Goal: Task Accomplishment & Management: Manage account settings

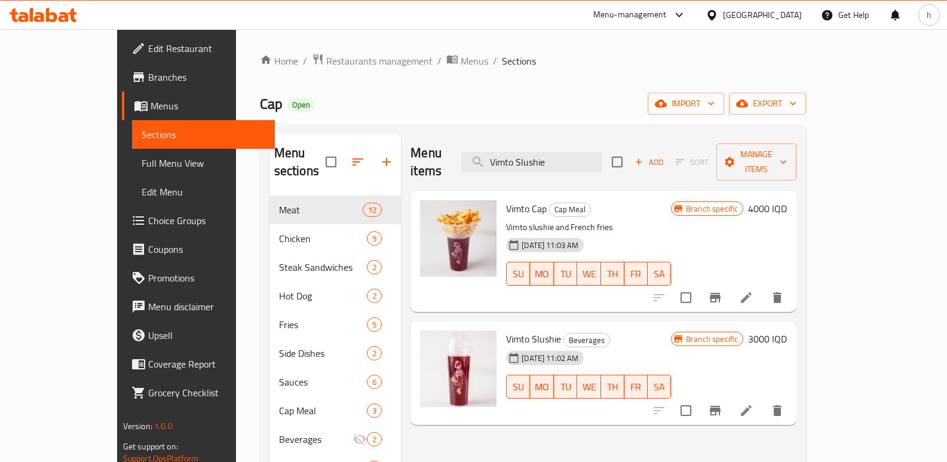
click at [67, 8] on icon at bounding box center [44, 15] width 68 height 14
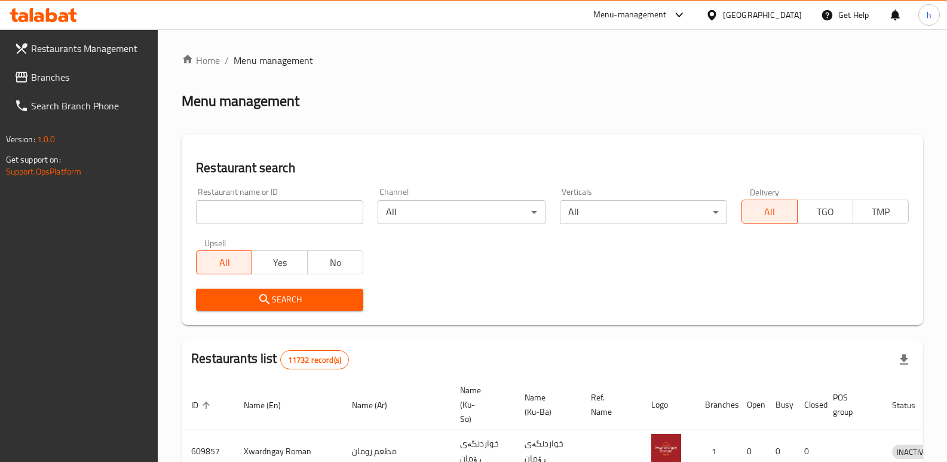
click at [41, 75] on span "Branches" at bounding box center [90, 77] width 118 height 14
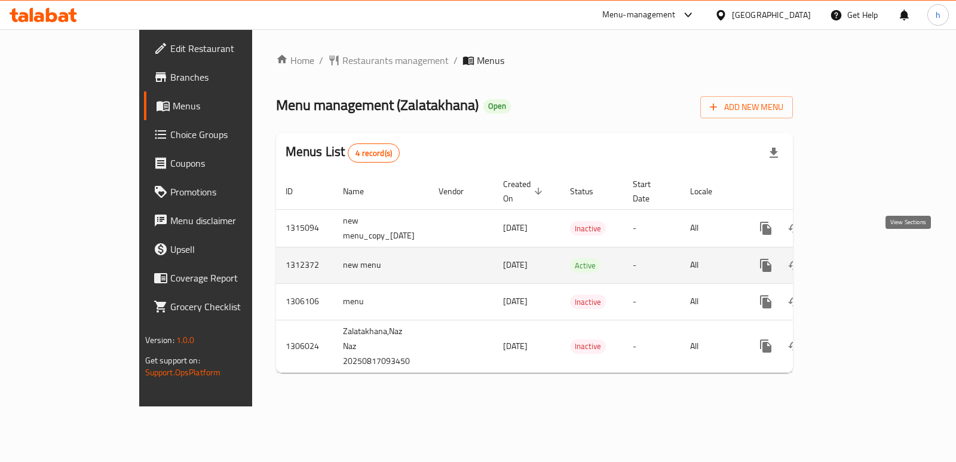
click at [860, 258] on icon "enhanced table" at bounding box center [852, 265] width 14 height 14
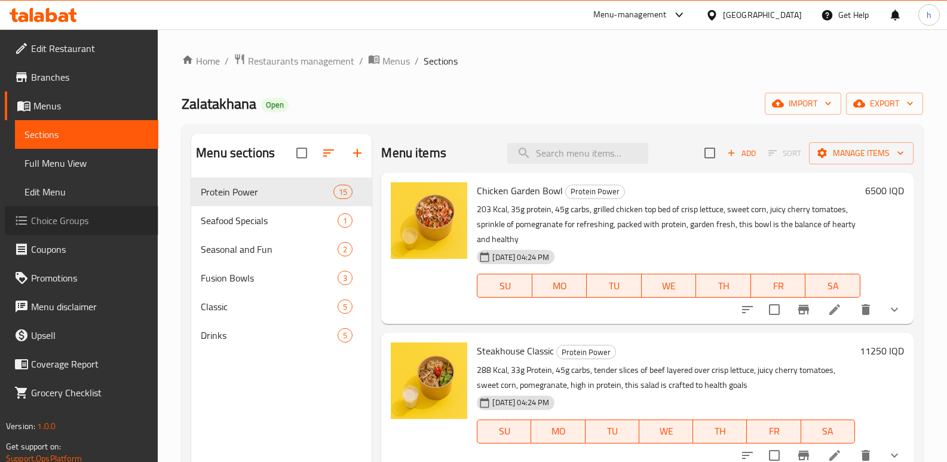
click at [51, 216] on span "Choice Groups" at bounding box center [90, 220] width 118 height 14
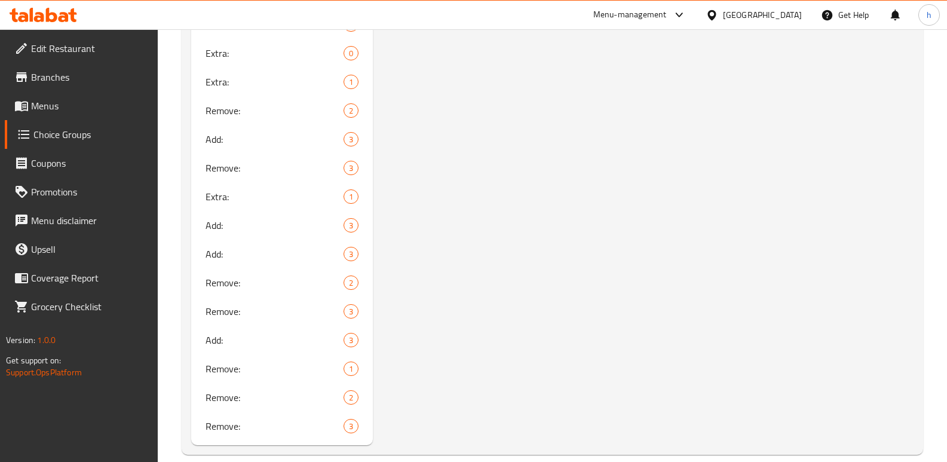
scroll to position [1565, 0]
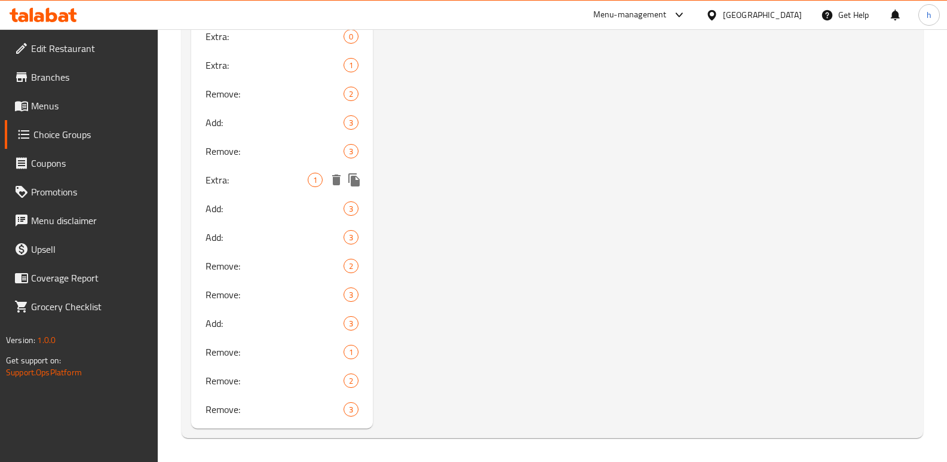
click at [232, 181] on span "Extra:" at bounding box center [257, 180] width 102 height 14
type input "Extra:"
type input "الإكسترا:"
type input "ئێکسترا"
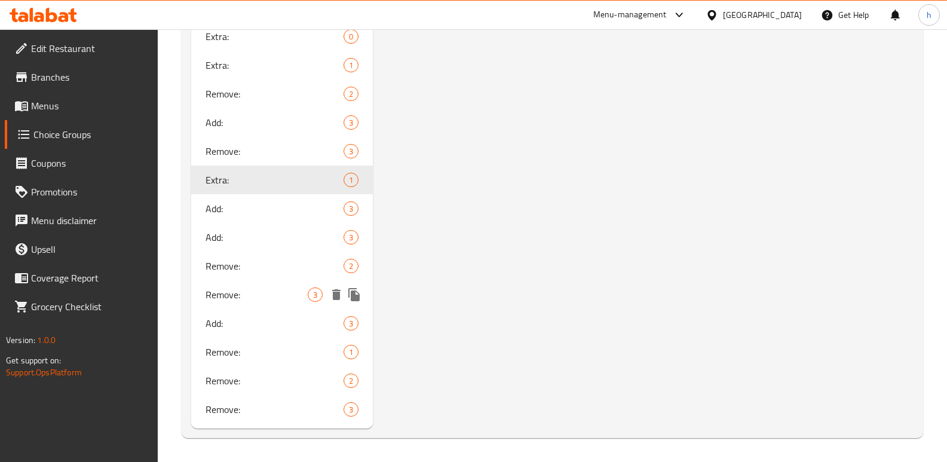
drag, startPoint x: 248, startPoint y: 166, endPoint x: 249, endPoint y: 276, distance: 110.6
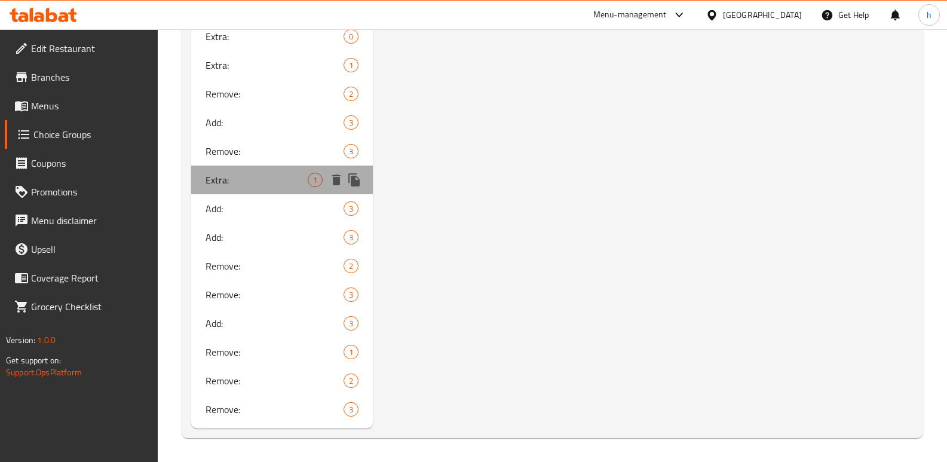
drag, startPoint x: 268, startPoint y: 175, endPoint x: 268, endPoint y: 186, distance: 11.4
click at [268, 186] on span "Extra:" at bounding box center [257, 180] width 102 height 14
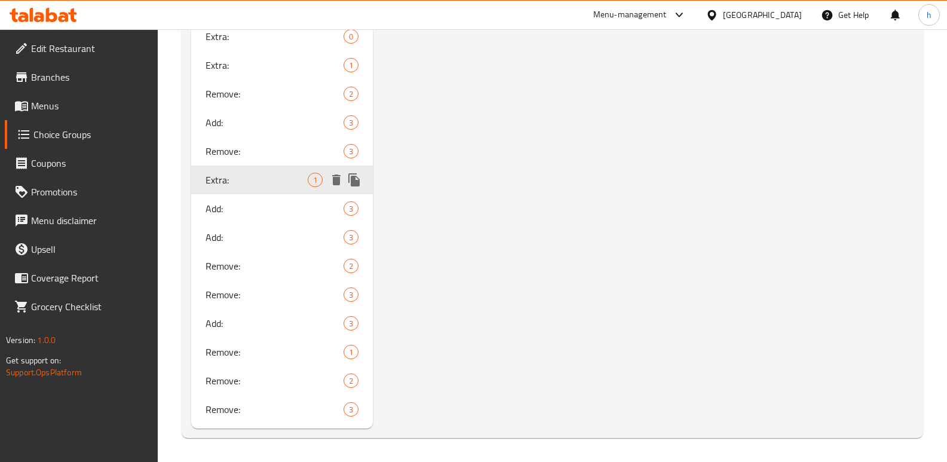
click at [228, 174] on span "Extra:" at bounding box center [257, 180] width 102 height 14
click at [234, 176] on span "Extra:" at bounding box center [257, 180] width 102 height 14
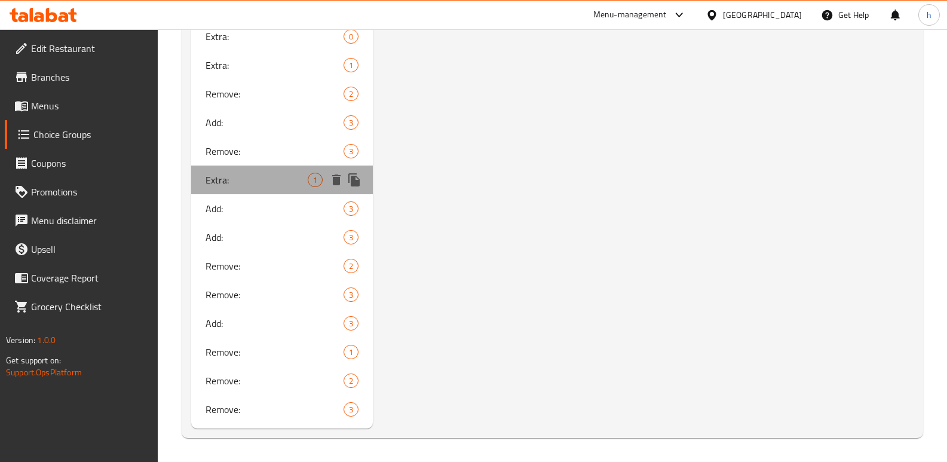
click at [267, 180] on span "Extra:" at bounding box center [257, 180] width 102 height 14
drag, startPoint x: 267, startPoint y: 180, endPoint x: 265, endPoint y: 188, distance: 7.9
click at [265, 188] on div "Extra: 1" at bounding box center [282, 180] width 182 height 29
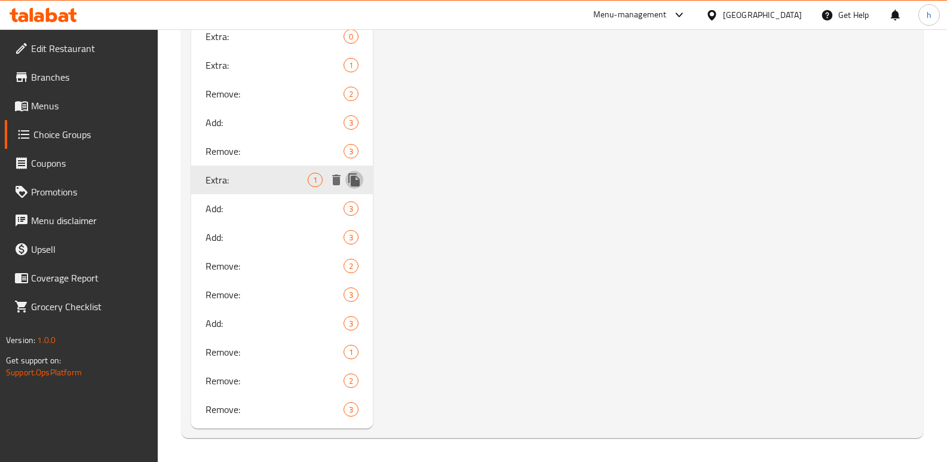
click at [351, 175] on icon "duplicate" at bounding box center [354, 180] width 14 height 14
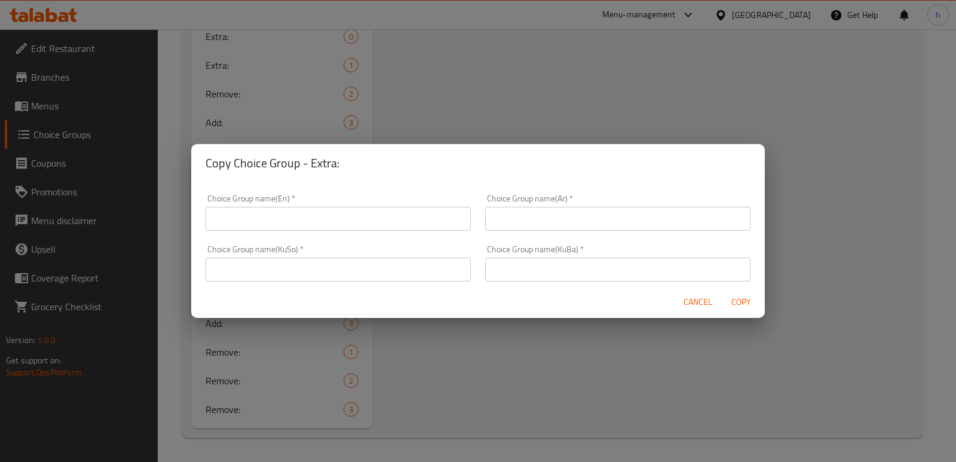
click at [692, 301] on span "Cancel" at bounding box center [698, 302] width 29 height 15
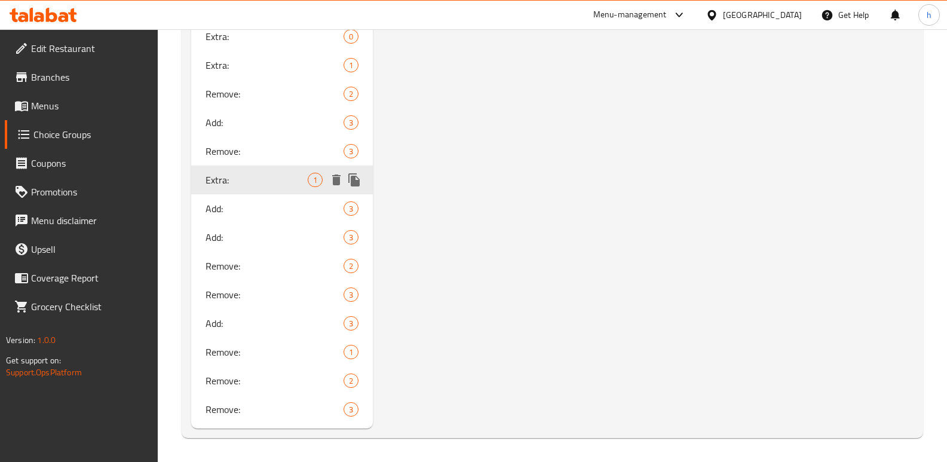
click at [282, 178] on span "Extra:" at bounding box center [257, 180] width 102 height 14
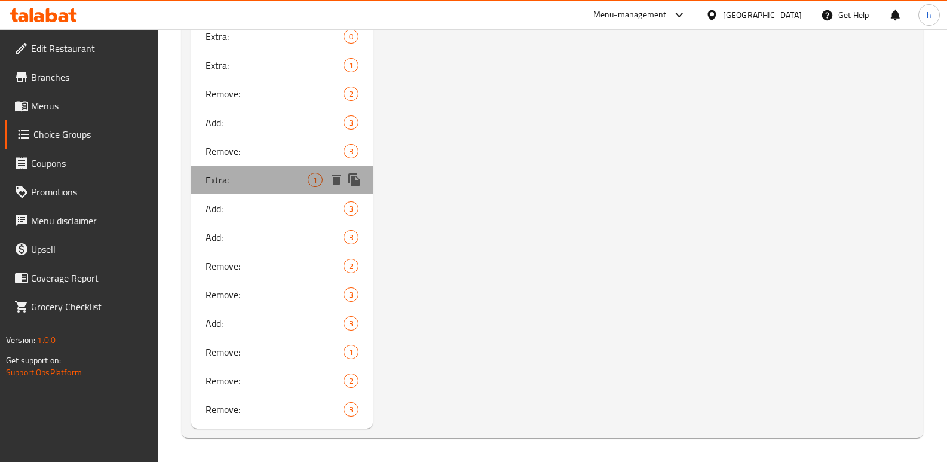
drag, startPoint x: 282, startPoint y: 178, endPoint x: 267, endPoint y: 191, distance: 20.4
click at [267, 191] on div "Extra: 1" at bounding box center [282, 180] width 182 height 29
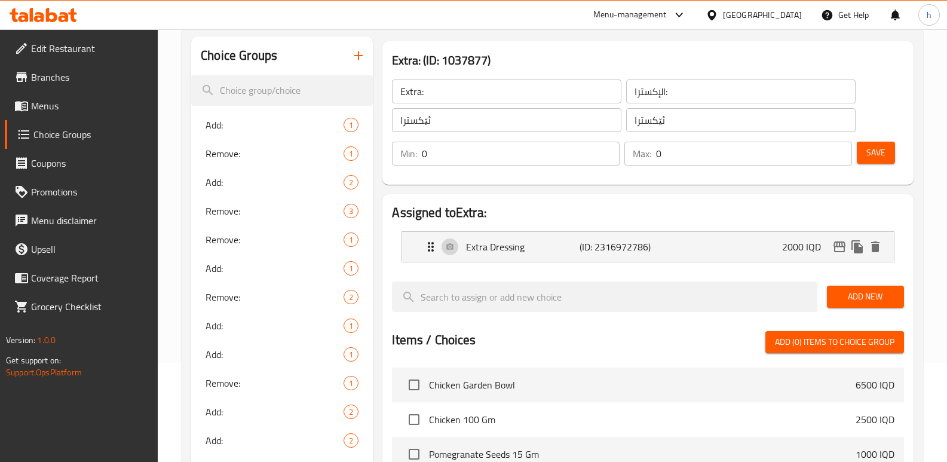
scroll to position [0, 0]
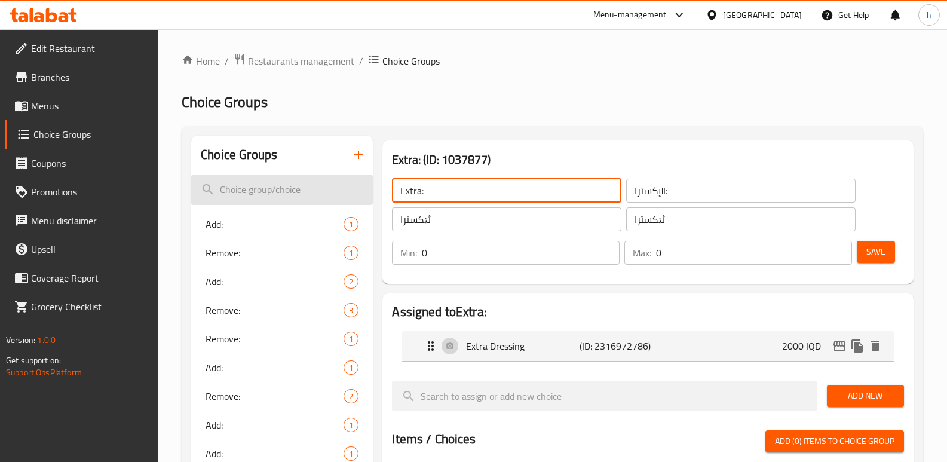
drag, startPoint x: 452, startPoint y: 193, endPoint x: 335, endPoint y: 185, distance: 116.8
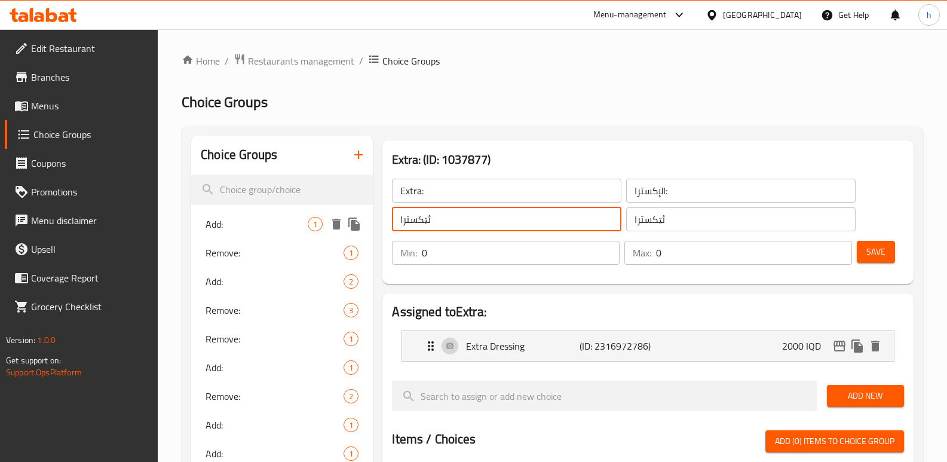
drag, startPoint x: 423, startPoint y: 215, endPoint x: 325, endPoint y: 218, distance: 98.1
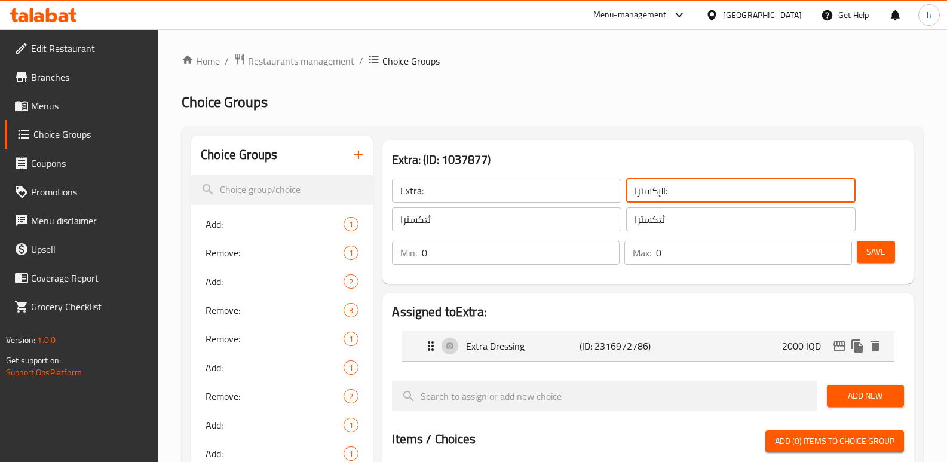
drag, startPoint x: 690, startPoint y: 191, endPoint x: 545, endPoint y: 197, distance: 145.3
click at [548, 198] on div "Extra: ​ الإكسترا: ​ ئێکسترا ​ ئێکسترا ​" at bounding box center [624, 205] width 478 height 67
click at [649, 347] on p "(ID: 2316972786)" at bounding box center [617, 346] width 75 height 14
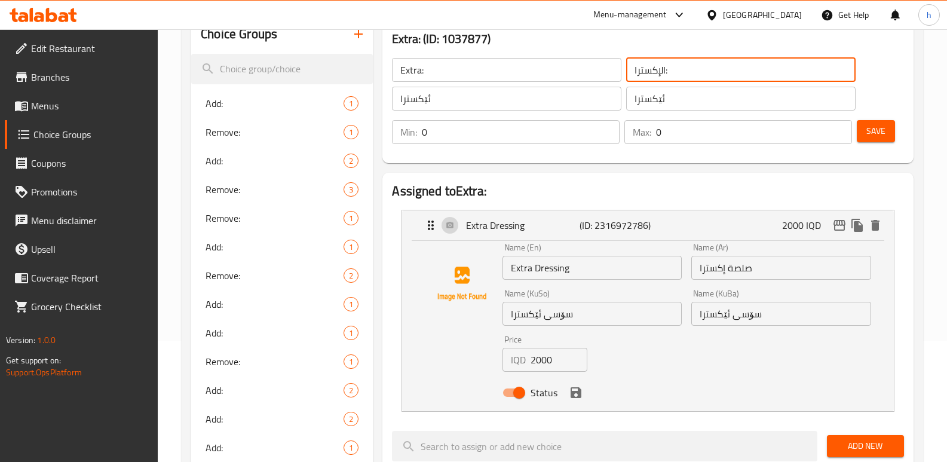
scroll to position [143, 0]
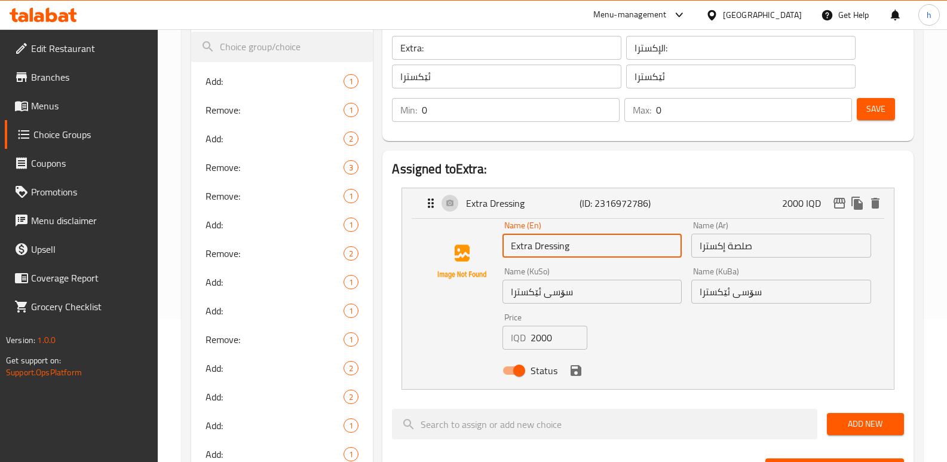
drag, startPoint x: 579, startPoint y: 252, endPoint x: 476, endPoint y: 241, distance: 102.8
click at [476, 241] on div "Name (En) Extra Dressing Name (En) Name (Ar) صلصة إكسترا Name (Ar) Name (KuSo) …" at bounding box center [648, 301] width 454 height 161
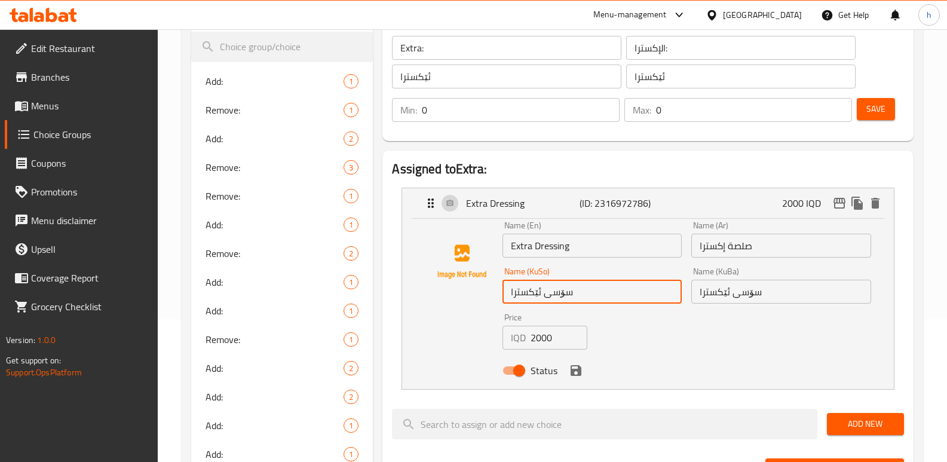
drag, startPoint x: 579, startPoint y: 293, endPoint x: 435, endPoint y: 291, distance: 144.1
click at [436, 291] on div "Name (En) Extra Dressing Name (En) Name (Ar) صلصة إكسترا Name (Ar) Name (KuSo) …" at bounding box center [648, 301] width 454 height 161
drag, startPoint x: 781, startPoint y: 249, endPoint x: 589, endPoint y: 240, distance: 192.1
click at [591, 240] on div "Name (En) Extra Dressing Name (En) Name (Ar) صلصة إكسترا Name (Ar) Name (KuSo) …" at bounding box center [687, 301] width 378 height 170
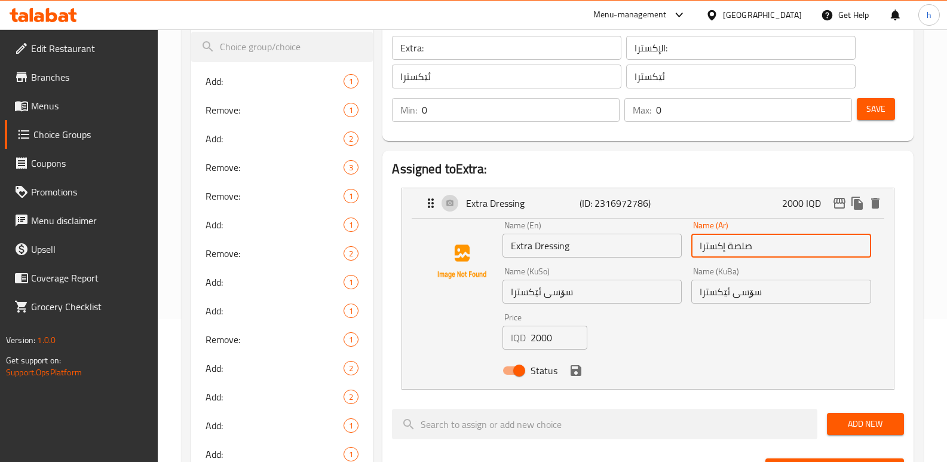
drag, startPoint x: 555, startPoint y: 342, endPoint x: 478, endPoint y: 327, distance: 79.1
click at [481, 329] on div "Name (En) Extra Dressing Name (En) Name (Ar) صلصة إكسترا Name (Ar) Name (KuSo) …" at bounding box center [648, 301] width 454 height 161
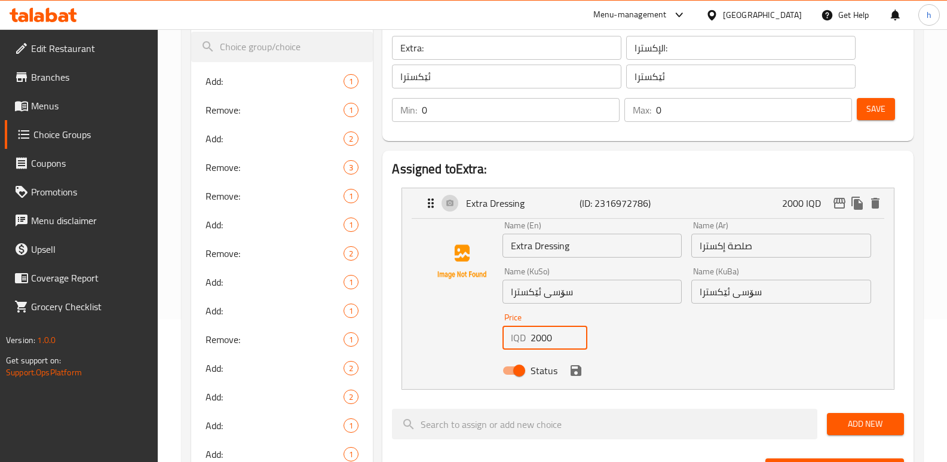
scroll to position [27, 0]
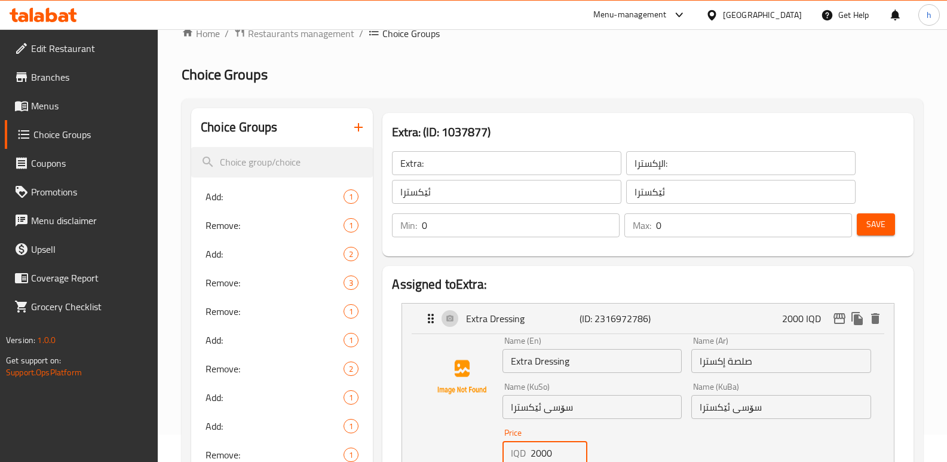
click at [361, 125] on icon "button" at bounding box center [358, 127] width 14 height 14
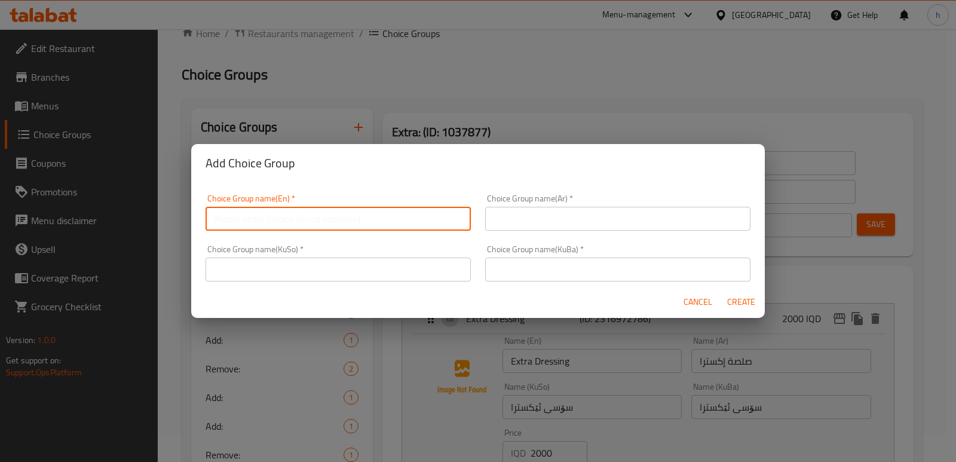
click at [360, 219] on input "text" at bounding box center [338, 219] width 265 height 24
paste input "Extra:"
type input "Extra:"
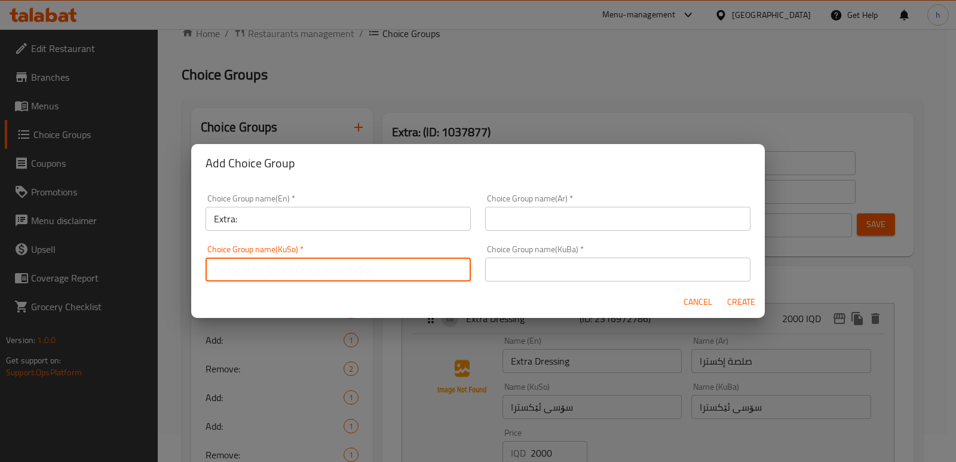
click at [314, 275] on input "text" at bounding box center [338, 270] width 265 height 24
paste input "ئێکسترا"
type input "ئێکسترا"
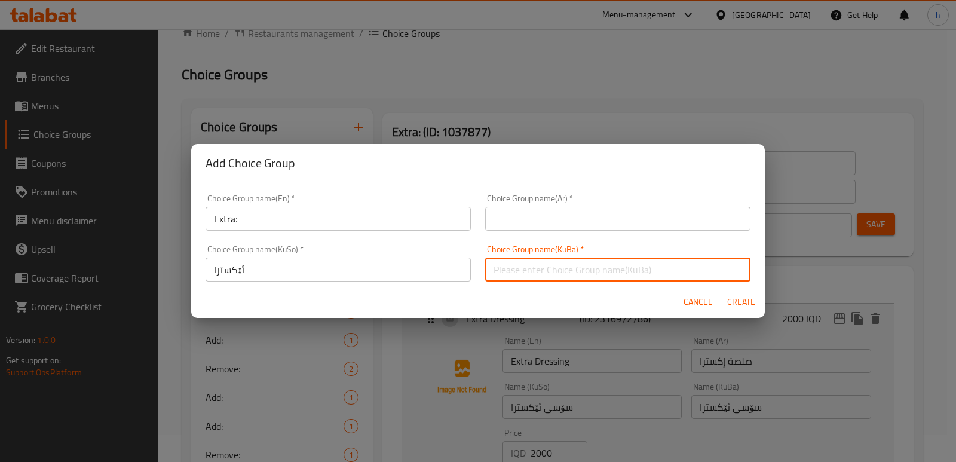
click at [510, 274] on input "text" at bounding box center [617, 270] width 265 height 24
paste input "ئێکسترا"
type input "ئێکسترا:"
drag, startPoint x: 255, startPoint y: 265, endPoint x: 69, endPoint y: 272, distance: 186.0
click at [77, 272] on div "Add Choice Group Choice Group name(En)   * Extra: Choice Group name(En) * Choic…" at bounding box center [478, 231] width 956 height 462
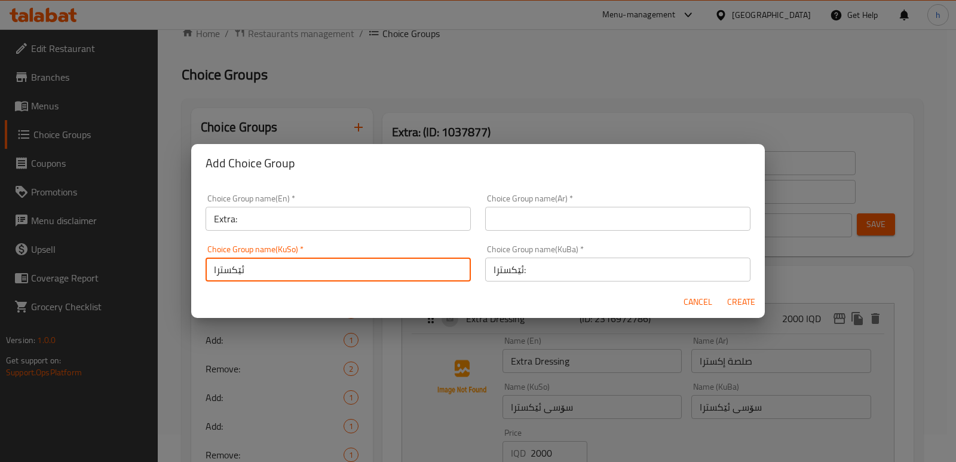
paste input ":"
type input "ئێکسترا:"
click at [532, 221] on input "text" at bounding box center [617, 219] width 265 height 24
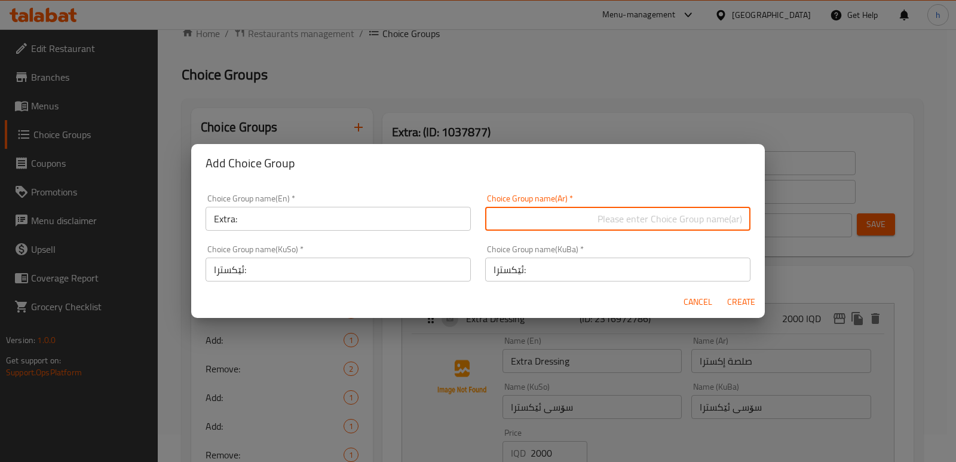
paste input "الإكسترا:"
type input "الإكسترا:"
click at [381, 221] on input "Extra:" at bounding box center [338, 219] width 265 height 24
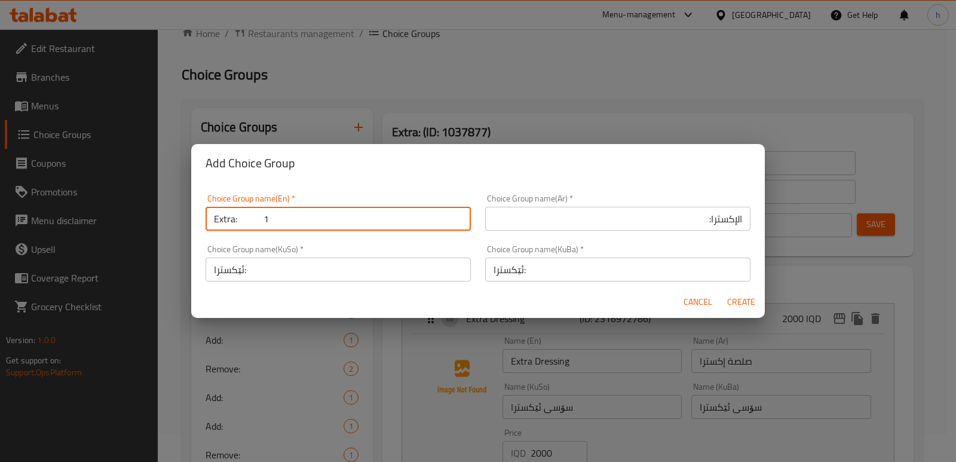
type input "Extra: 1"
click at [741, 300] on span "Create" at bounding box center [741, 302] width 29 height 15
type input "Extra: 1"
type input "ئێکسترا:"
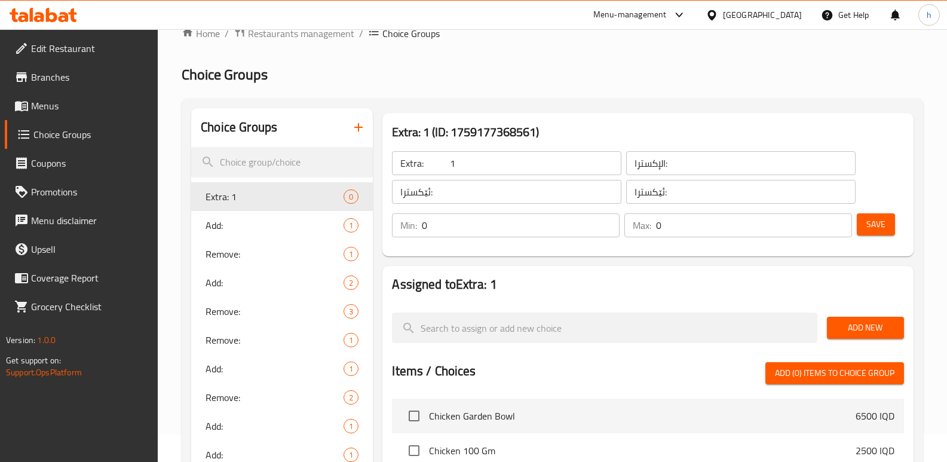
click at [496, 167] on input "Extra: 1" at bounding box center [507, 163] width 230 height 24
type input "Extra:"
click at [872, 222] on span "Save" at bounding box center [876, 224] width 19 height 15
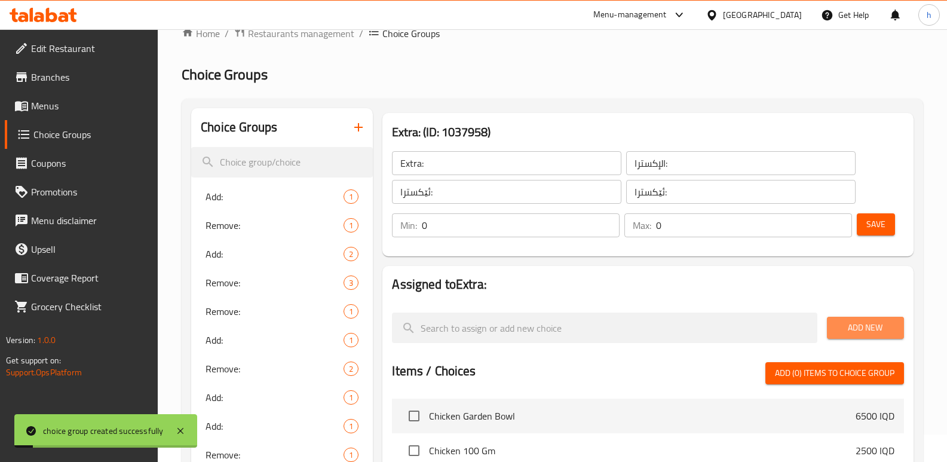
click at [873, 320] on span "Add New" at bounding box center [866, 327] width 58 height 15
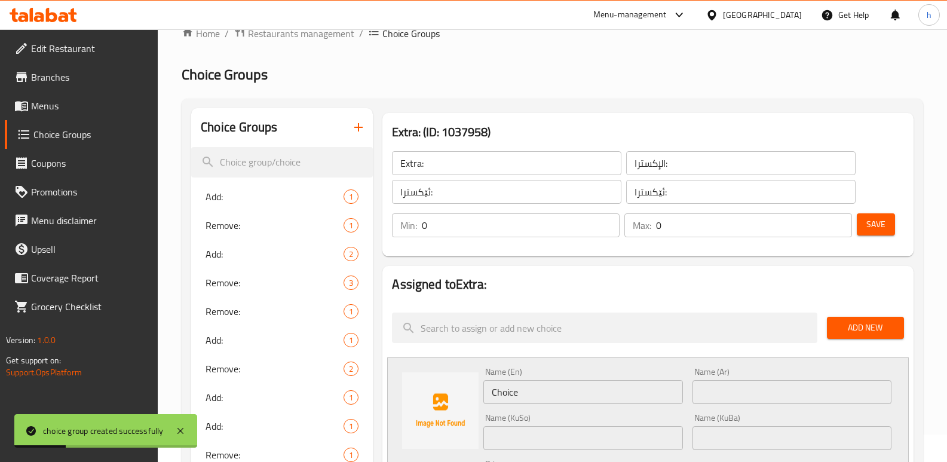
scroll to position [195, 0]
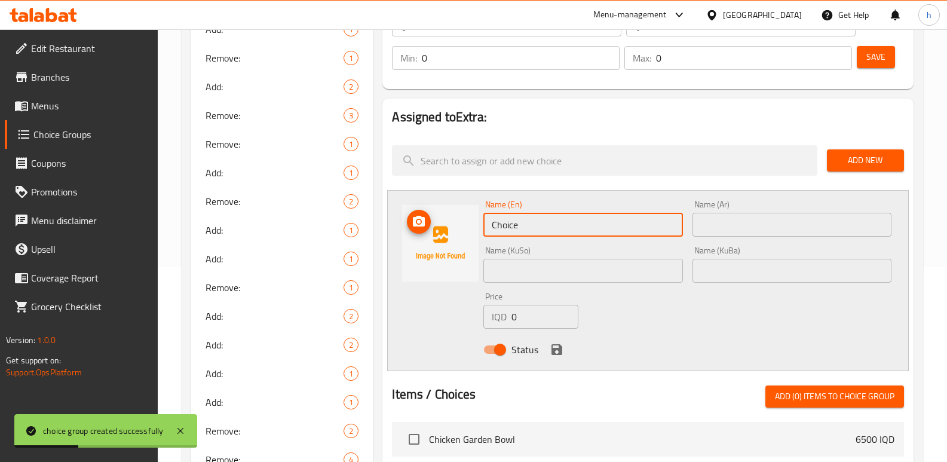
drag, startPoint x: 530, startPoint y: 227, endPoint x: 403, endPoint y: 246, distance: 128.2
click at [411, 246] on div "Name (En) Choice Name (En) Name (Ar) Name (Ar) Name (KuSo) Name (KuSo) Name (Ku…" at bounding box center [648, 280] width 522 height 181
paste input "Extra Dressing"
type input "Extra Dressing"
click at [541, 271] on input "text" at bounding box center [583, 271] width 199 height 24
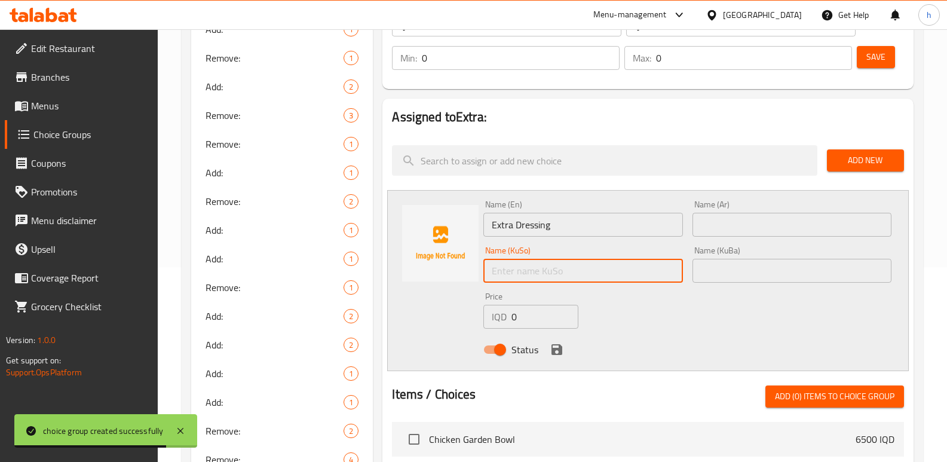
paste input "سۆسی ئێکسترا"
type input "سۆسی ئێکسترا"
click at [809, 271] on input "text" at bounding box center [792, 271] width 199 height 24
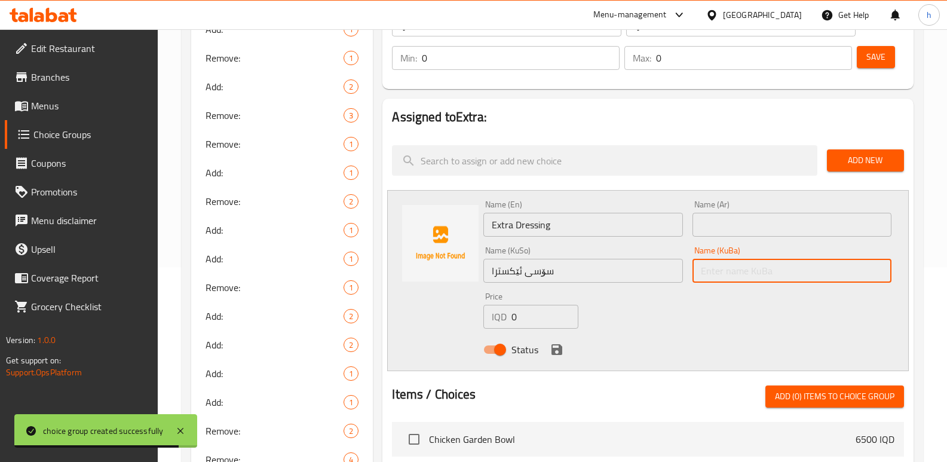
paste input "سۆسی ئێکسترا"
type input "سۆسی ئێکسترا"
click at [789, 224] on input "text" at bounding box center [792, 225] width 199 height 24
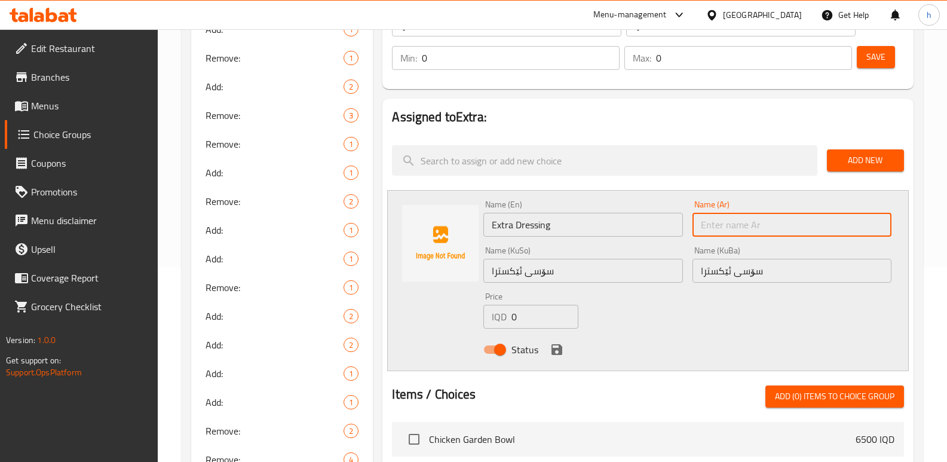
paste input "صلصة إكسترا"
type input "صلصة إكسترا"
drag, startPoint x: 526, startPoint y: 325, endPoint x: 460, endPoint y: 308, distance: 67.8
click at [462, 308] on div "Name (En) Extra Dressing Name (En) Name (Ar) صلصة إكسترا Name (Ar) Name (KuSo) …" at bounding box center [648, 280] width 522 height 181
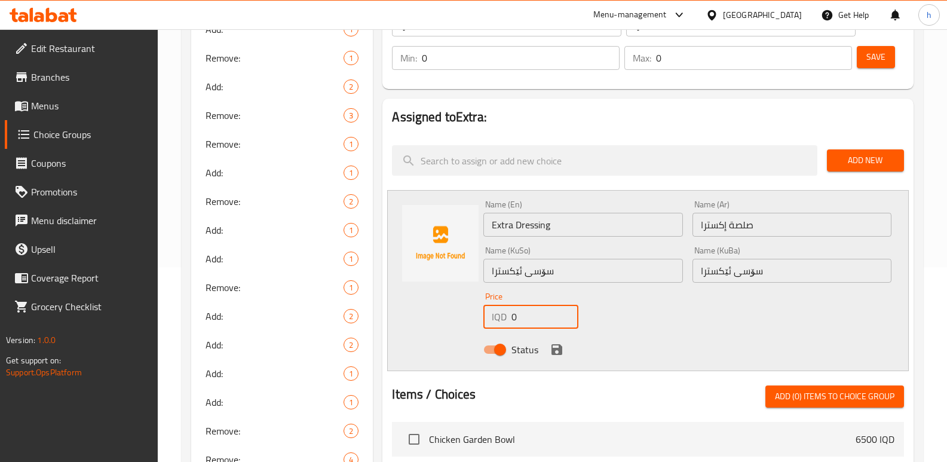
paste input "200"
type input "2000"
click at [555, 347] on icon "save" at bounding box center [557, 350] width 14 height 14
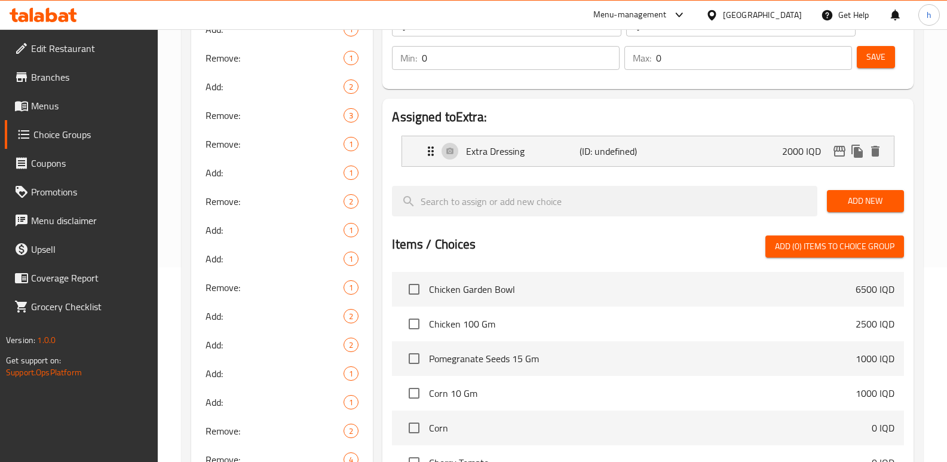
click at [867, 63] on span "Save" at bounding box center [876, 57] width 19 height 15
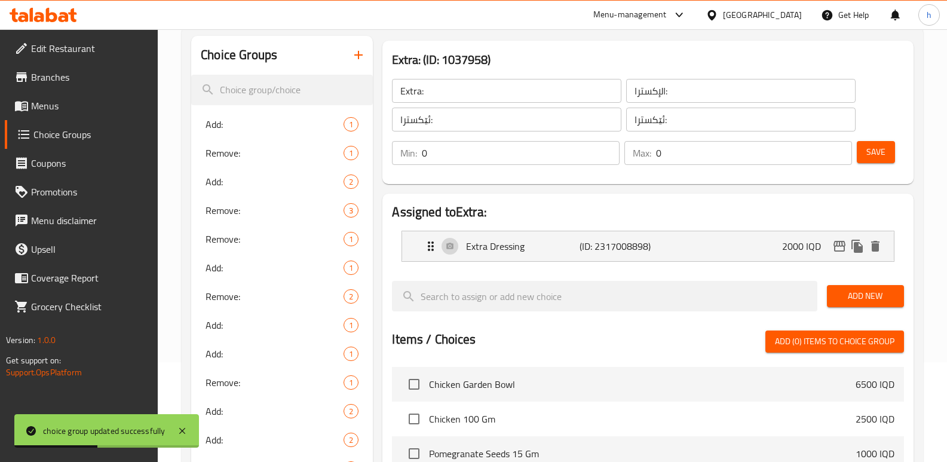
scroll to position [0, 0]
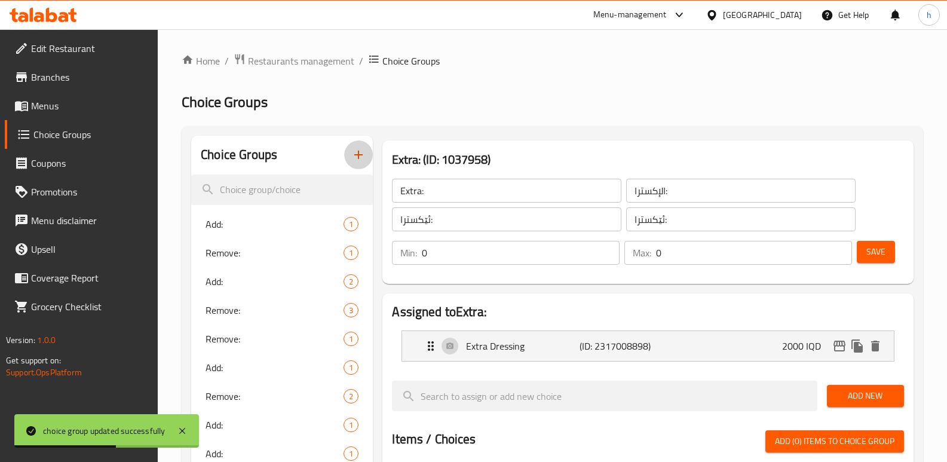
click at [361, 152] on icon "button" at bounding box center [358, 155] width 14 height 14
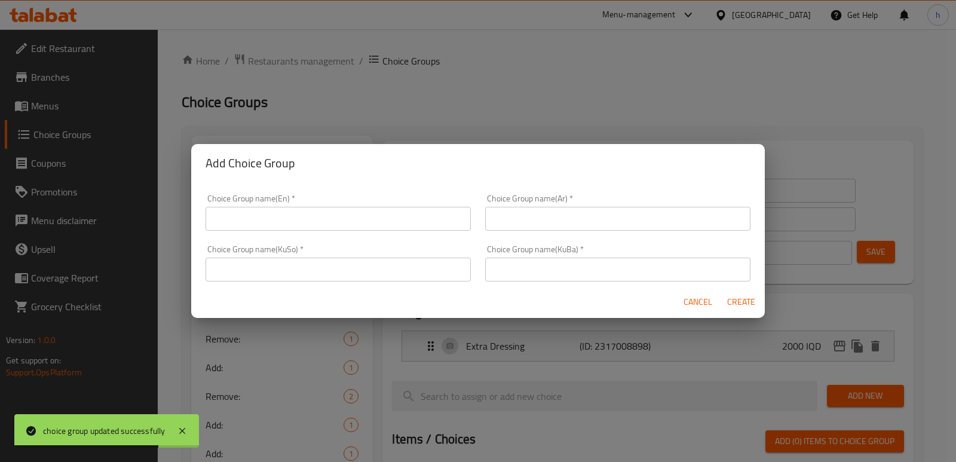
click at [304, 225] on input "text" at bounding box center [338, 219] width 265 height 24
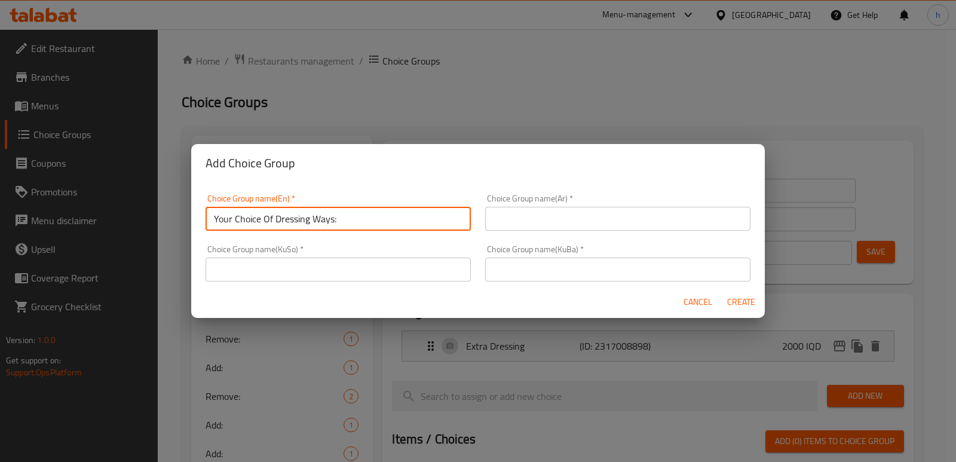
drag, startPoint x: 341, startPoint y: 215, endPoint x: 194, endPoint y: 183, distance: 149.8
click at [194, 183] on div "Choice Group name(En)   * Your Choice Of Dressing Ways: Choice Group name(En) *…" at bounding box center [478, 234] width 574 height 104
type input "Your Choice Of Dressing Ways:"
click at [354, 278] on input "text" at bounding box center [338, 270] width 265 height 24
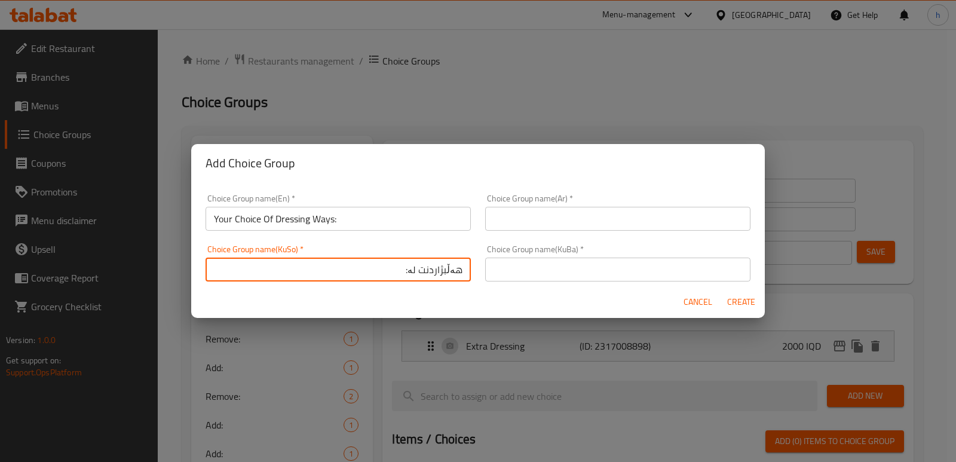
click at [409, 271] on input "هەڵبژاردنت لە:" at bounding box center [338, 270] width 265 height 24
type input "هەڵبژاردنت لە شێوازی سۆس:"
click at [534, 277] on input "text" at bounding box center [617, 270] width 265 height 24
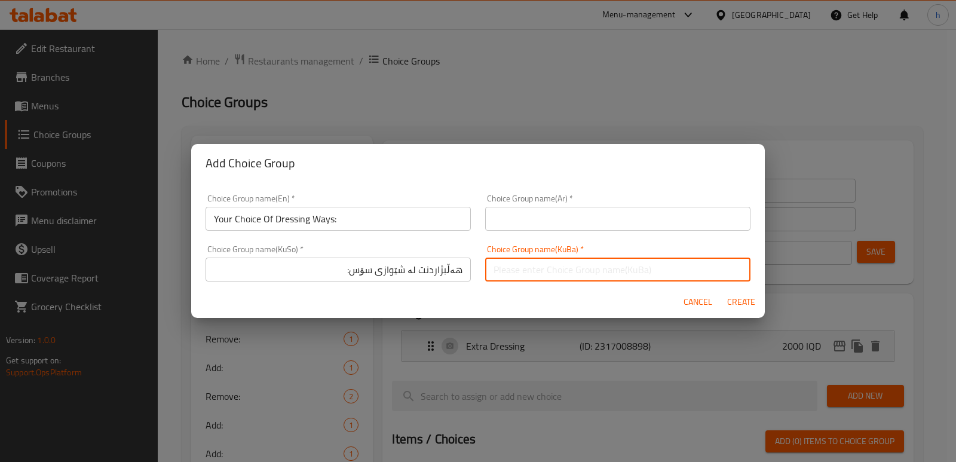
paste input "هەڵبژاردنت لە شێوازی سۆس:"
type input "هەڵبژاردنت لە شێوازی سۆس:"
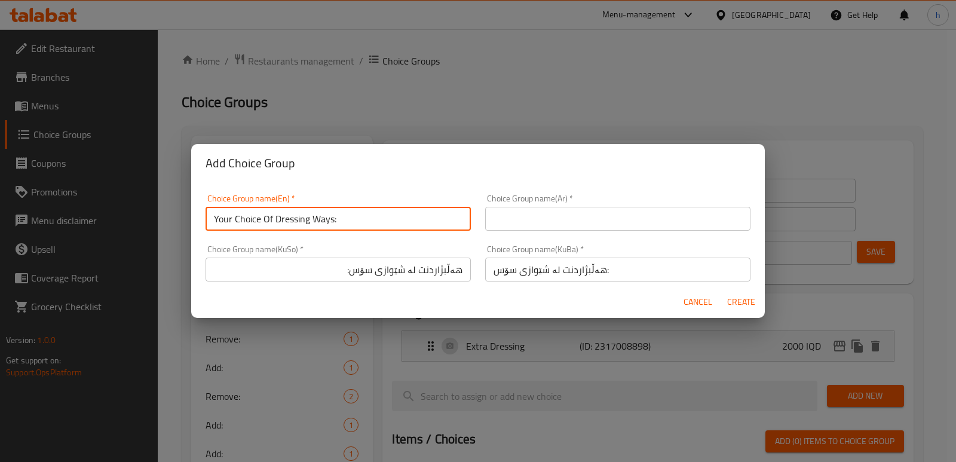
drag, startPoint x: 356, startPoint y: 222, endPoint x: 153, endPoint y: 218, distance: 202.7
click at [153, 218] on div "Add Choice Group Choice Group name(En)   * Your Choice Of Dressing Ways: Choice…" at bounding box center [478, 231] width 956 height 462
click at [538, 213] on input "text" at bounding box center [617, 219] width 265 height 24
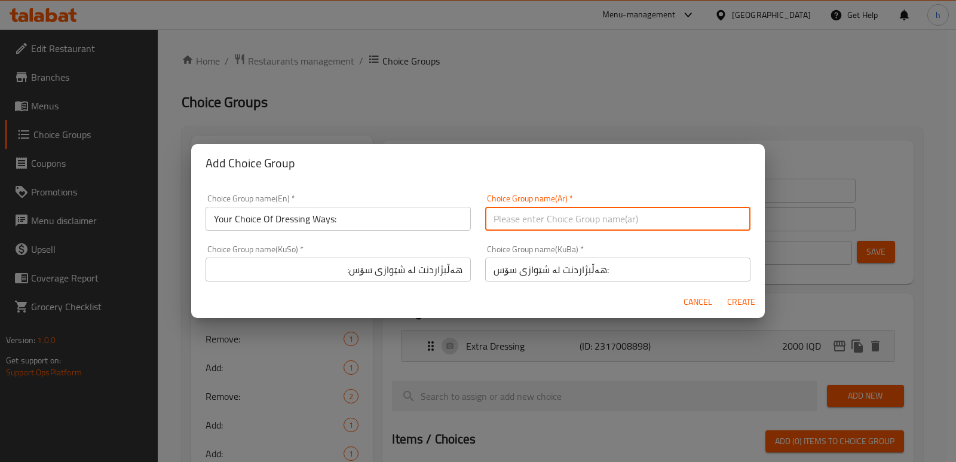
paste input "اختيارك من طرق الصلصة:"
type input "اختيارك من طرق الصلصة:"
click at [736, 299] on span "Create" at bounding box center [741, 302] width 29 height 15
type input "Your Choice Of Dressing Ways:"
type input "اختيارك من طرق الصلصة:"
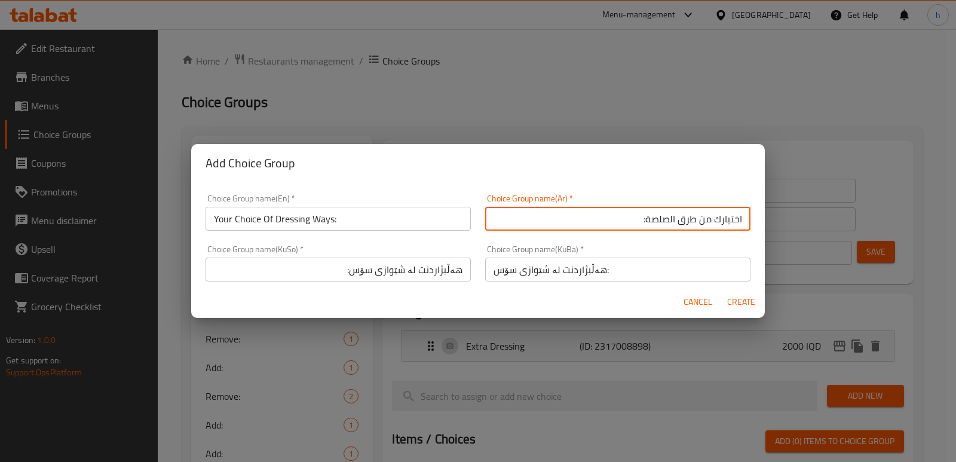
type input "هەڵبژاردنت لە شێوازی سۆس:"
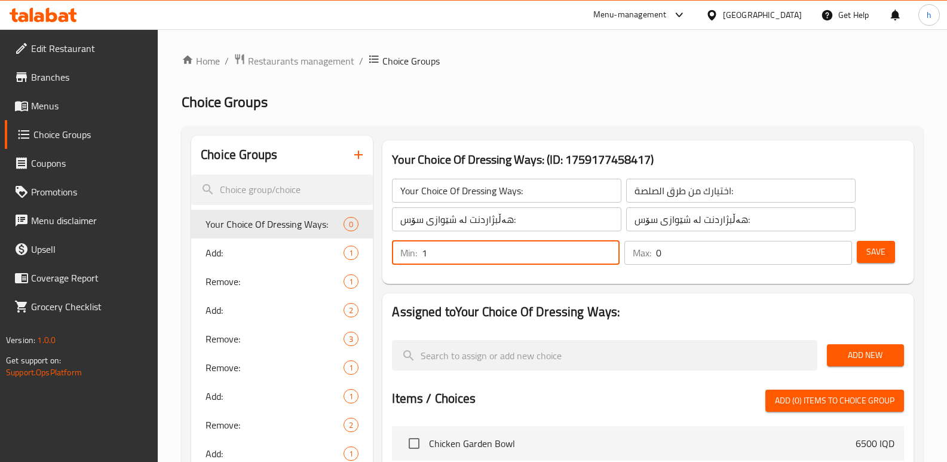
type input "1"
click at [606, 250] on input "1" at bounding box center [521, 253] width 198 height 24
type input "1"
click at [838, 247] on input "1" at bounding box center [754, 253] width 196 height 24
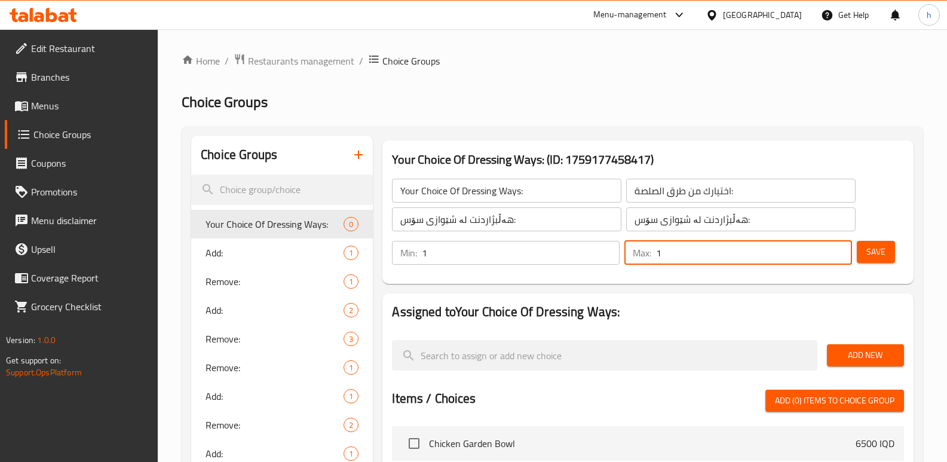
click at [872, 247] on span "Save" at bounding box center [876, 251] width 19 height 15
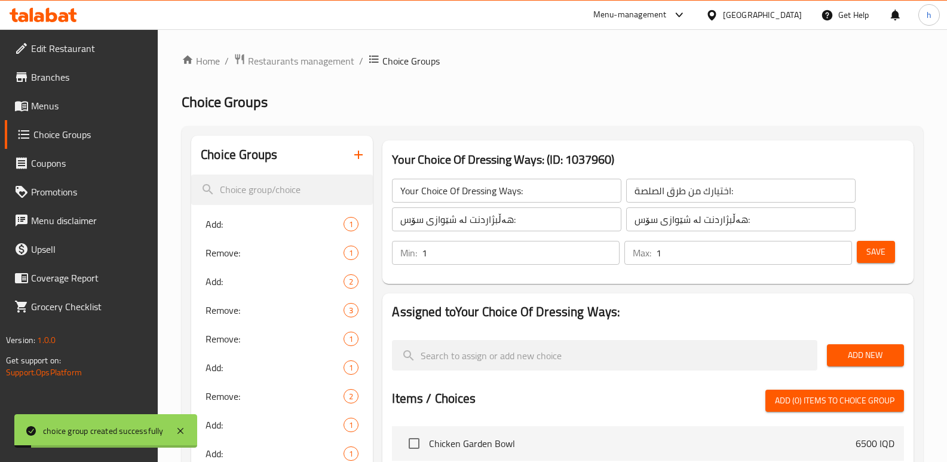
click at [860, 358] on span "Add New" at bounding box center [866, 355] width 58 height 15
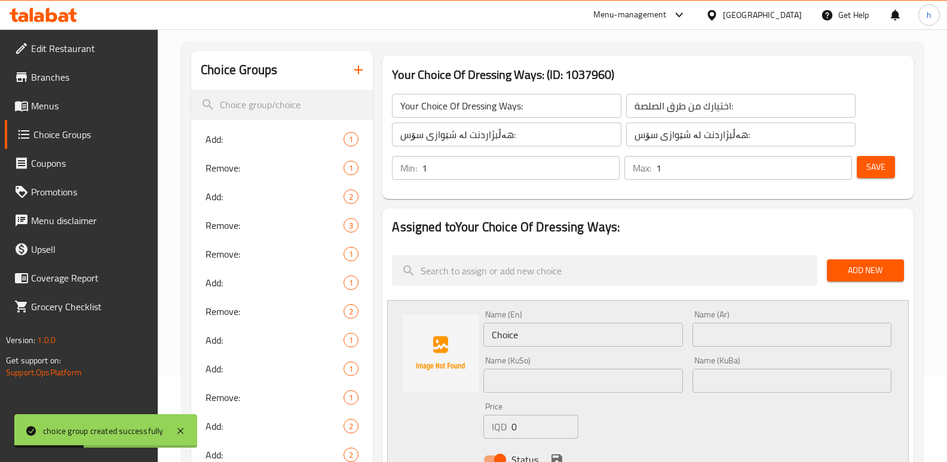
scroll to position [90, 0]
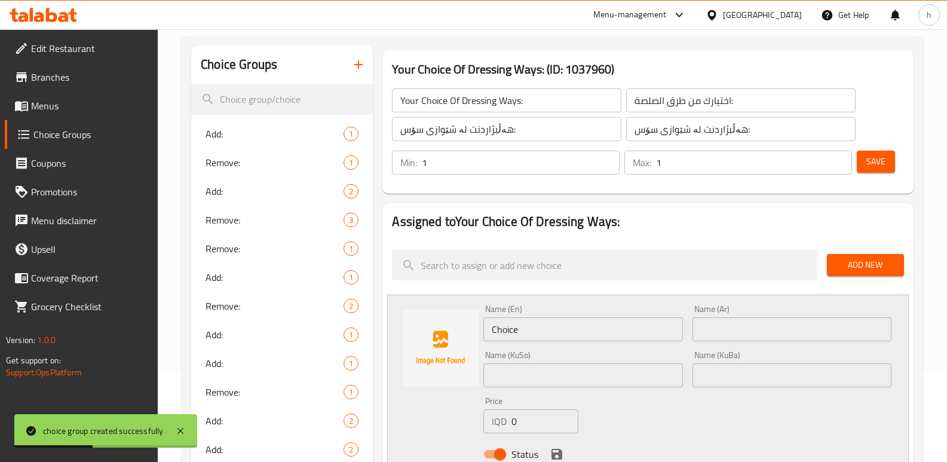
paste input "Pre-Mixed"
click at [510, 328] on input "Pre-Mixed" at bounding box center [583, 329] width 199 height 24
type input "Pre Mixed"
click at [567, 379] on input "text" at bounding box center [583, 375] width 199 height 24
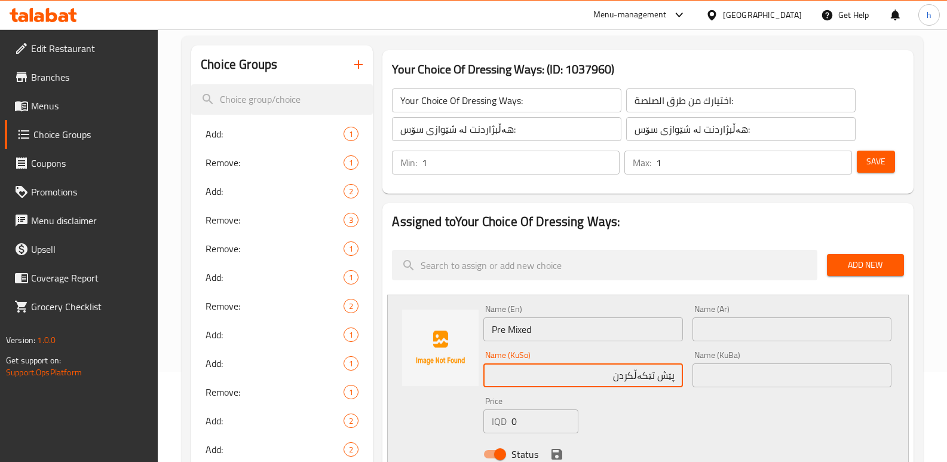
type input "پێش تێکەڵکردن"
click at [810, 380] on input "text" at bounding box center [792, 375] width 199 height 24
paste input "پێش تێکەڵکردن"
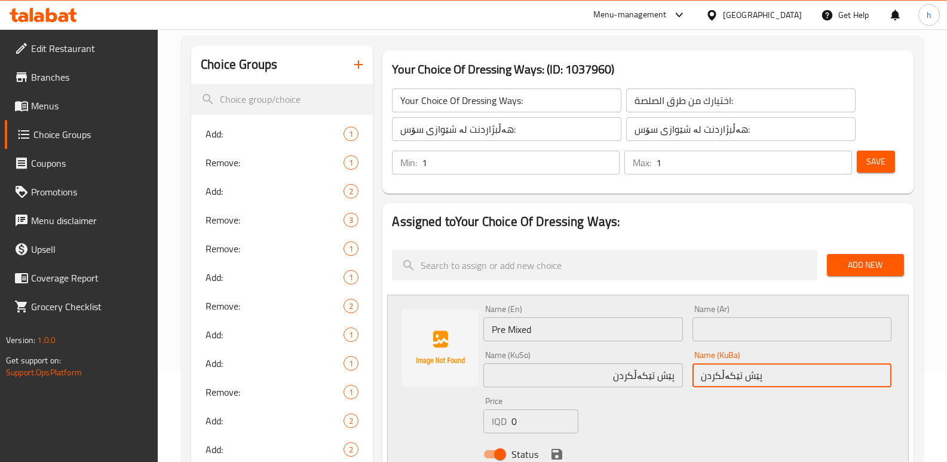
type input "پێش تێکەڵکردن"
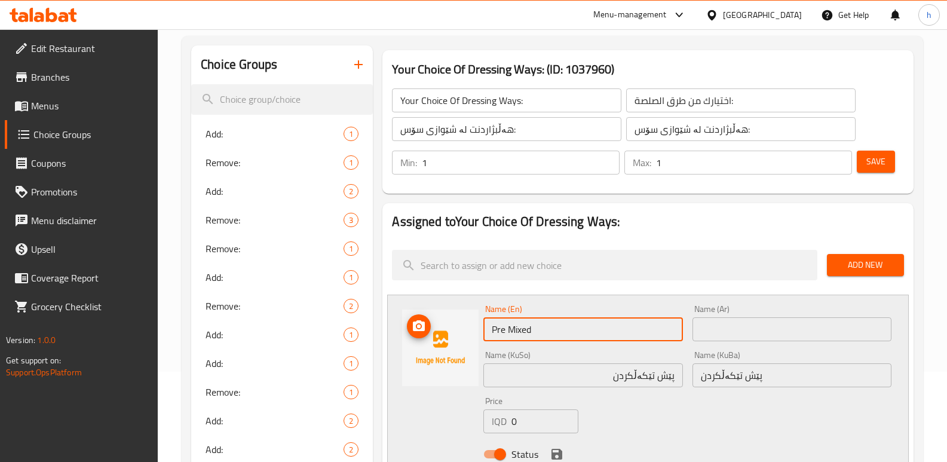
drag, startPoint x: 453, startPoint y: 335, endPoint x: 435, endPoint y: 328, distance: 19.1
click at [435, 329] on div "Name (En) Pre Mixed Name (En) Name (Ar) Name (Ar) Name (KuSo) پێش تێکەڵکردن Nam…" at bounding box center [648, 385] width 522 height 181
click at [742, 335] on input "text" at bounding box center [792, 329] width 199 height 24
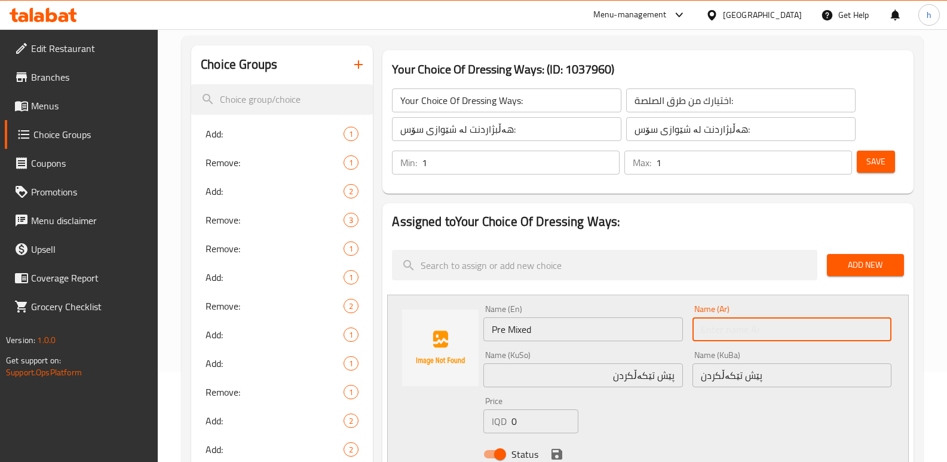
paste input "قبل مخلوط"
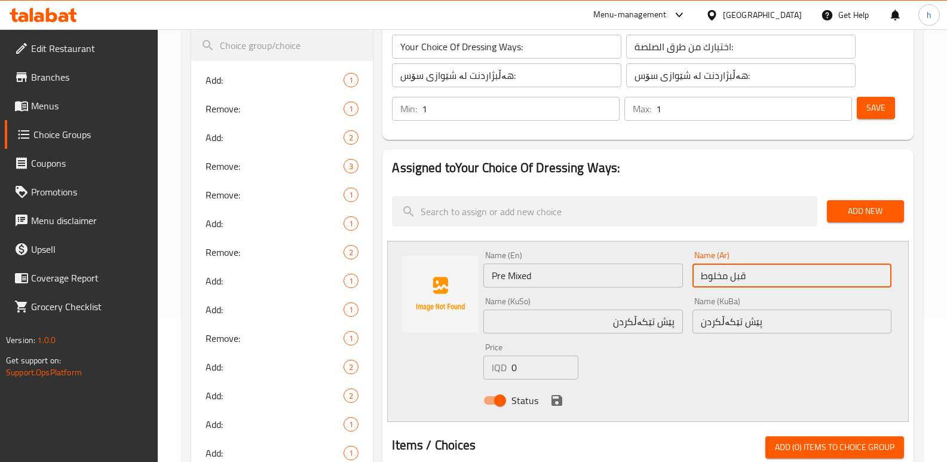
scroll to position [161, 0]
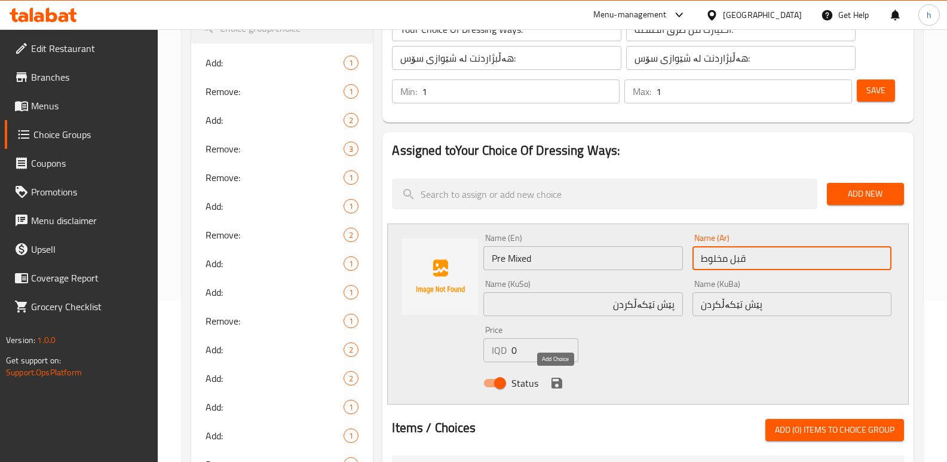
type input "قبل مخلوط"
click at [564, 381] on button "save" at bounding box center [557, 383] width 18 height 18
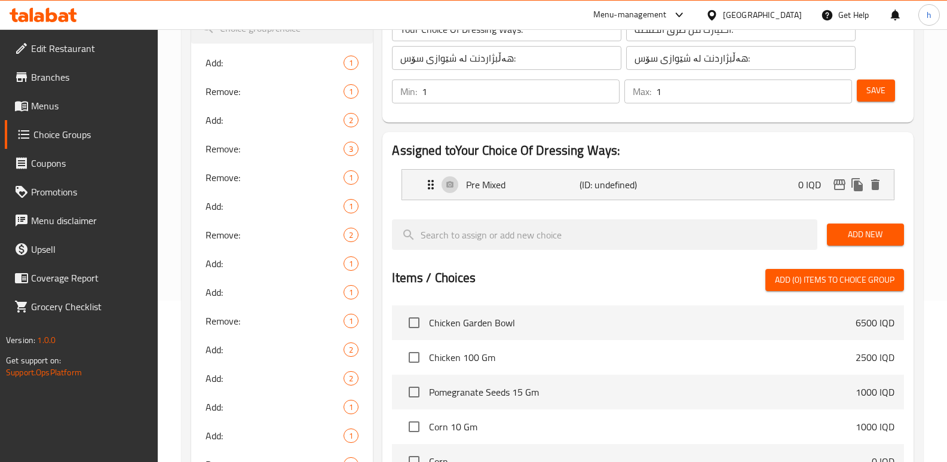
click at [869, 230] on span "Add New" at bounding box center [866, 234] width 58 height 15
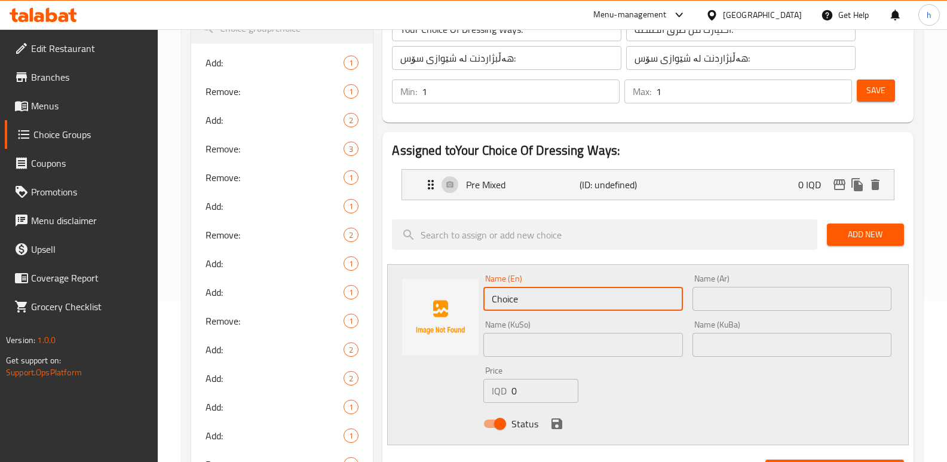
drag, startPoint x: 540, startPoint y: 292, endPoint x: 429, endPoint y: 271, distance: 113.0
click at [449, 275] on div "Name (En) Choice Name (En) Name (Ar) Name (Ar) Name (KuSo) Name (KuSo) Name (Ku…" at bounding box center [648, 354] width 522 height 181
paste input "On the Sid"
type input "On the Side"
click at [714, 286] on div "Name (Ar) Name (Ar)" at bounding box center [792, 292] width 199 height 36
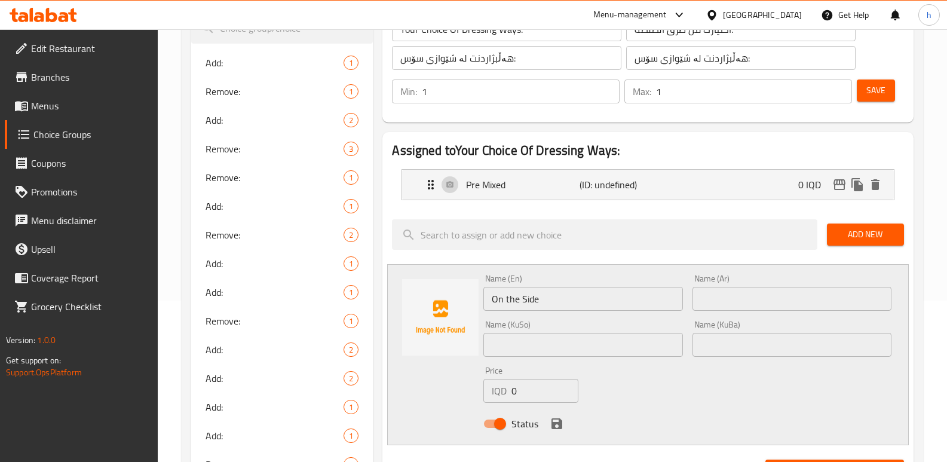
click at [720, 301] on input "text" at bounding box center [792, 299] width 199 height 24
paste input "على جانب"
type input "على جانب"
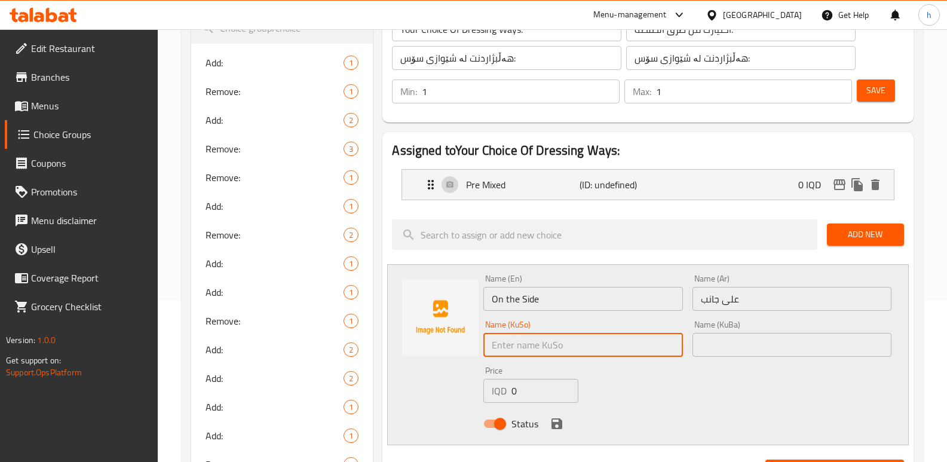
click at [656, 347] on input "text" at bounding box center [583, 345] width 199 height 24
type input "لە لایەکەوە"
drag, startPoint x: 542, startPoint y: 346, endPoint x: 424, endPoint y: 353, distance: 118.6
click at [424, 354] on div "Name (En) On the Side Name (En) Name (Ar) على جانب Name (Ar) Name (KuSo) لە لای…" at bounding box center [648, 354] width 522 height 181
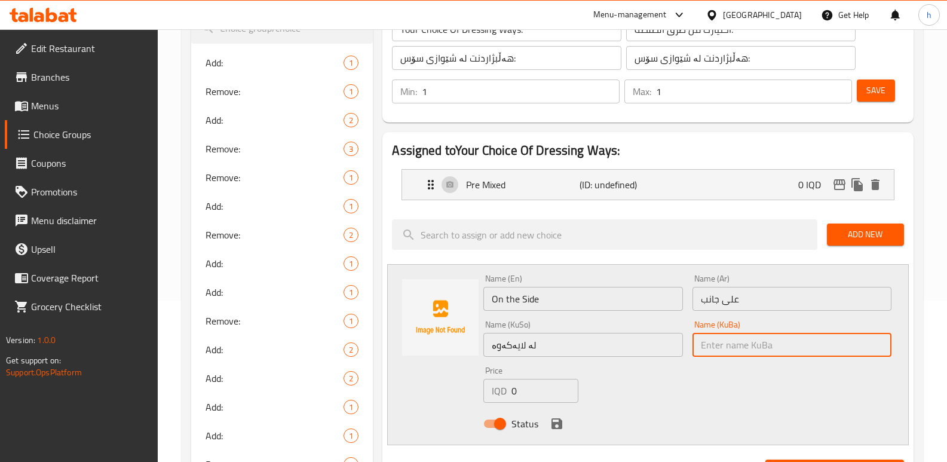
click at [760, 348] on input "text" at bounding box center [792, 345] width 199 height 24
paste input "لە لایەکەوە"
type input "لە لایەکەوە"
click at [559, 420] on icon "save" at bounding box center [557, 423] width 11 height 11
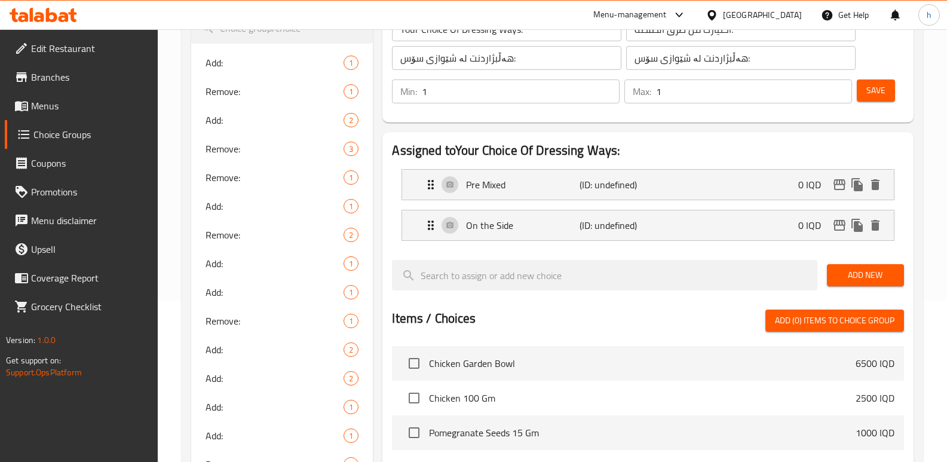
click at [869, 91] on span "Save" at bounding box center [876, 90] width 19 height 15
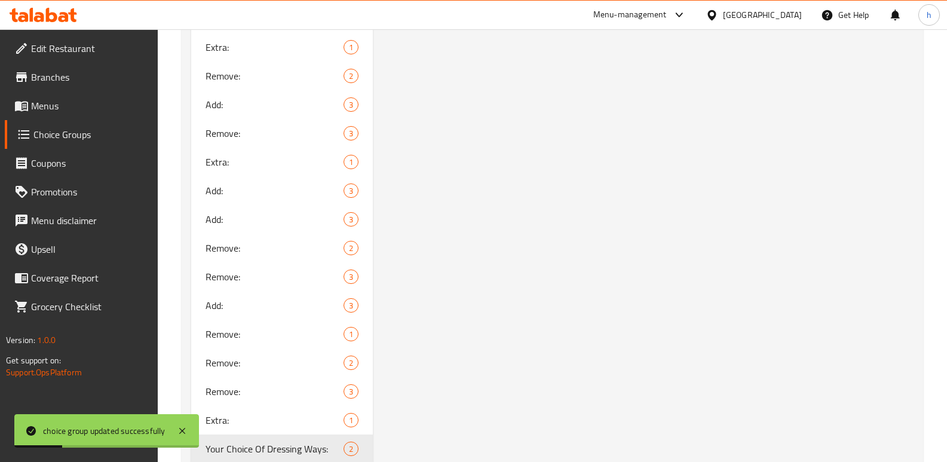
scroll to position [1622, 0]
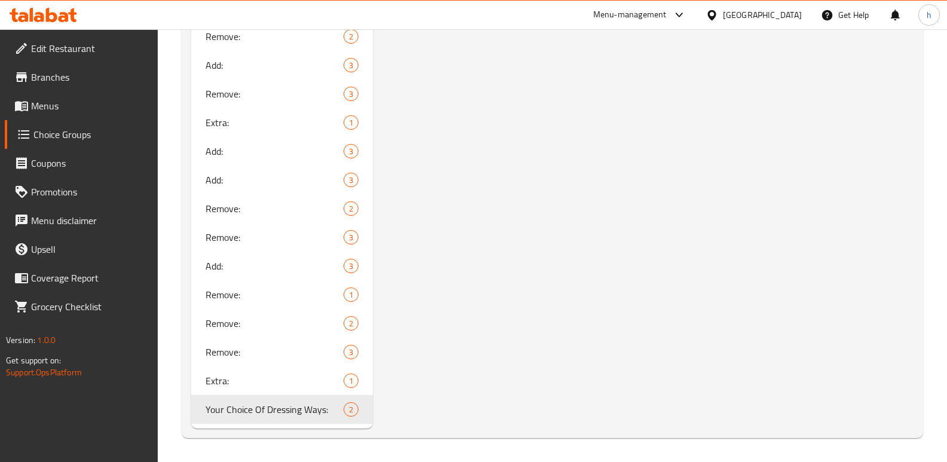
click at [64, 106] on span "Menus" at bounding box center [90, 106] width 118 height 14
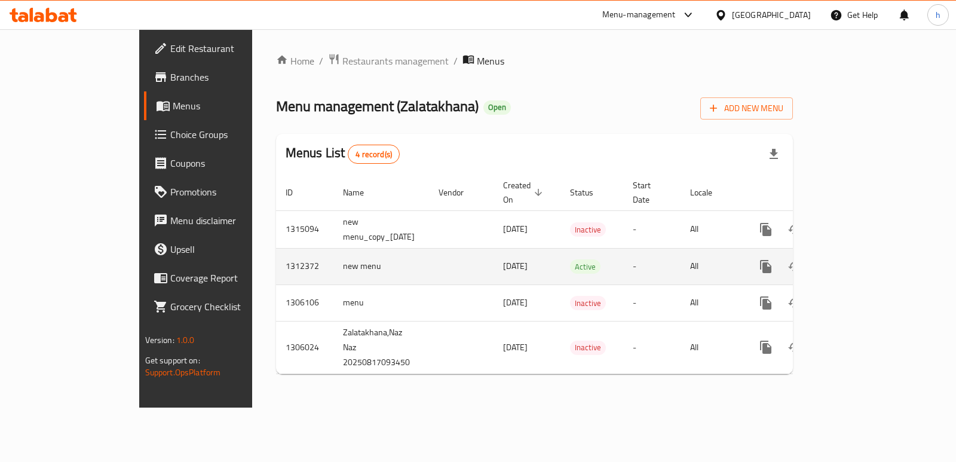
click at [858, 261] on icon "enhanced table" at bounding box center [852, 266] width 11 height 11
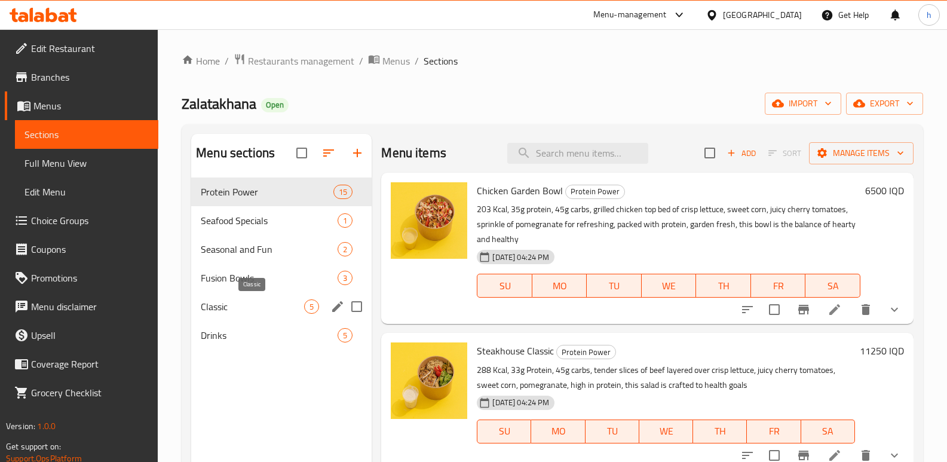
click at [228, 306] on span "Classic" at bounding box center [252, 306] width 103 height 14
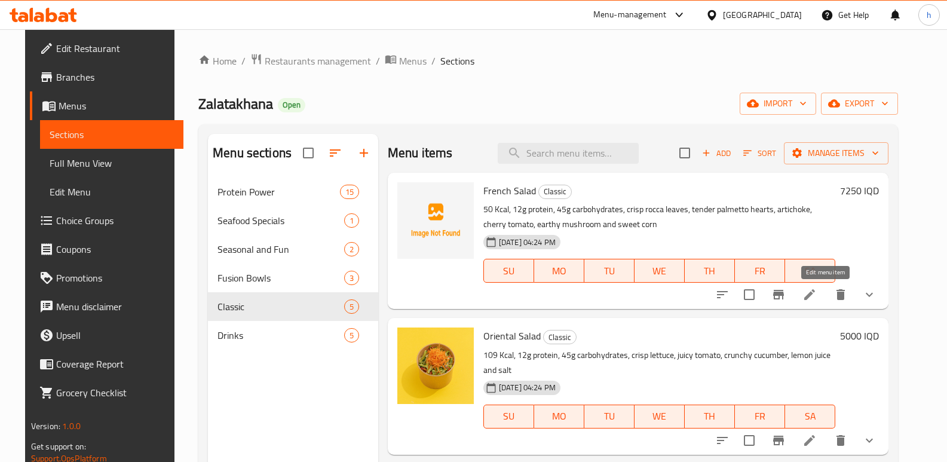
click at [817, 298] on icon at bounding box center [810, 295] width 14 height 14
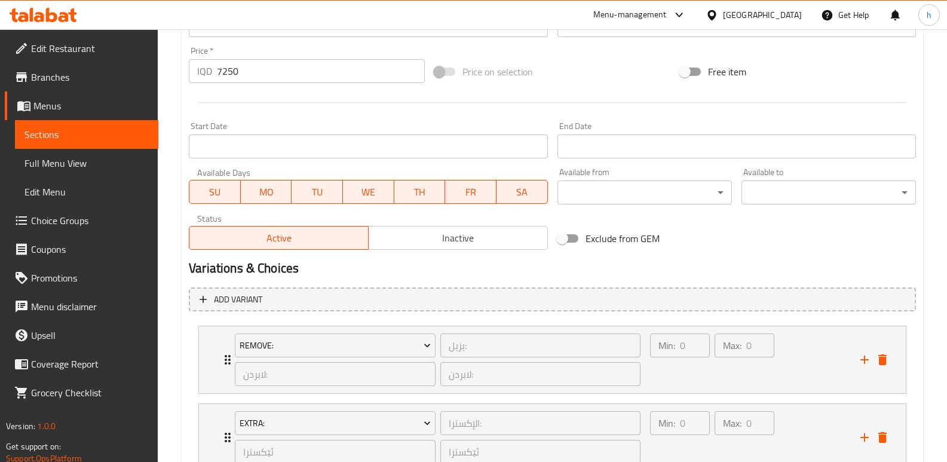
scroll to position [724, 0]
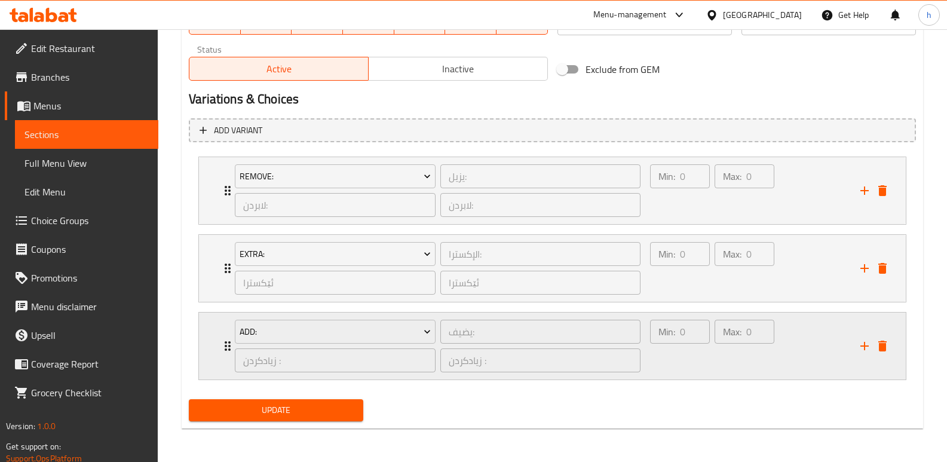
click at [689, 372] on div "Min: 0 ​" at bounding box center [680, 345] width 65 height 57
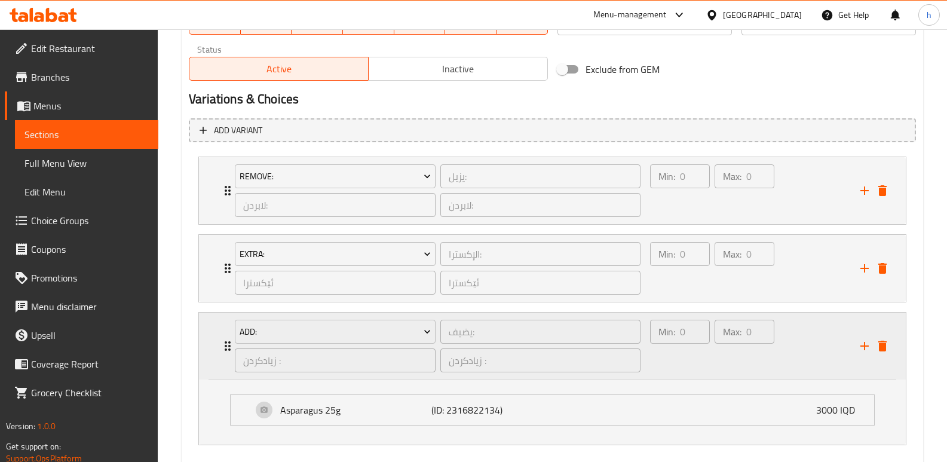
click at [689, 370] on div "Min: 0 ​" at bounding box center [680, 345] width 65 height 57
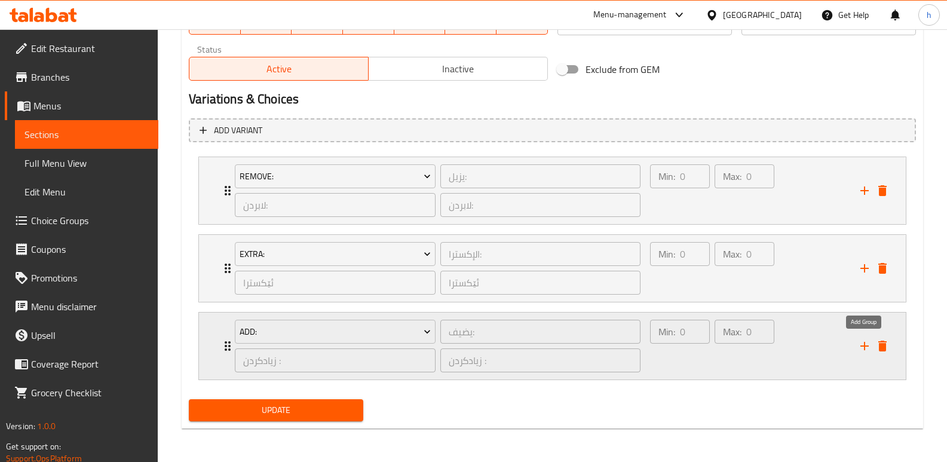
click at [861, 343] on icon "add" at bounding box center [865, 346] width 14 height 14
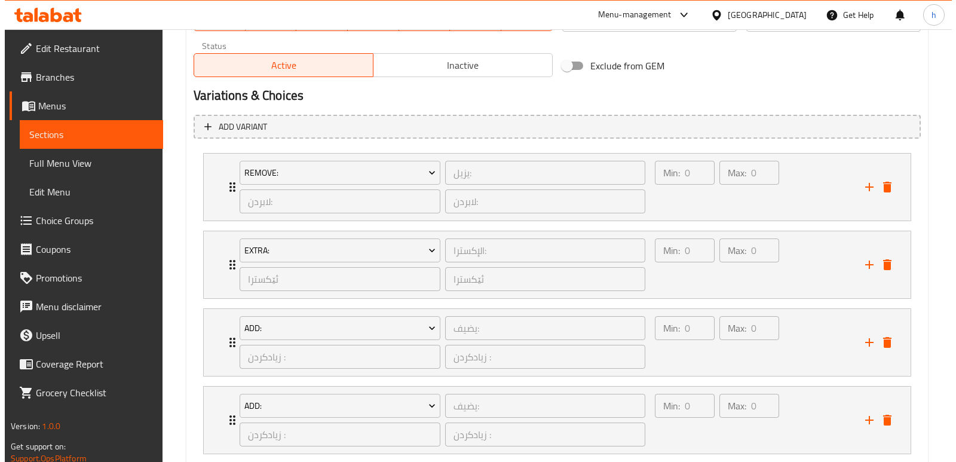
scroll to position [802, 0]
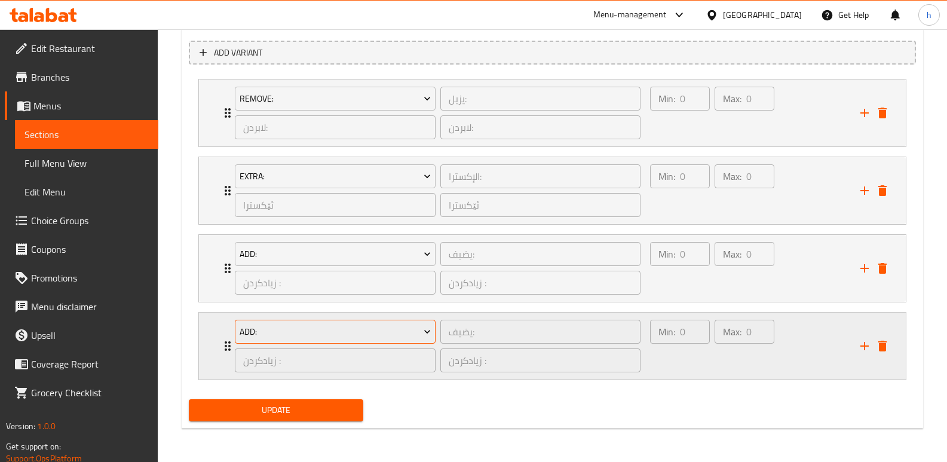
click at [334, 320] on button "Add:" at bounding box center [335, 332] width 201 height 24
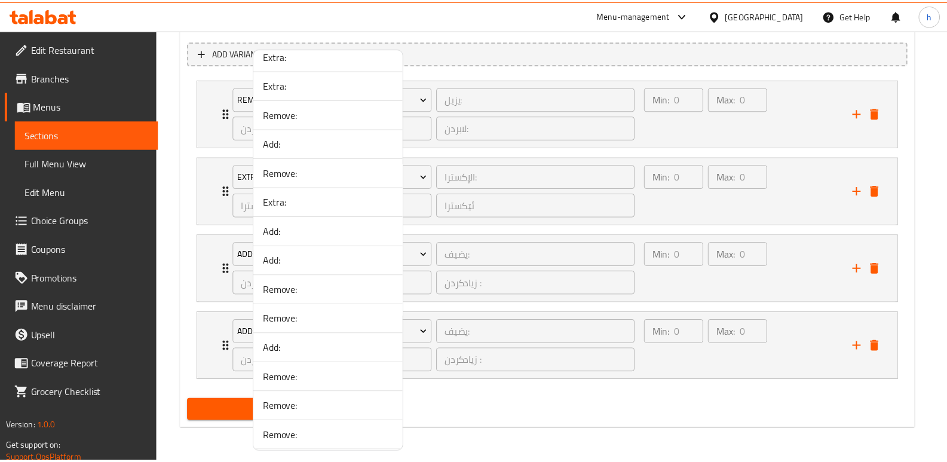
scroll to position [1480, 0]
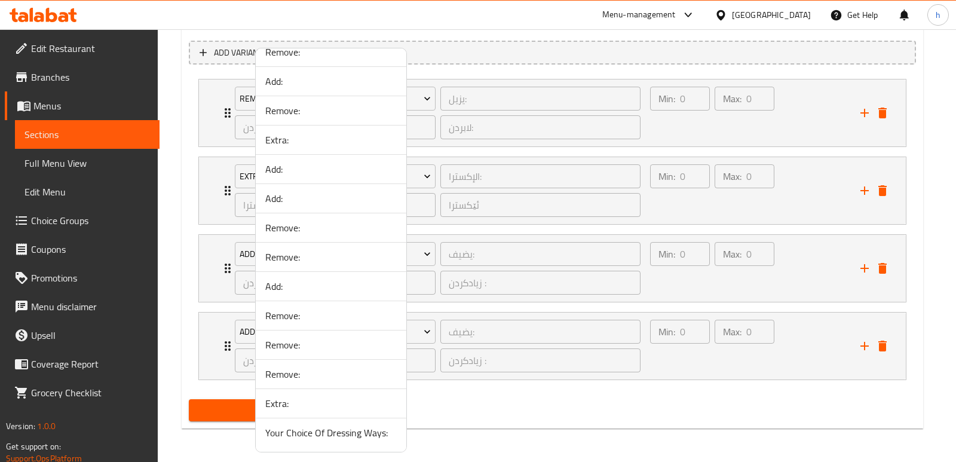
click at [338, 400] on span "Extra:" at bounding box center [331, 403] width 132 height 14
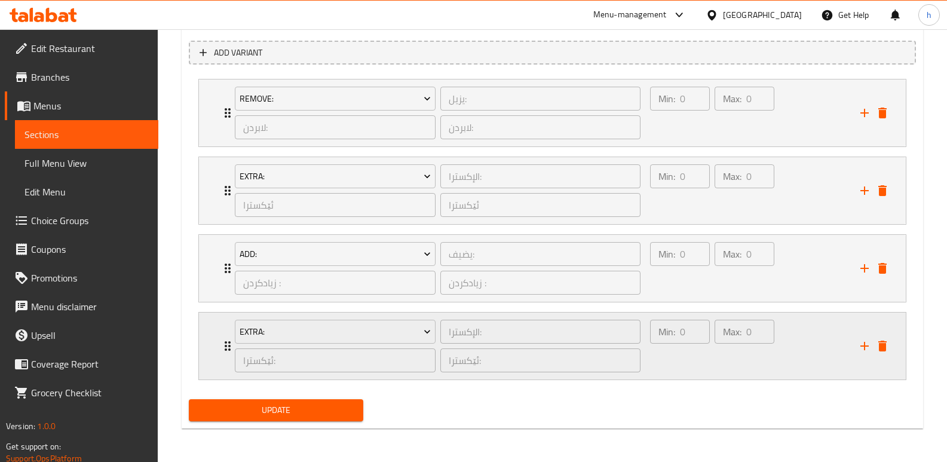
click at [686, 354] on div "Min: 0 ​" at bounding box center [680, 345] width 65 height 57
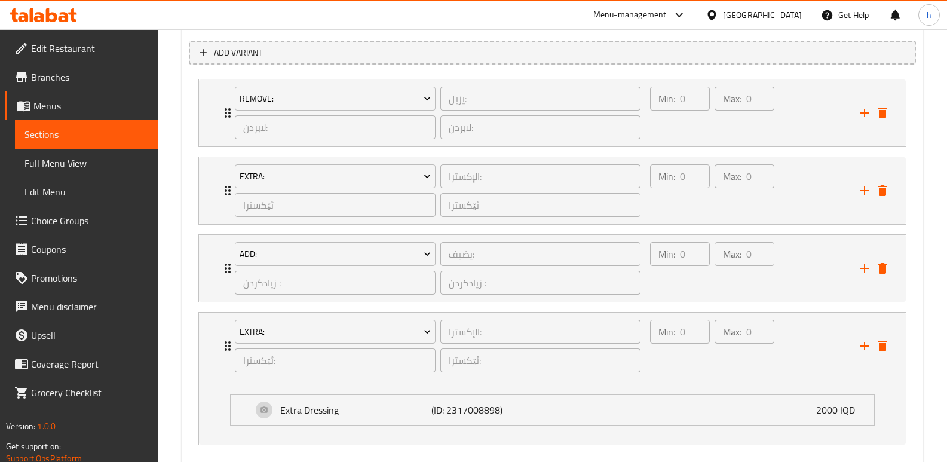
scroll to position [867, 0]
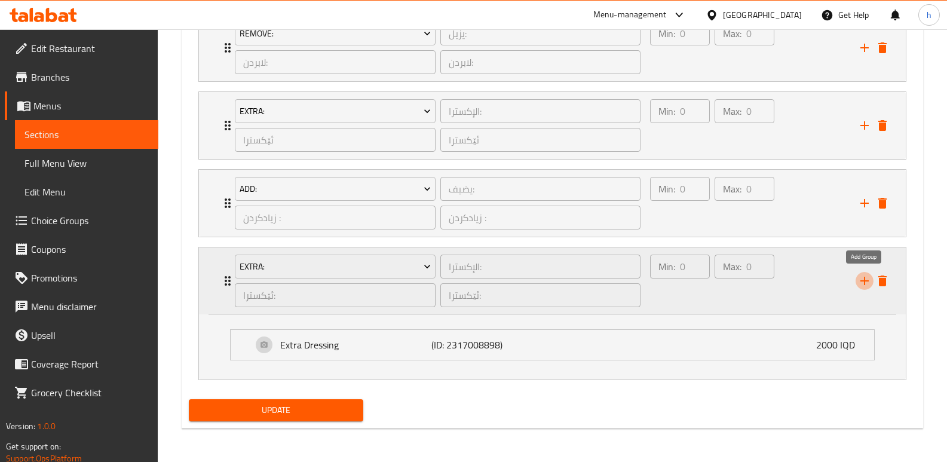
click at [862, 282] on icon "add" at bounding box center [865, 281] width 14 height 14
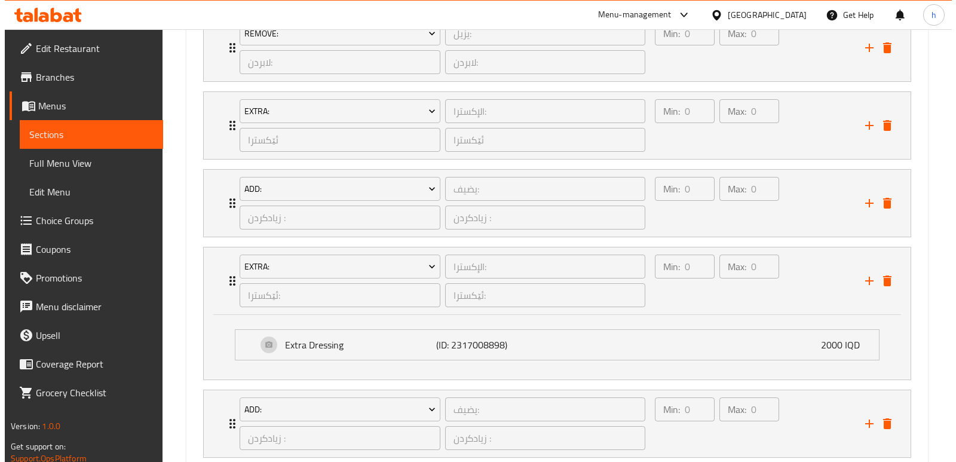
scroll to position [944, 0]
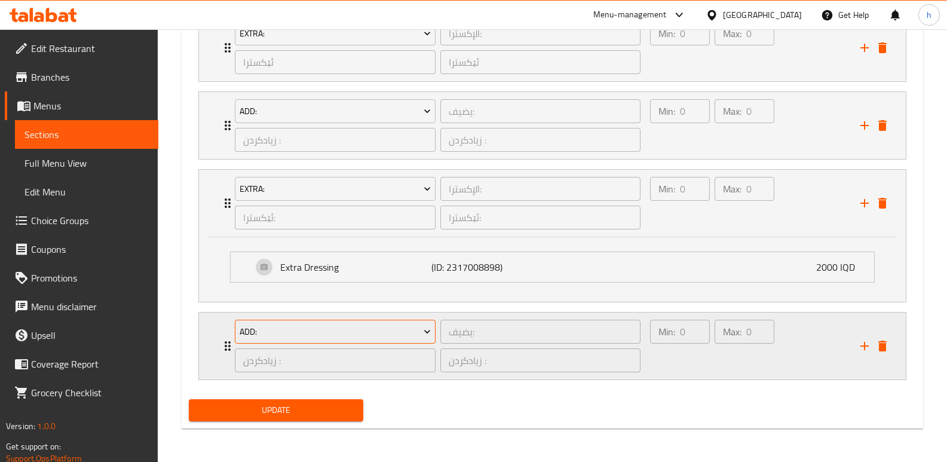
click at [374, 335] on span "Add:" at bounding box center [336, 332] width 192 height 15
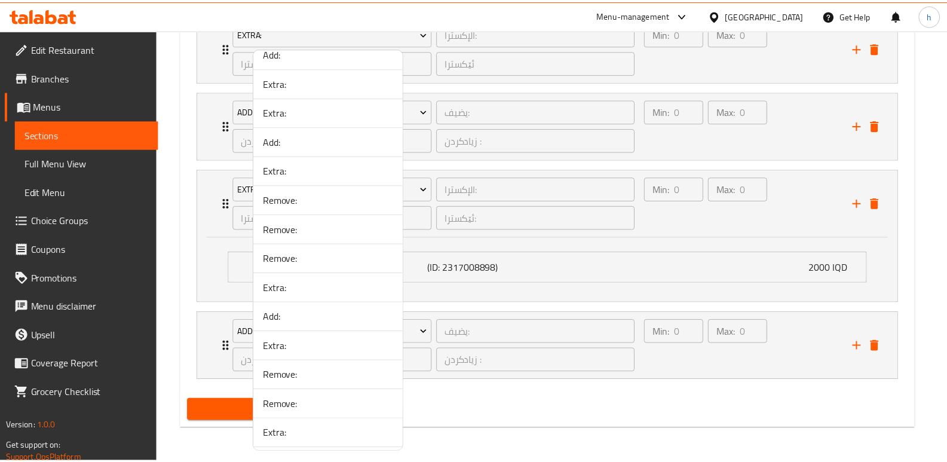
scroll to position [1480, 0]
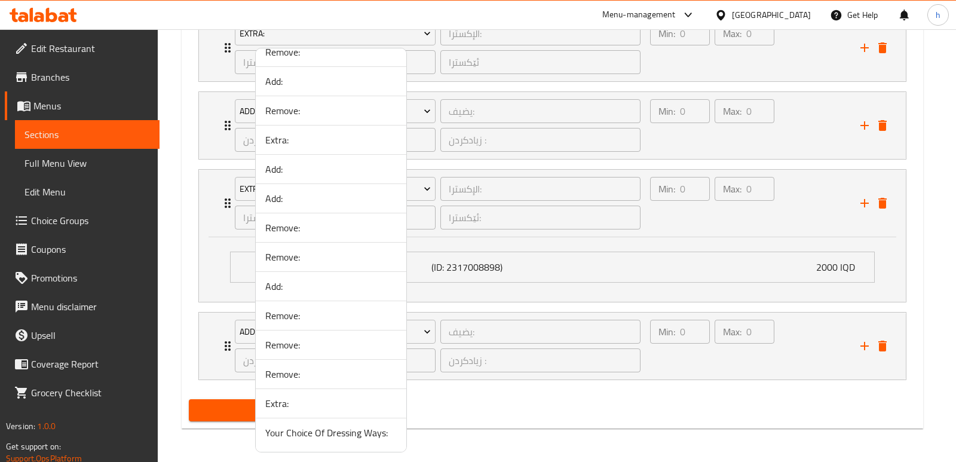
click at [344, 434] on span "Your Choice Of Dressing Ways:" at bounding box center [331, 433] width 132 height 14
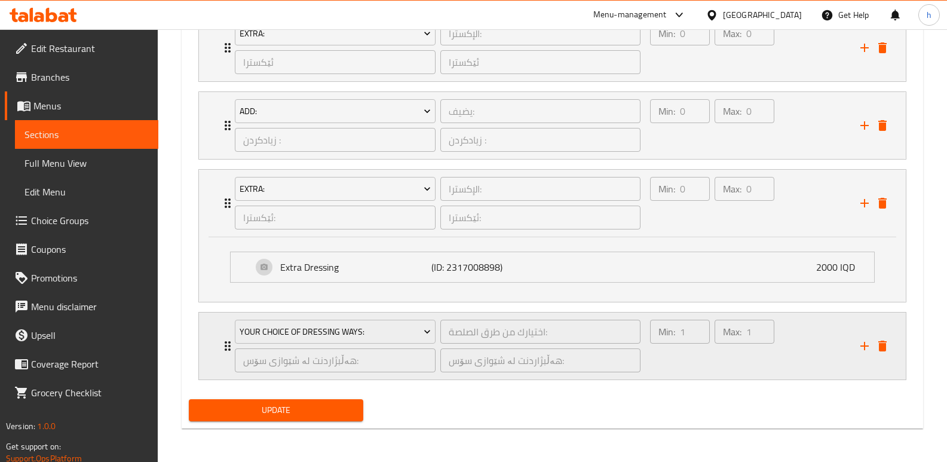
click at [701, 363] on div "Min: 1 ​" at bounding box center [680, 345] width 65 height 57
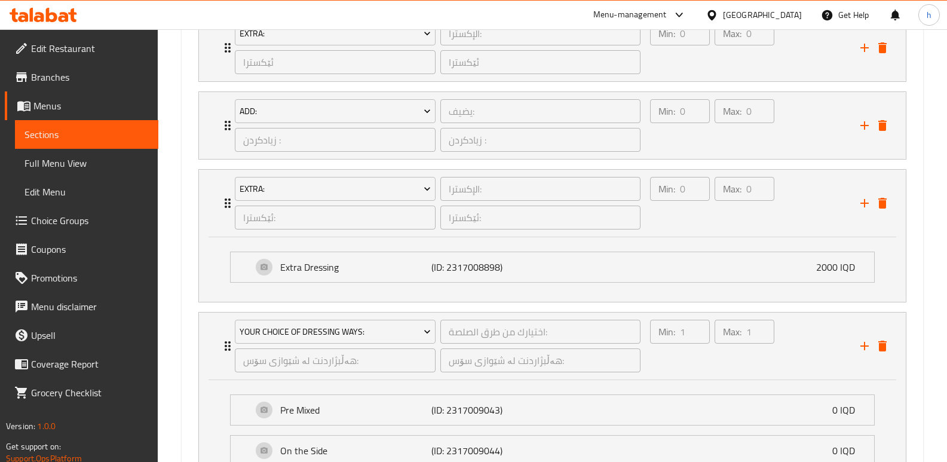
scroll to position [1050, 0]
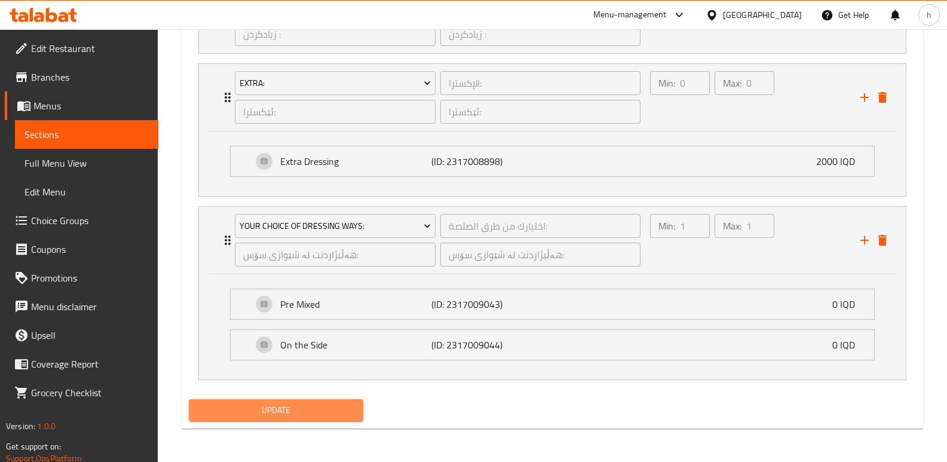
click at [351, 408] on span "Update" at bounding box center [275, 410] width 155 height 15
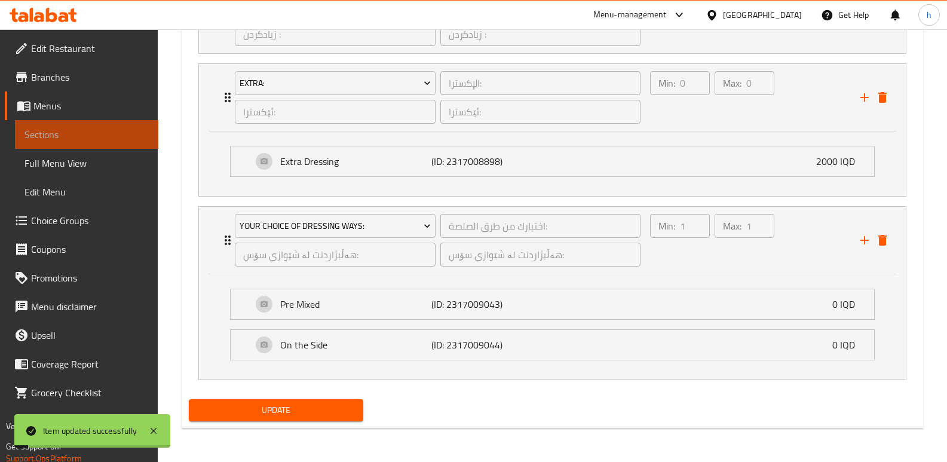
click at [69, 132] on span "Sections" at bounding box center [87, 134] width 124 height 14
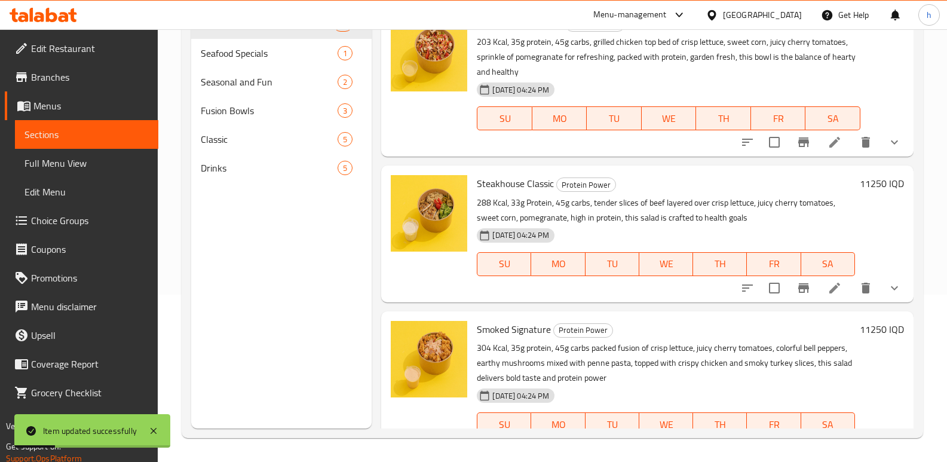
click at [63, 222] on span "Choice Groups" at bounding box center [90, 220] width 118 height 14
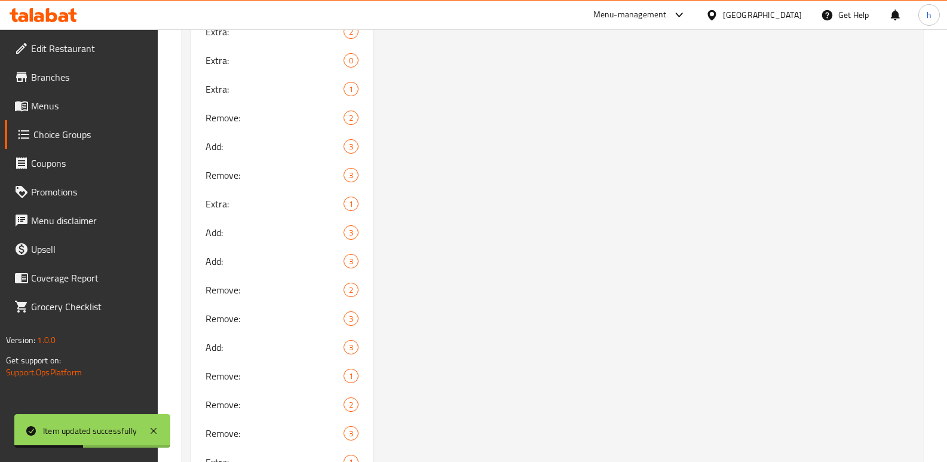
scroll to position [1622, 0]
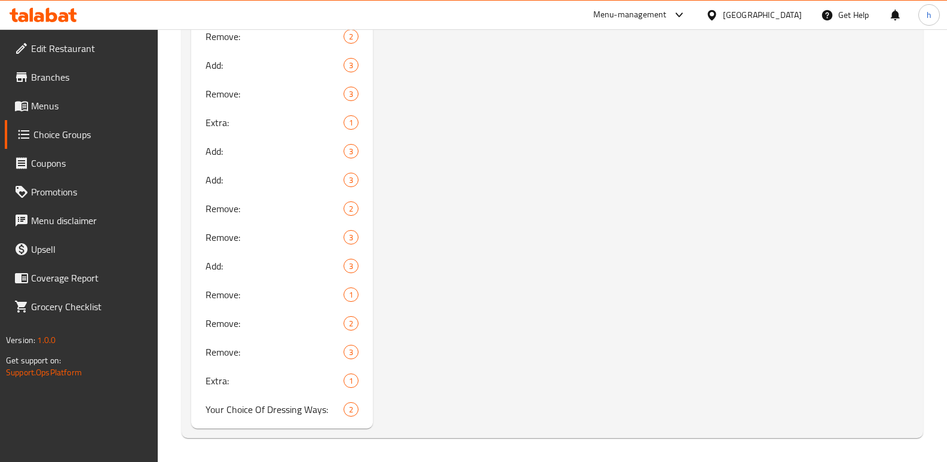
click at [61, 96] on link "Menus" at bounding box center [82, 105] width 154 height 29
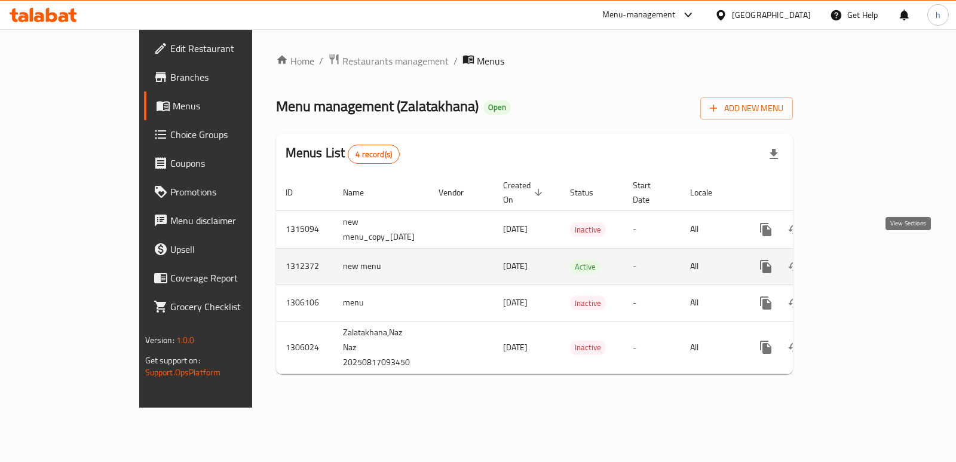
click at [860, 259] on icon "enhanced table" at bounding box center [852, 266] width 14 height 14
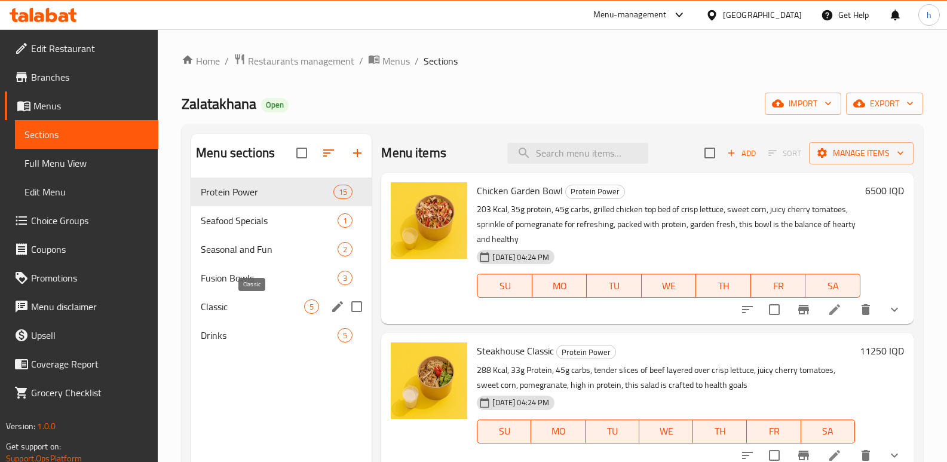
click at [244, 306] on span "Classic" at bounding box center [252, 306] width 103 height 14
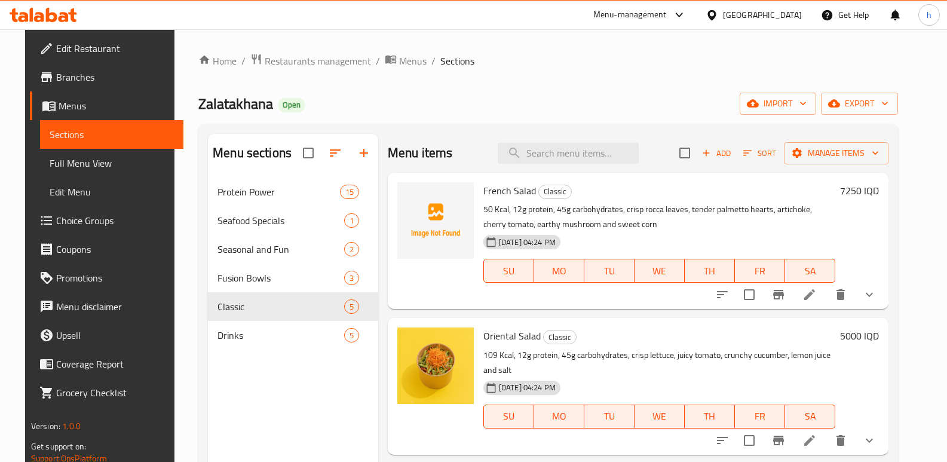
click at [877, 291] on icon "show more" at bounding box center [870, 295] width 14 height 14
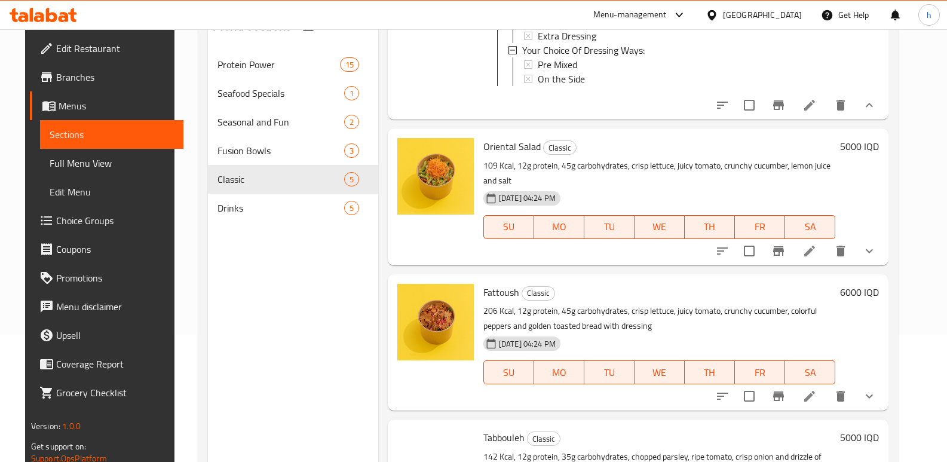
scroll to position [288, 0]
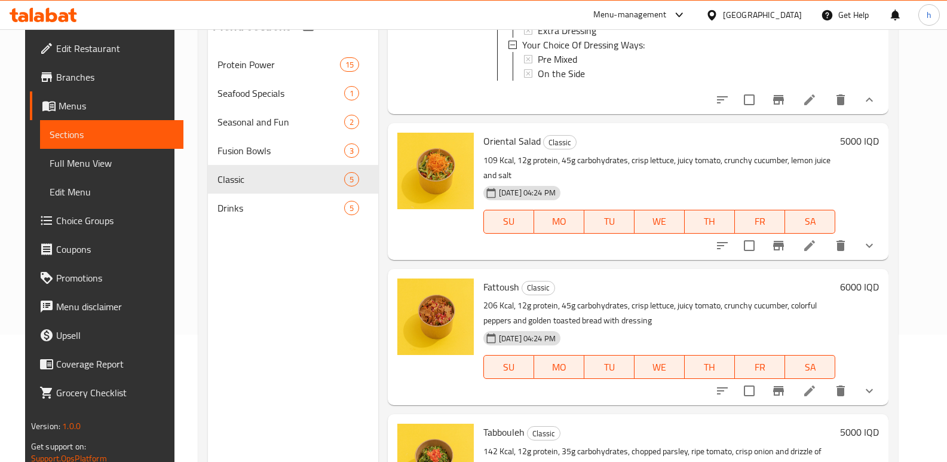
click at [817, 253] on icon at bounding box center [810, 245] width 14 height 14
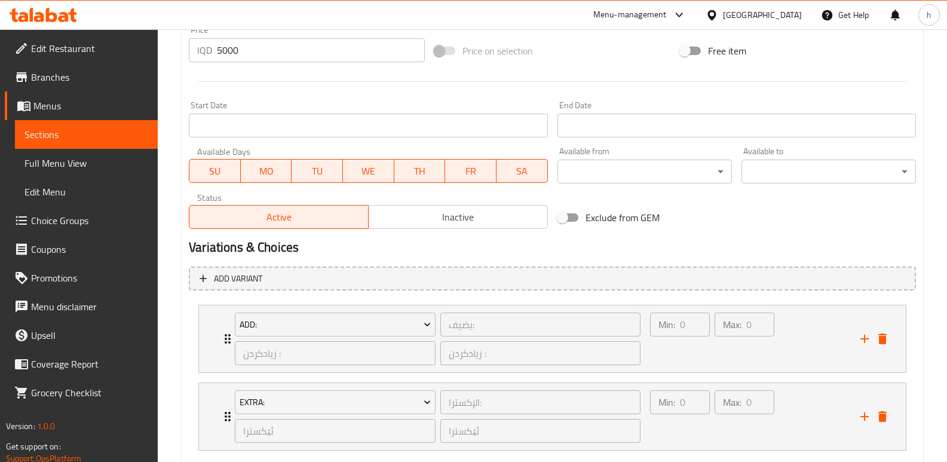
scroll to position [663, 0]
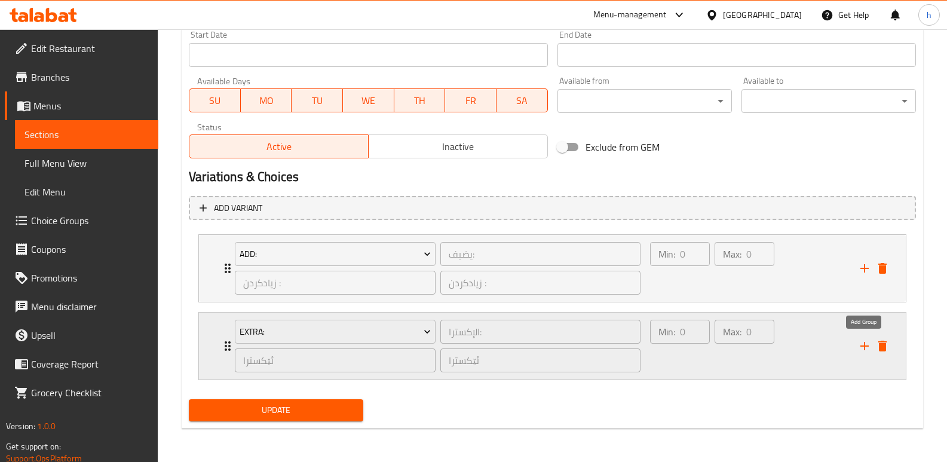
click at [868, 346] on icon "add" at bounding box center [865, 346] width 8 height 8
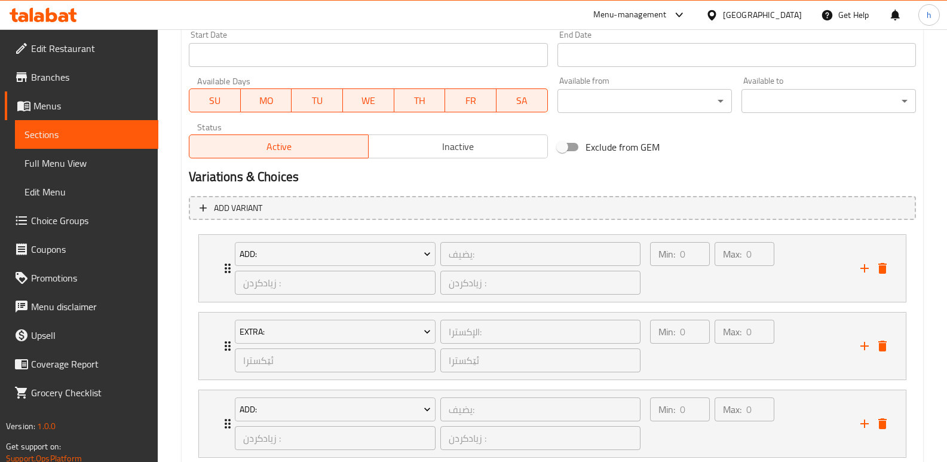
scroll to position [741, 0]
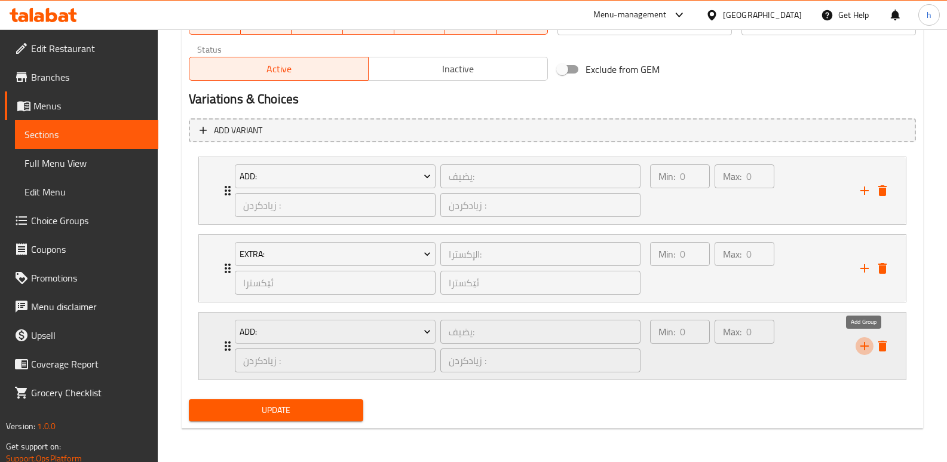
click at [860, 343] on icon "add" at bounding box center [865, 346] width 14 height 14
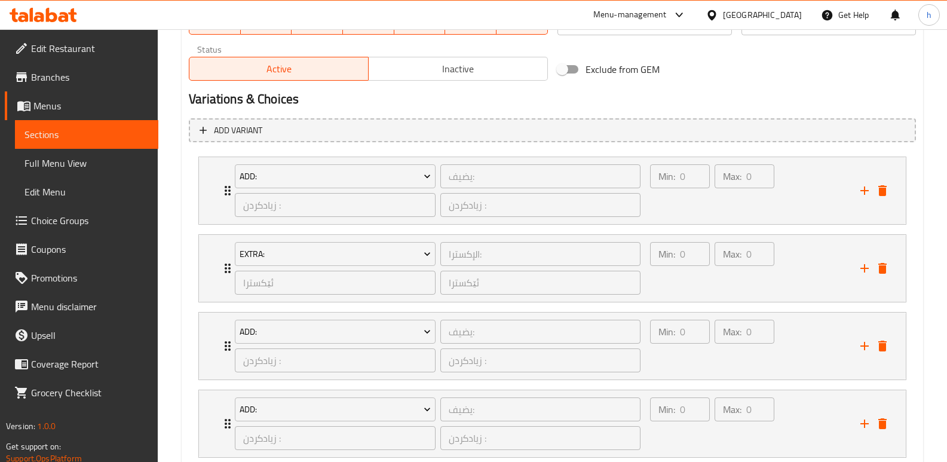
scroll to position [819, 0]
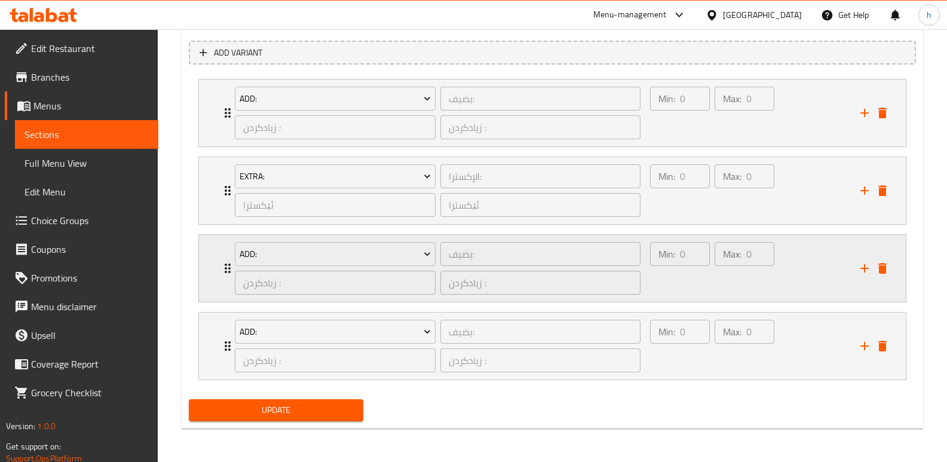
click at [675, 286] on div "Min: 0 ​" at bounding box center [680, 268] width 65 height 57
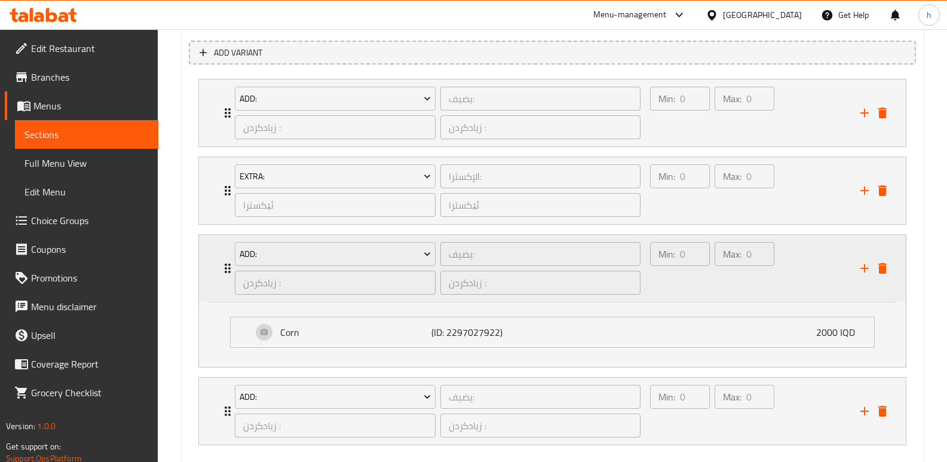
click at [672, 294] on div "Min: 0 ​" at bounding box center [680, 268] width 65 height 57
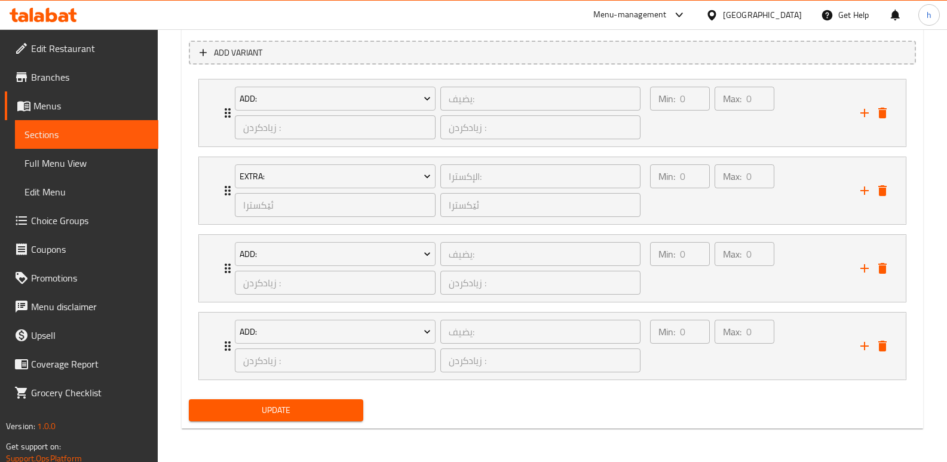
click at [86, 139] on span "Sections" at bounding box center [87, 134] width 124 height 14
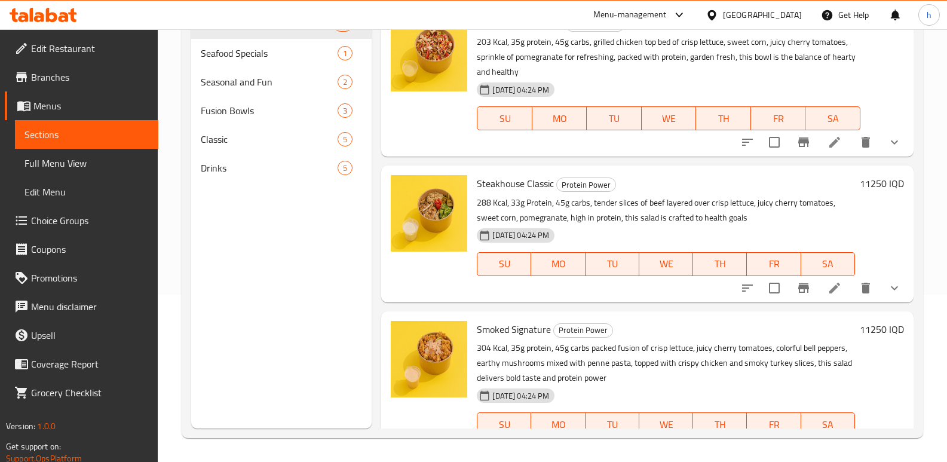
scroll to position [167, 0]
drag, startPoint x: 214, startPoint y: 130, endPoint x: 134, endPoint y: 232, distance: 129.5
click at [214, 130] on div "Classic 5" at bounding box center [281, 139] width 181 height 29
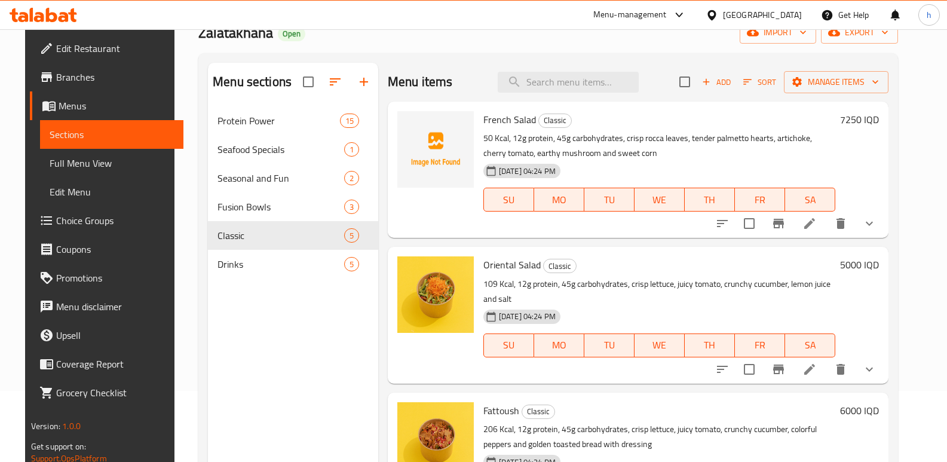
scroll to position [150, 0]
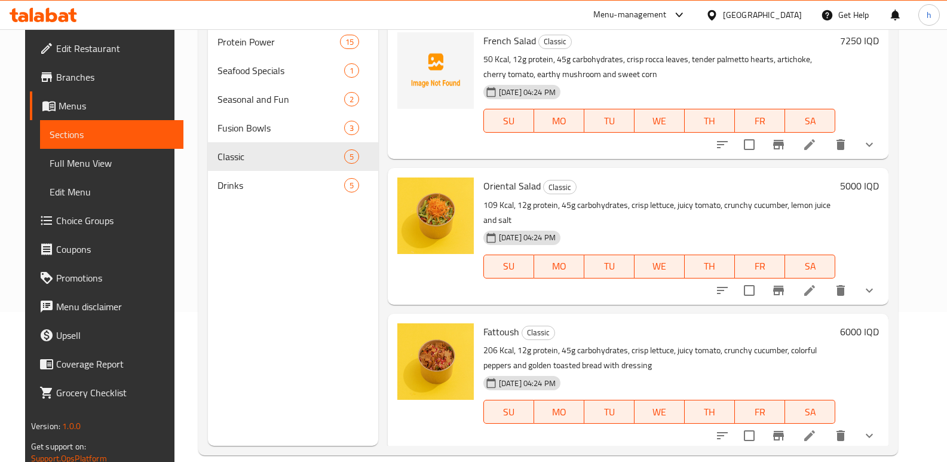
click at [815, 290] on icon at bounding box center [810, 290] width 11 height 11
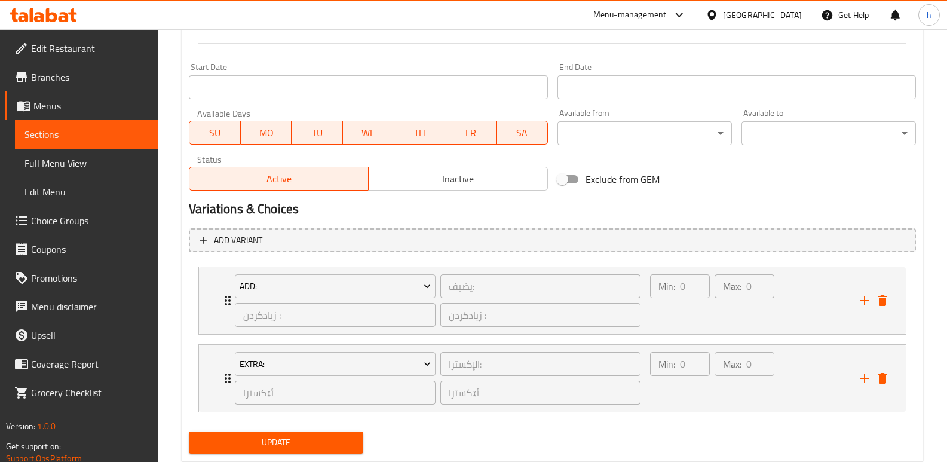
scroll to position [663, 0]
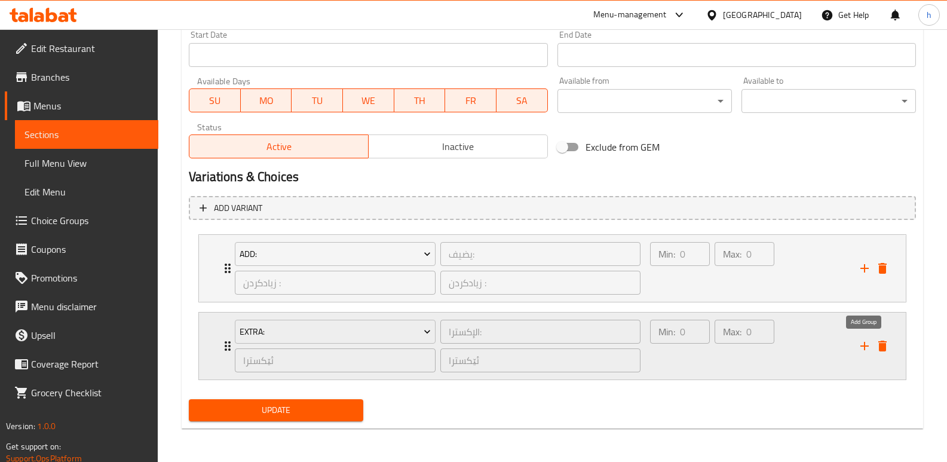
click at [861, 341] on icon "add" at bounding box center [865, 346] width 14 height 14
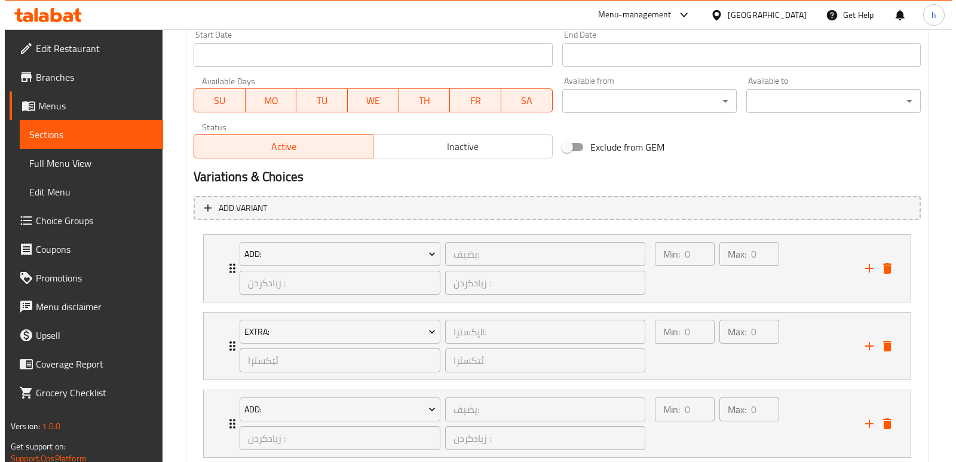
scroll to position [741, 0]
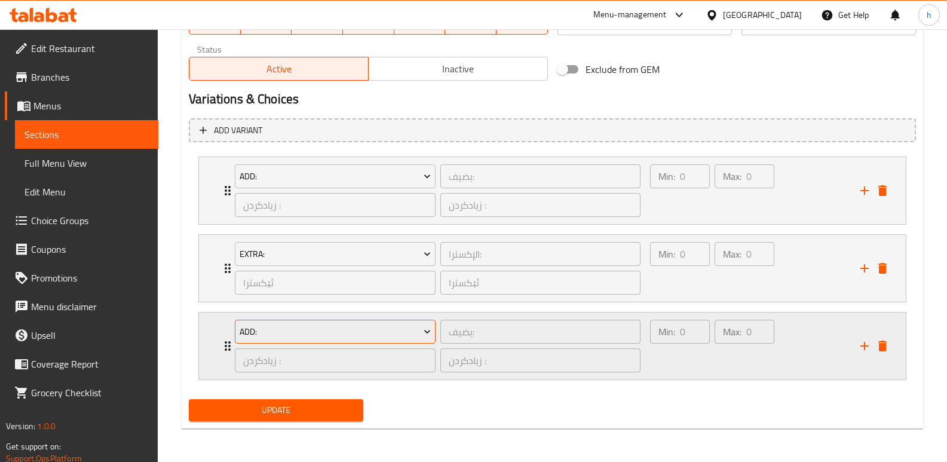
click at [423, 328] on icon "Expand" at bounding box center [427, 332] width 12 height 12
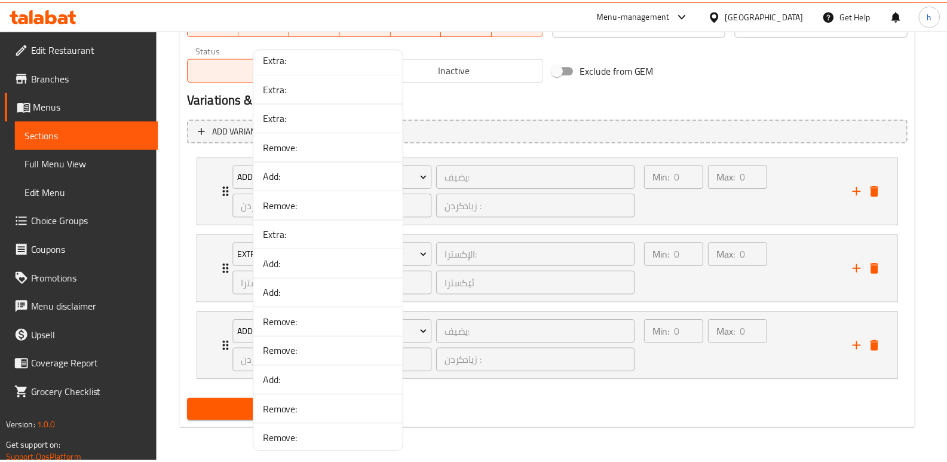
scroll to position [1480, 0]
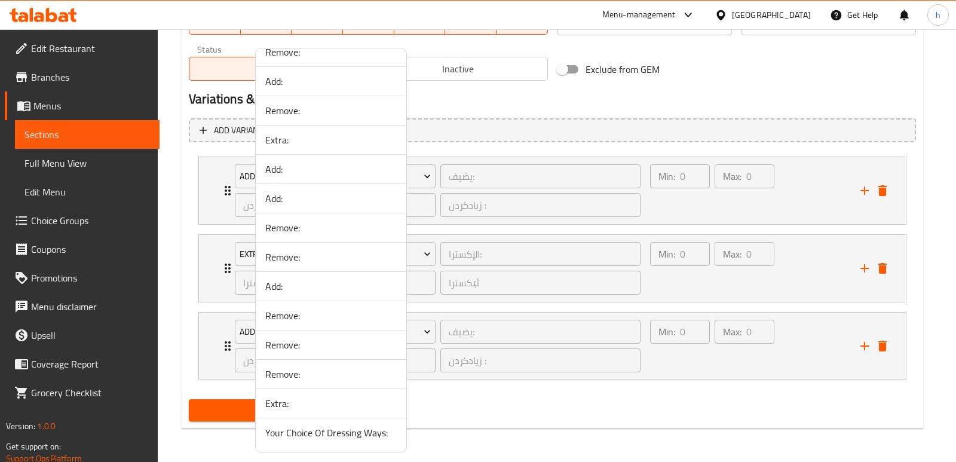
click at [323, 396] on span "Extra:" at bounding box center [331, 403] width 132 height 14
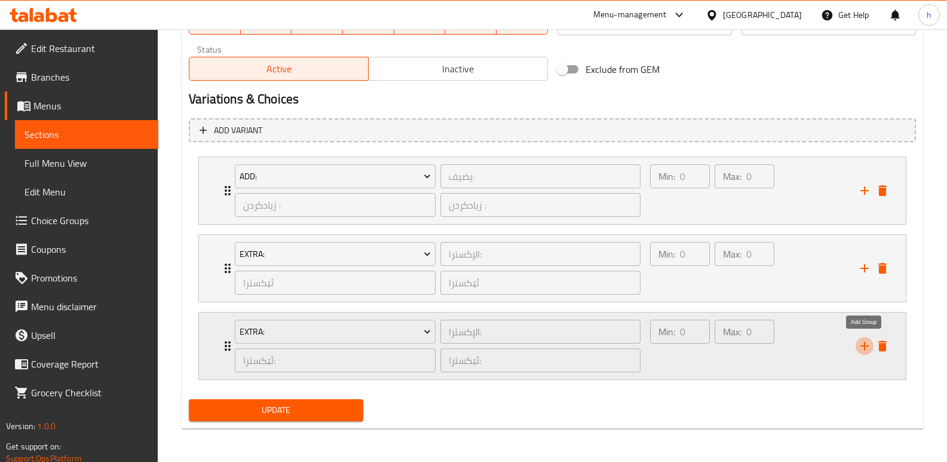
click at [860, 347] on icon "add" at bounding box center [865, 346] width 14 height 14
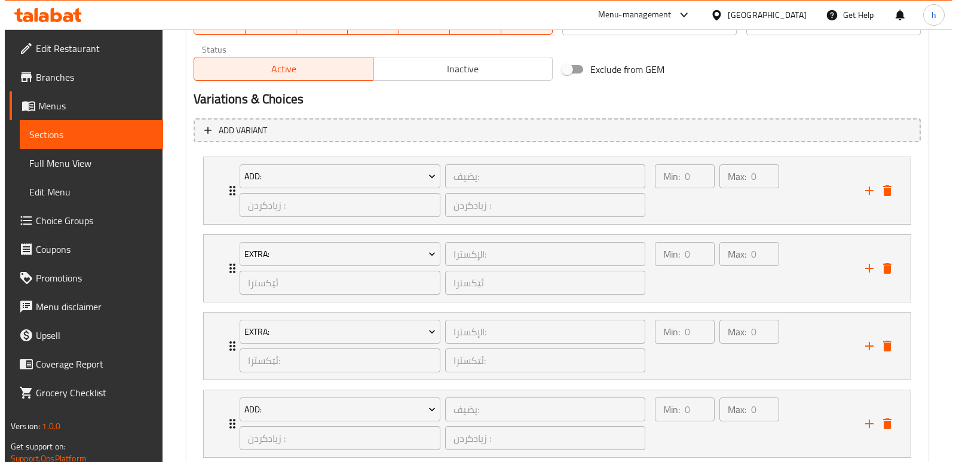
scroll to position [819, 0]
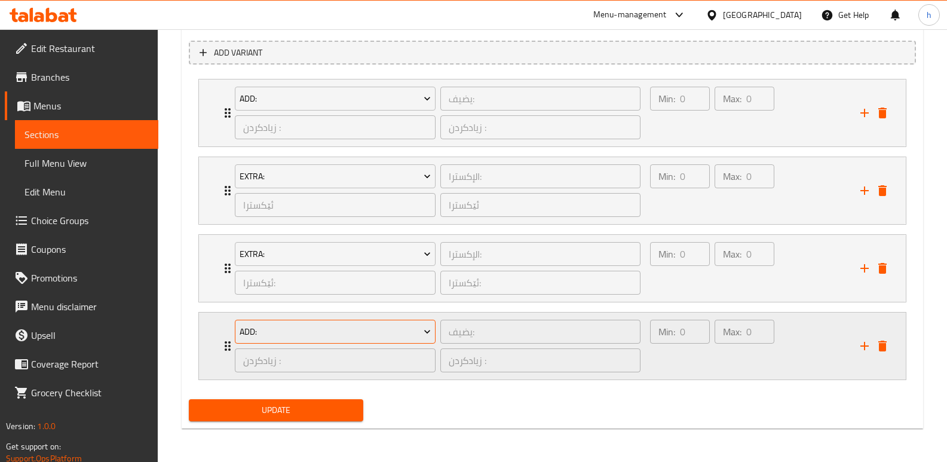
click at [409, 329] on span "Add:" at bounding box center [336, 332] width 192 height 15
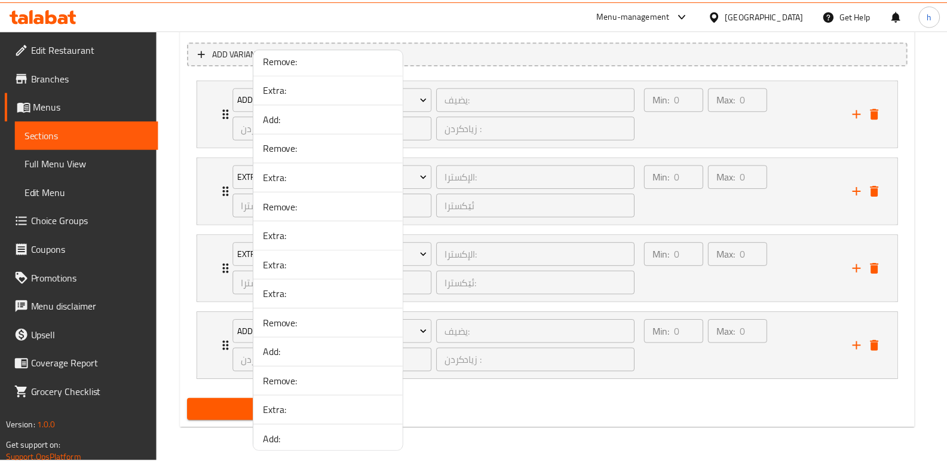
scroll to position [1480, 0]
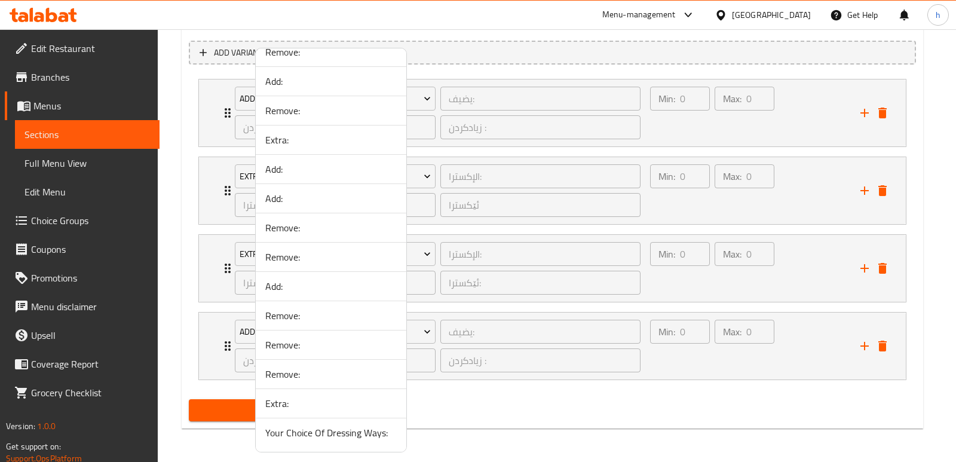
click at [341, 435] on span "Your Choice Of Dressing Ways:" at bounding box center [331, 433] width 132 height 14
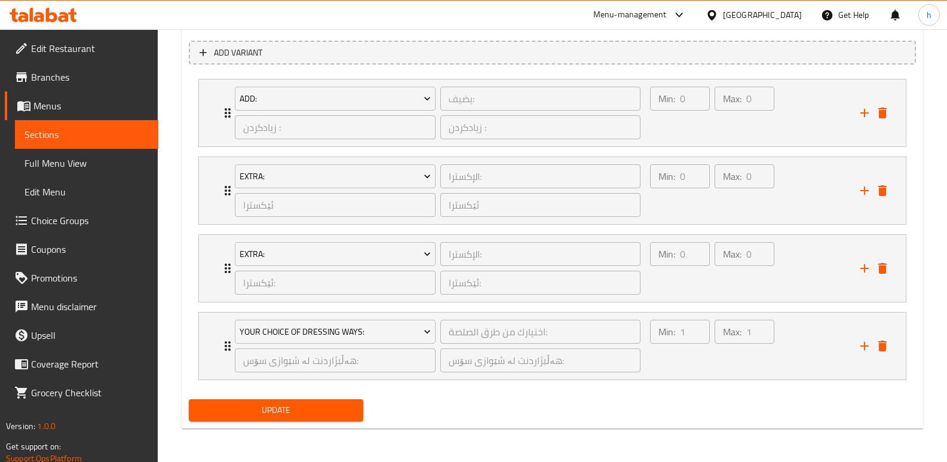
click at [319, 408] on span "Update" at bounding box center [275, 410] width 155 height 15
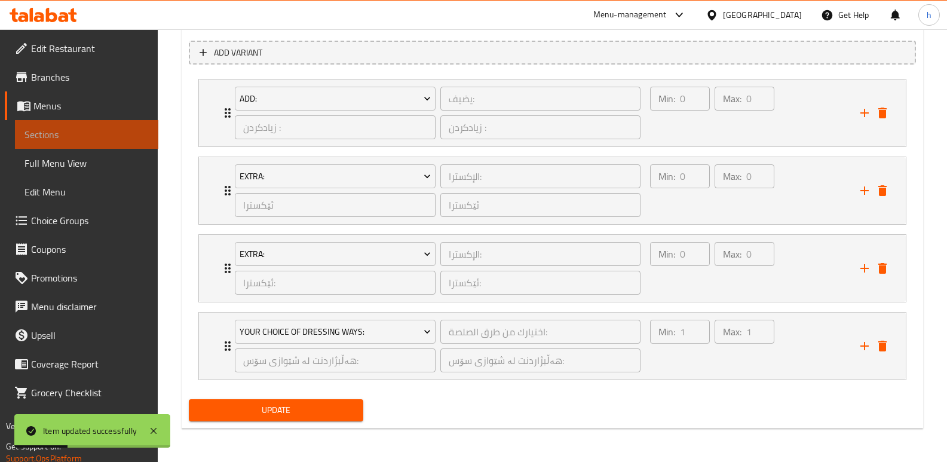
click at [143, 132] on span "Sections" at bounding box center [87, 134] width 124 height 14
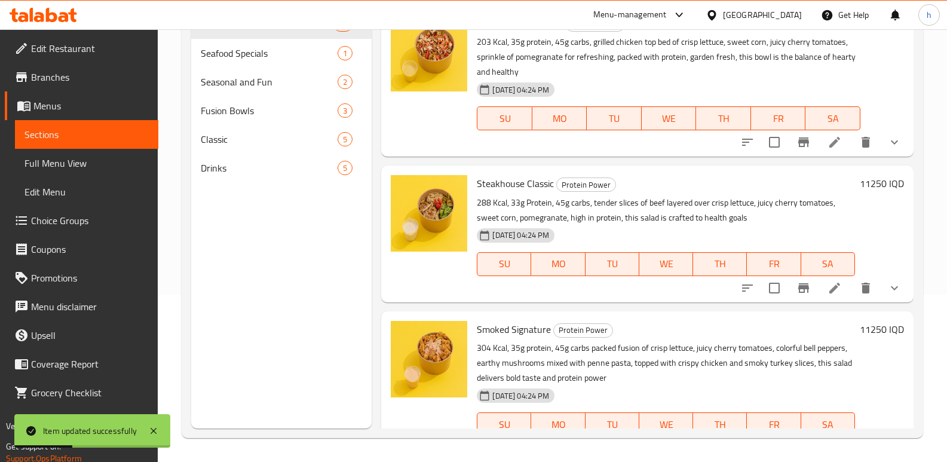
scroll to position [167, 0]
click at [235, 137] on span "Classic" at bounding box center [252, 139] width 103 height 14
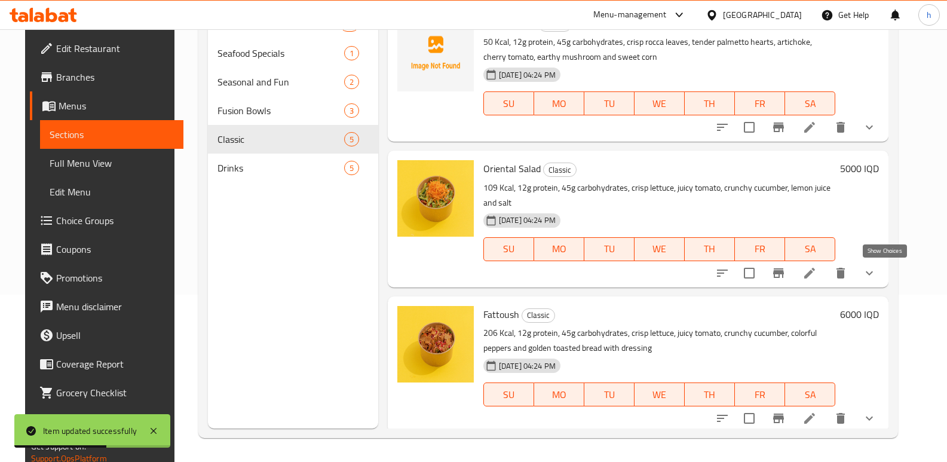
click at [877, 271] on icon "show more" at bounding box center [870, 273] width 14 height 14
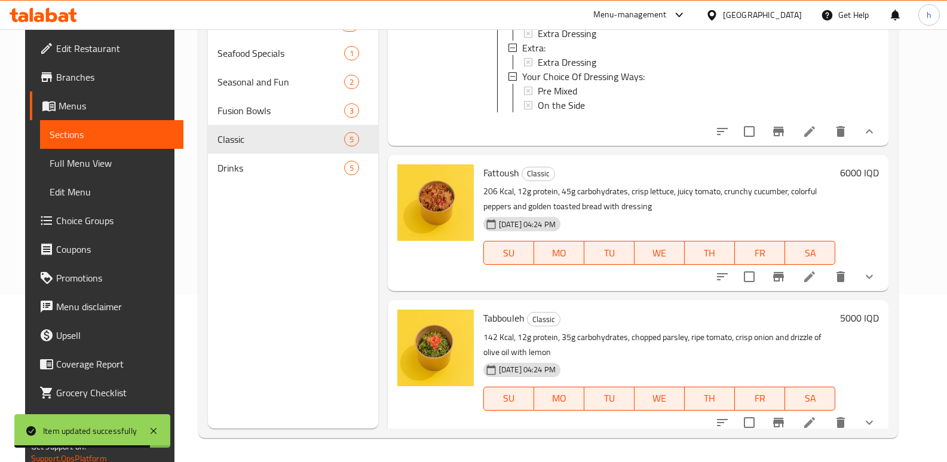
scroll to position [335, 0]
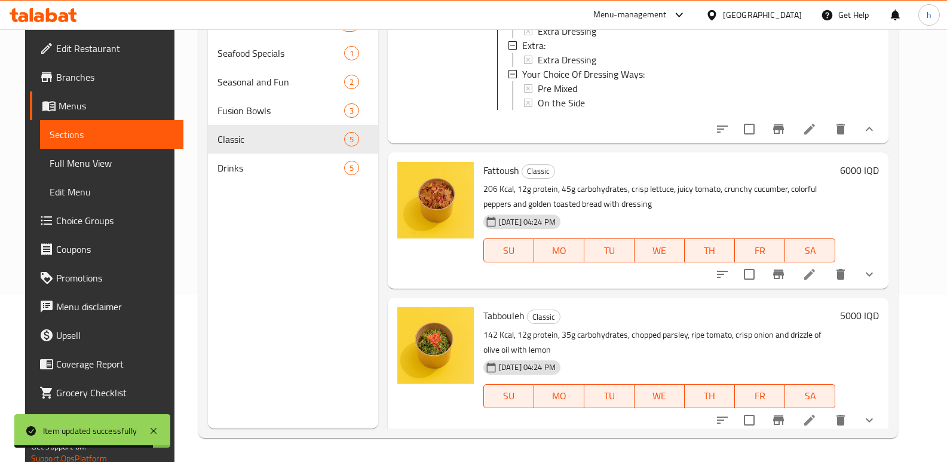
click at [817, 279] on icon at bounding box center [810, 274] width 14 height 14
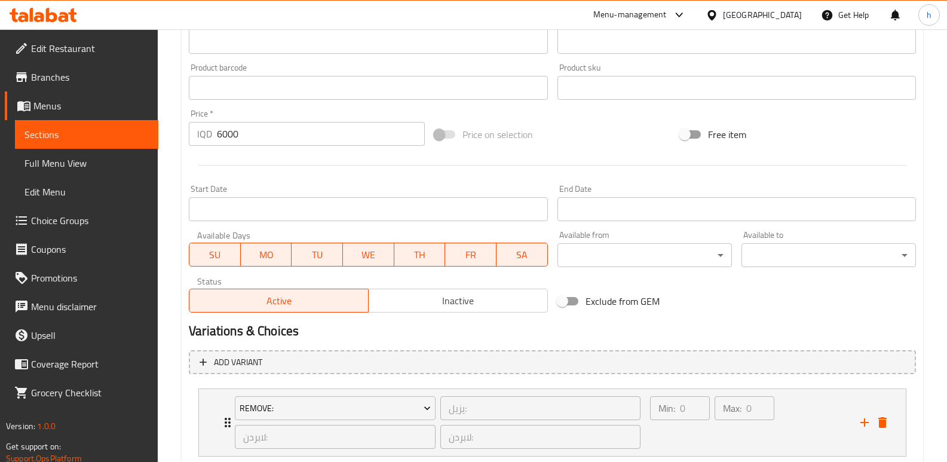
scroll to position [741, 0]
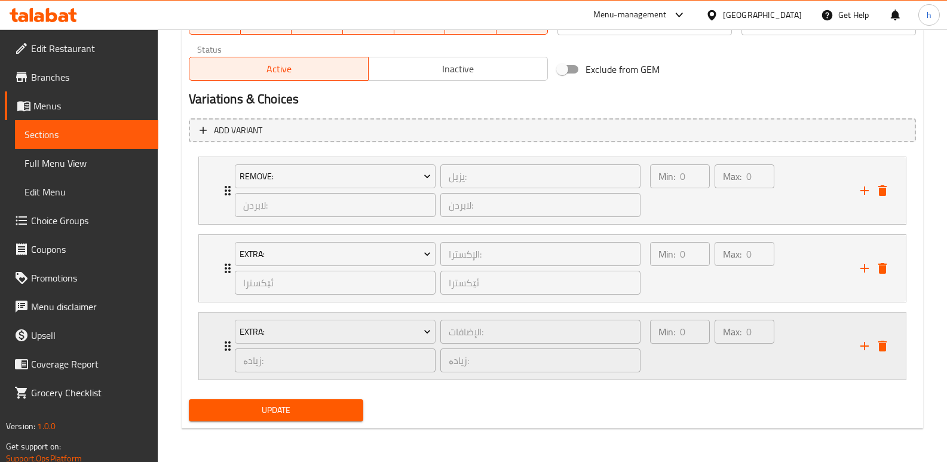
click at [753, 370] on div "Max: 0 ​" at bounding box center [745, 345] width 65 height 57
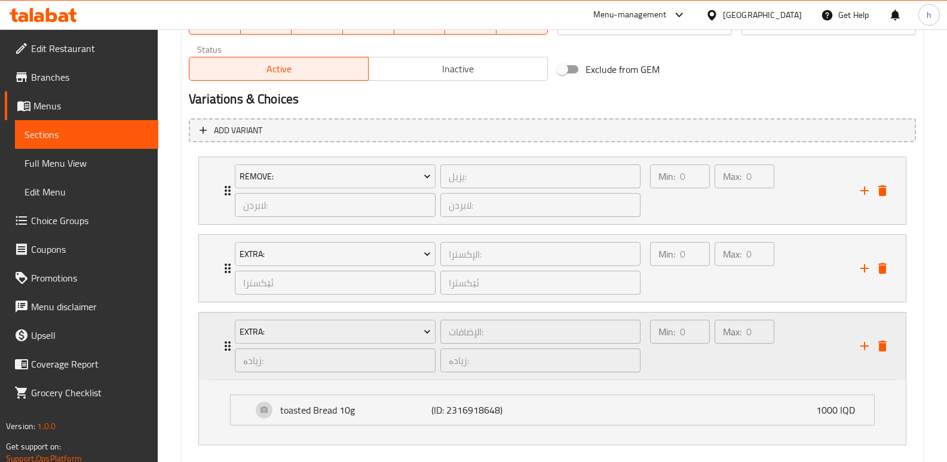
click at [736, 366] on div "Max: 0 ​" at bounding box center [745, 345] width 65 height 57
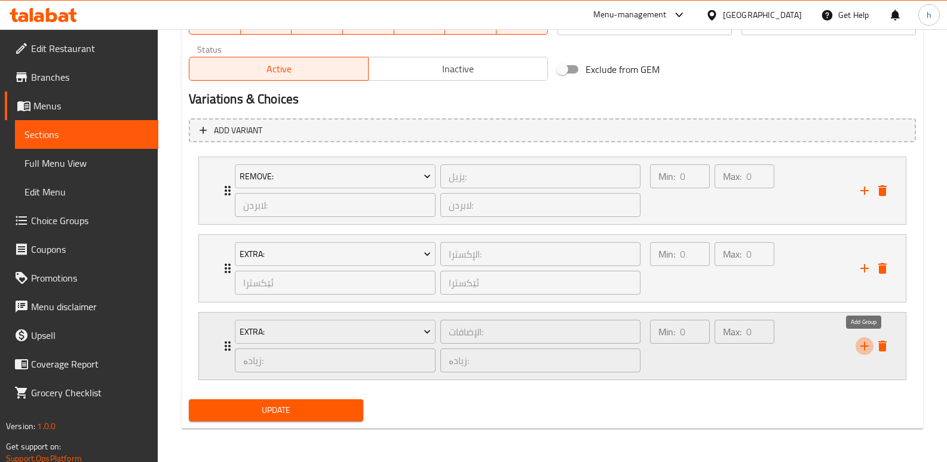
click at [863, 349] on icon "add" at bounding box center [865, 346] width 14 height 14
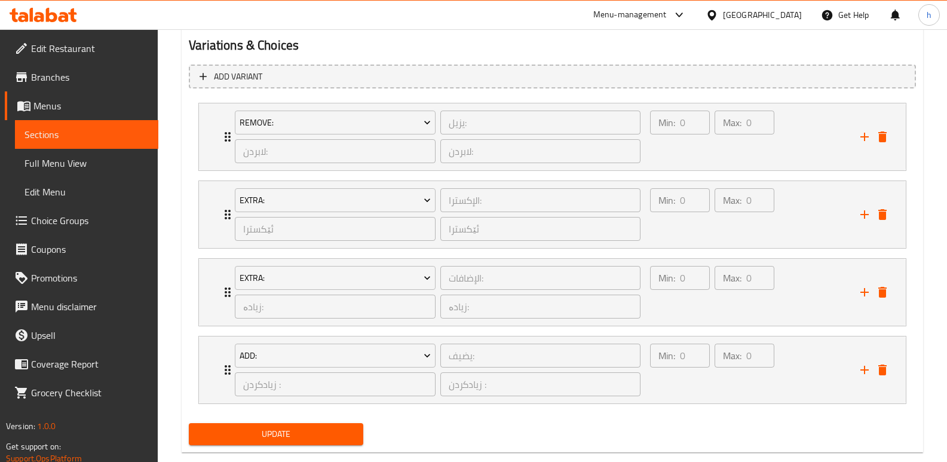
scroll to position [819, 0]
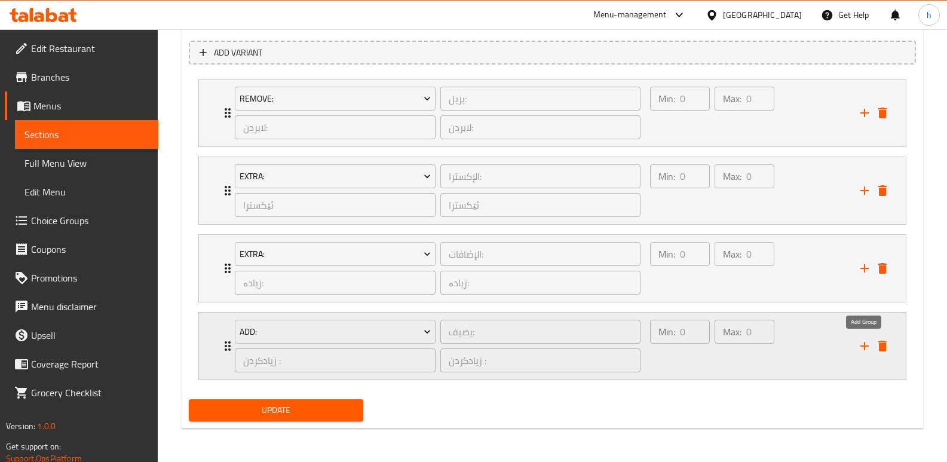
click at [866, 344] on icon "add" at bounding box center [865, 346] width 14 height 14
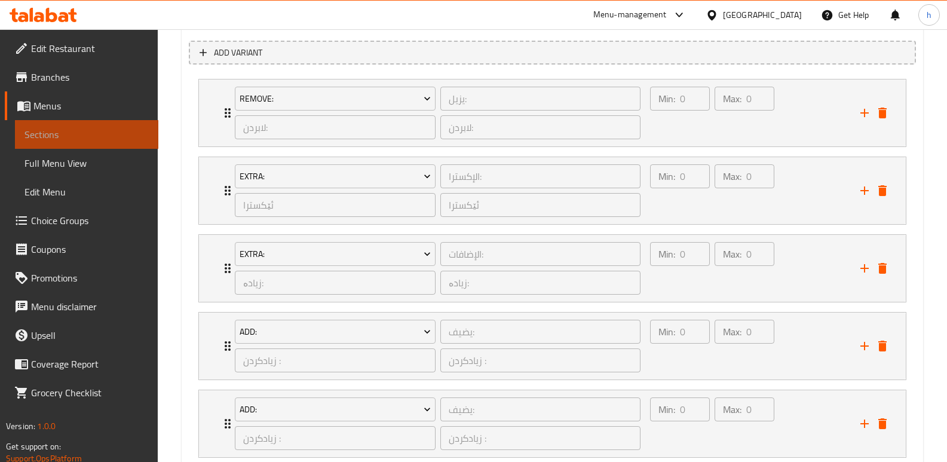
click at [117, 125] on link "Sections" at bounding box center [86, 134] width 143 height 29
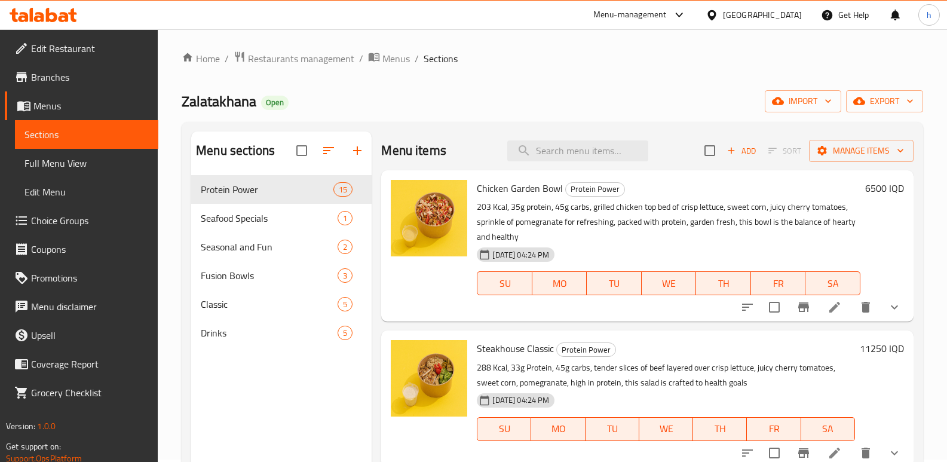
scroll to position [1, 0]
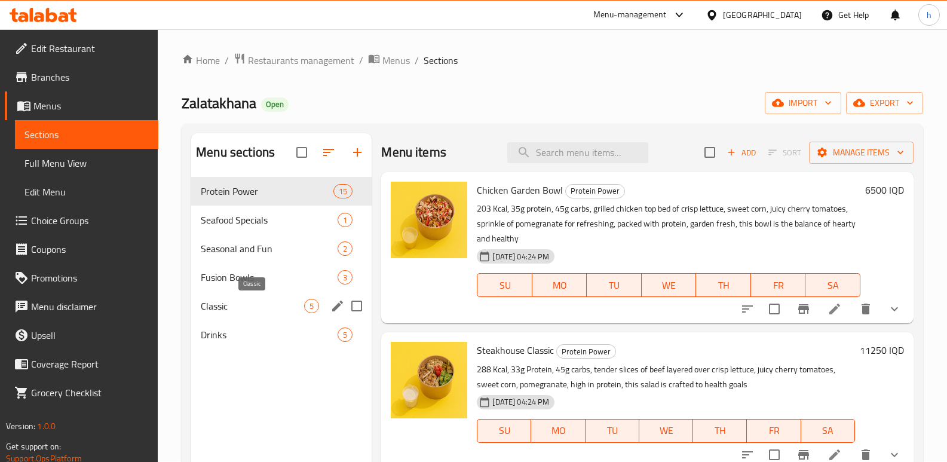
click at [237, 305] on span "Classic" at bounding box center [252, 306] width 103 height 14
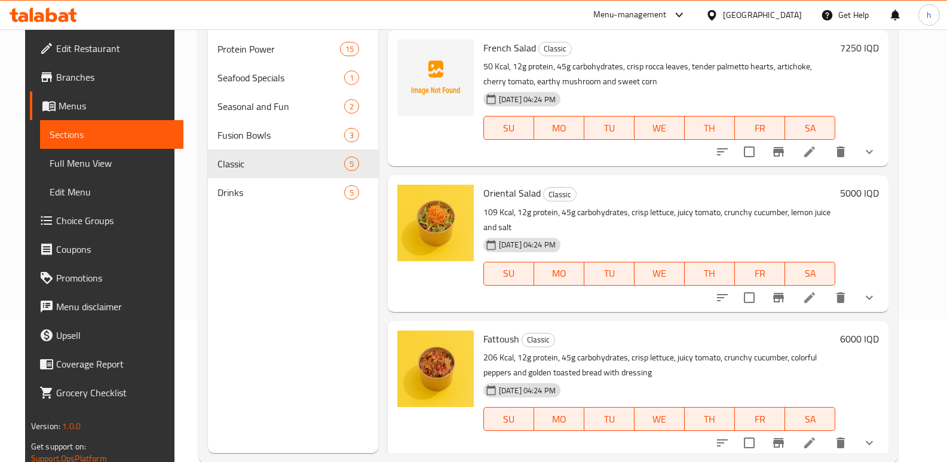
scroll to position [167, 0]
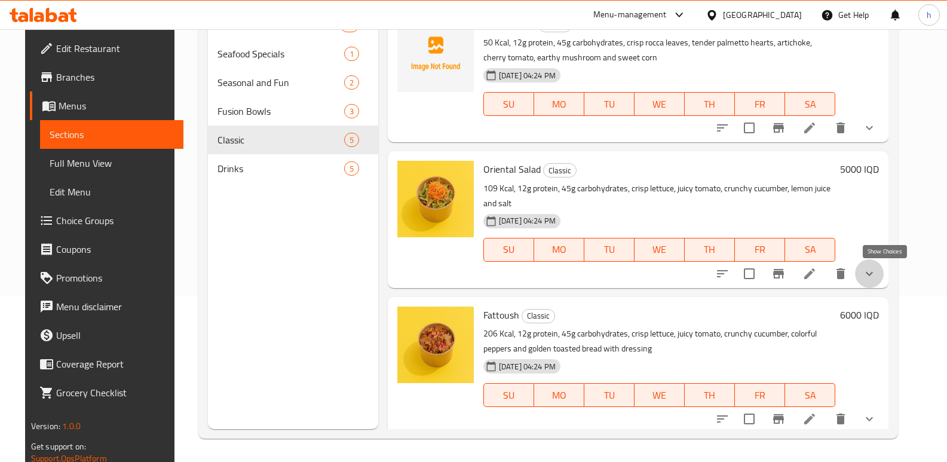
click at [873, 274] on icon "show more" at bounding box center [869, 273] width 7 height 4
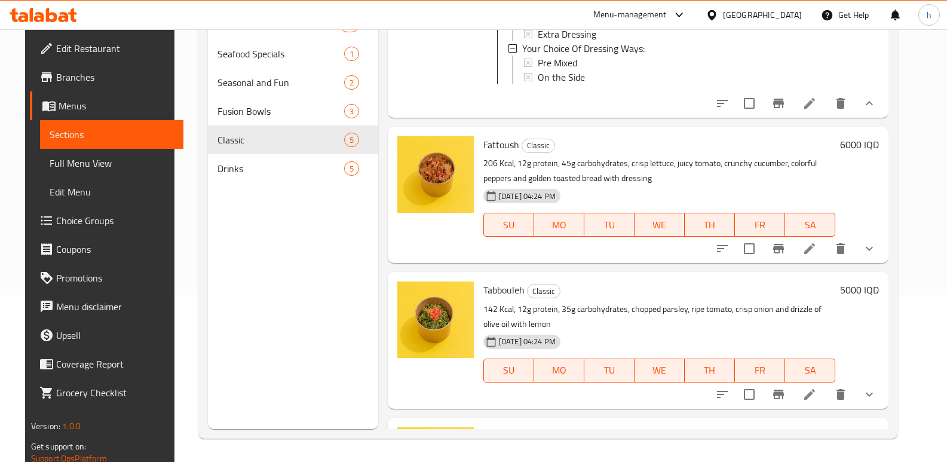
scroll to position [378, 0]
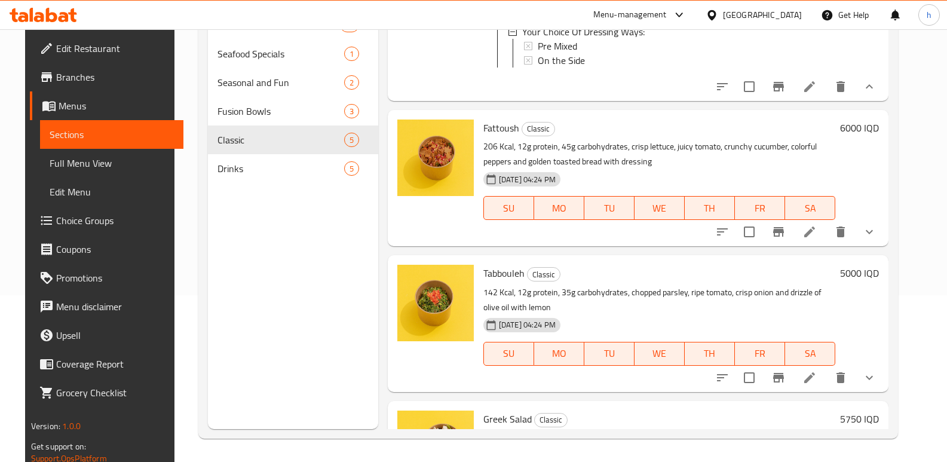
click at [815, 237] on icon at bounding box center [810, 232] width 11 height 11
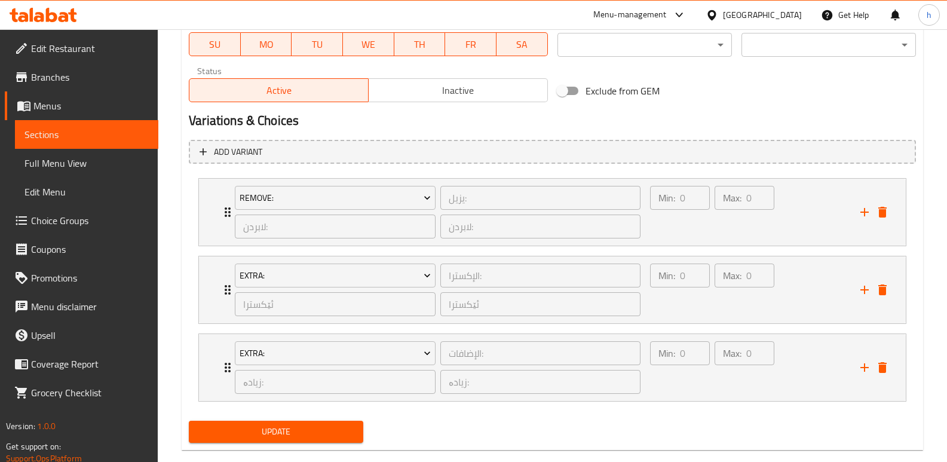
scroll to position [741, 0]
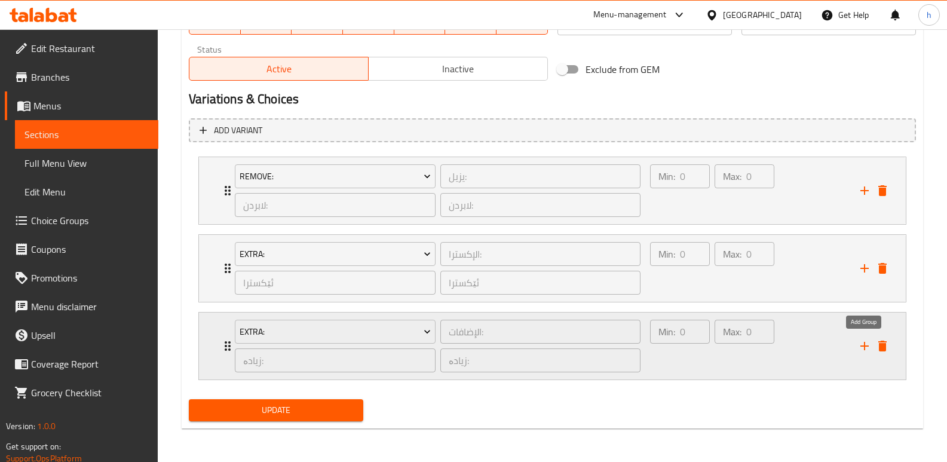
click at [859, 343] on icon "add" at bounding box center [865, 346] width 14 height 14
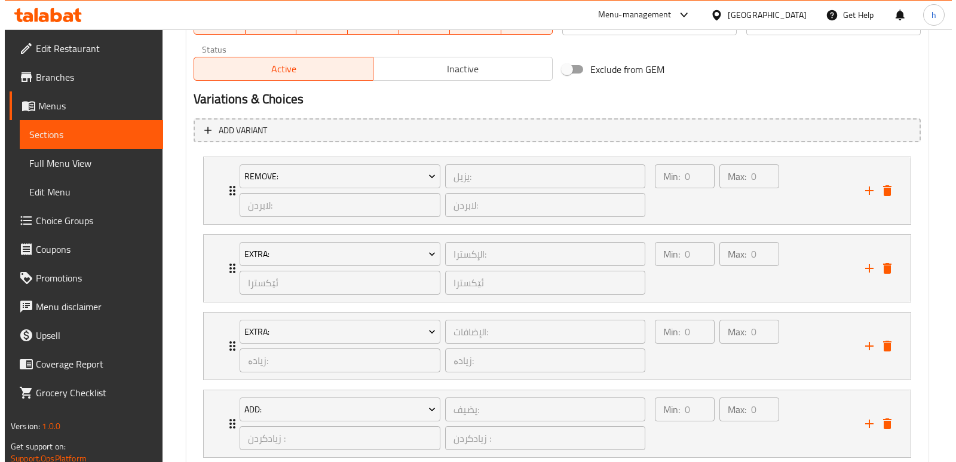
scroll to position [819, 0]
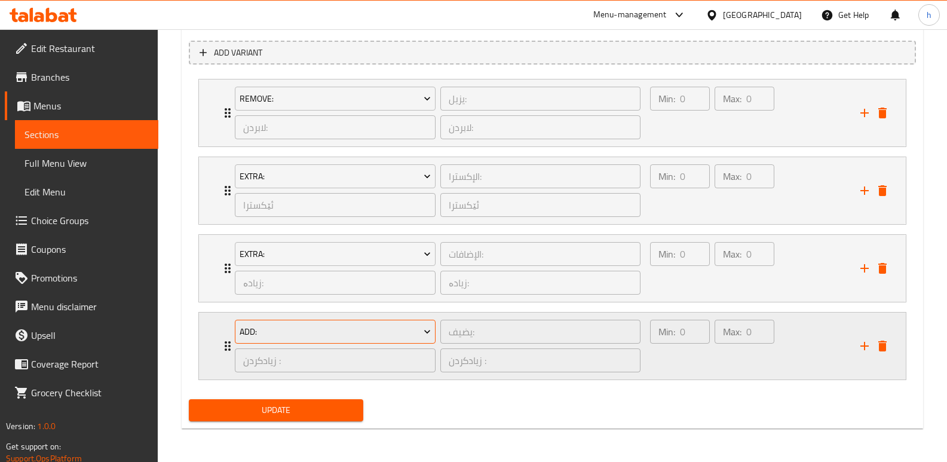
click at [424, 331] on icon "Expand" at bounding box center [427, 332] width 12 height 12
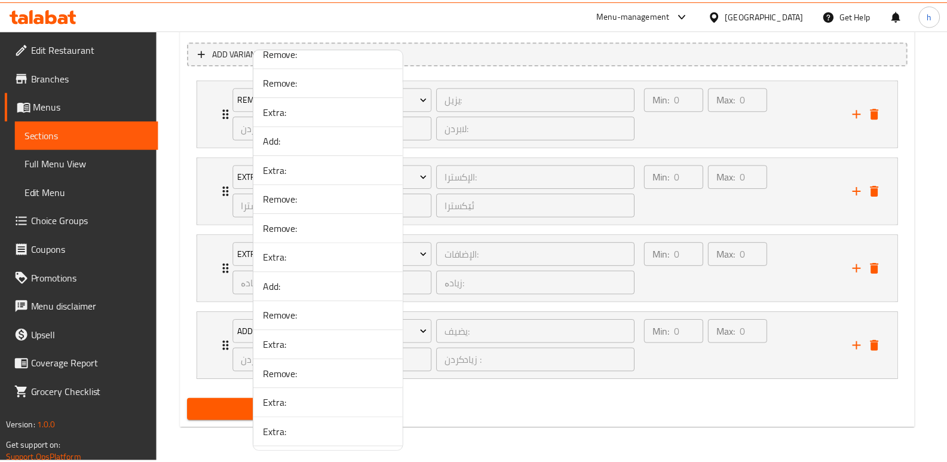
scroll to position [1480, 0]
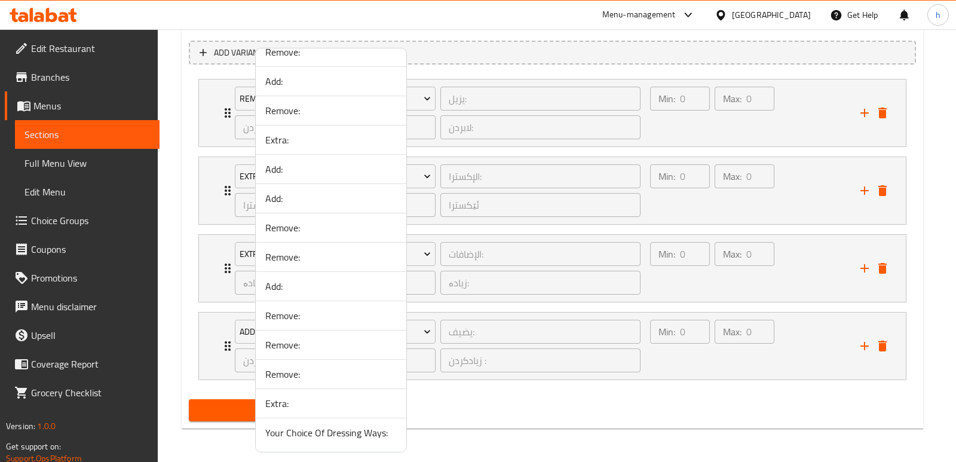
click at [336, 405] on span "Extra:" at bounding box center [331, 403] width 132 height 14
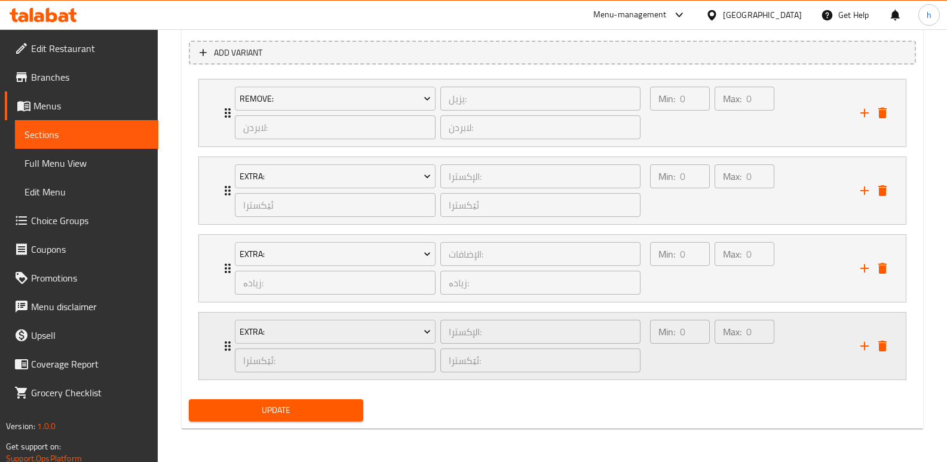
click at [861, 345] on icon "add" at bounding box center [865, 346] width 14 height 14
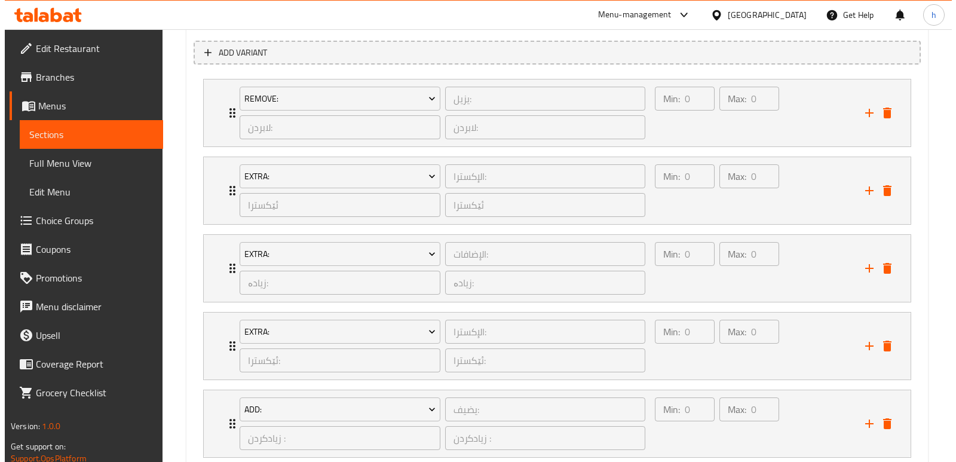
scroll to position [897, 0]
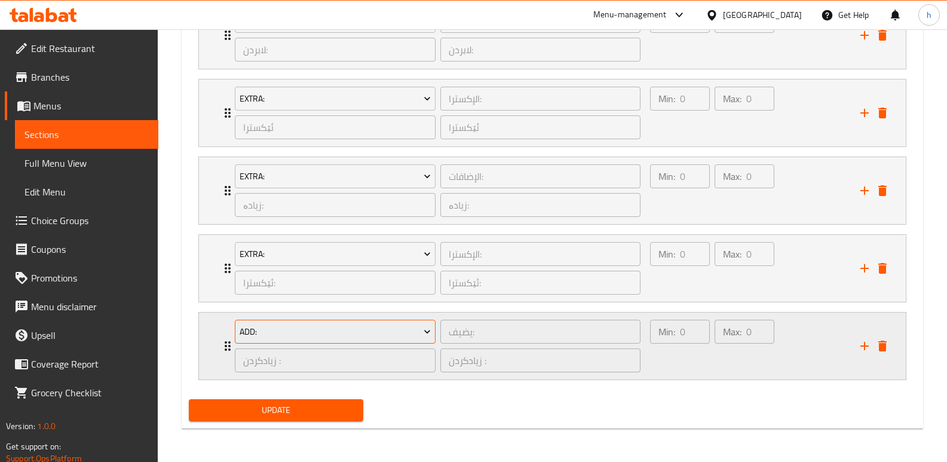
click at [421, 332] on icon "Expand" at bounding box center [427, 332] width 12 height 12
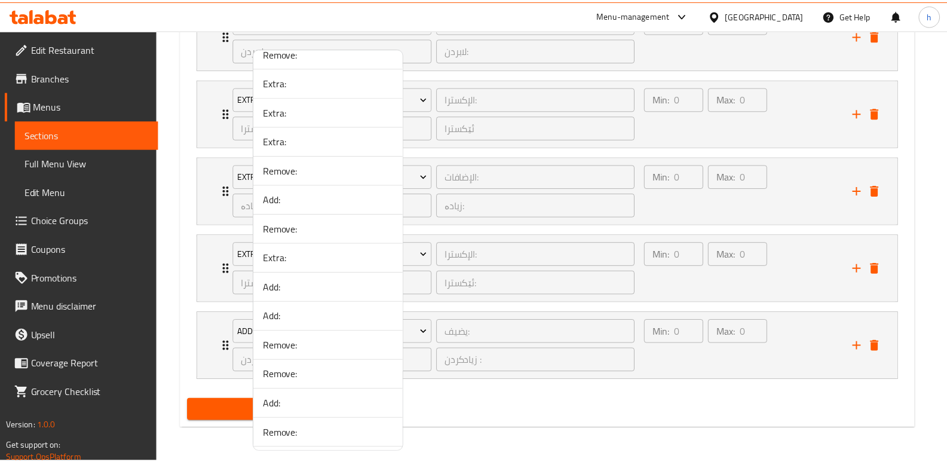
scroll to position [1480, 0]
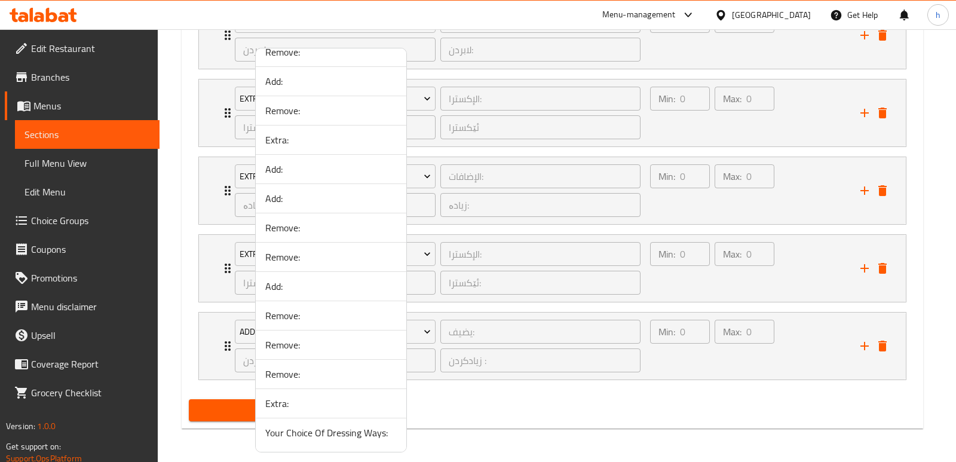
click at [362, 435] on span "Your Choice Of Dressing Ways:" at bounding box center [331, 433] width 132 height 14
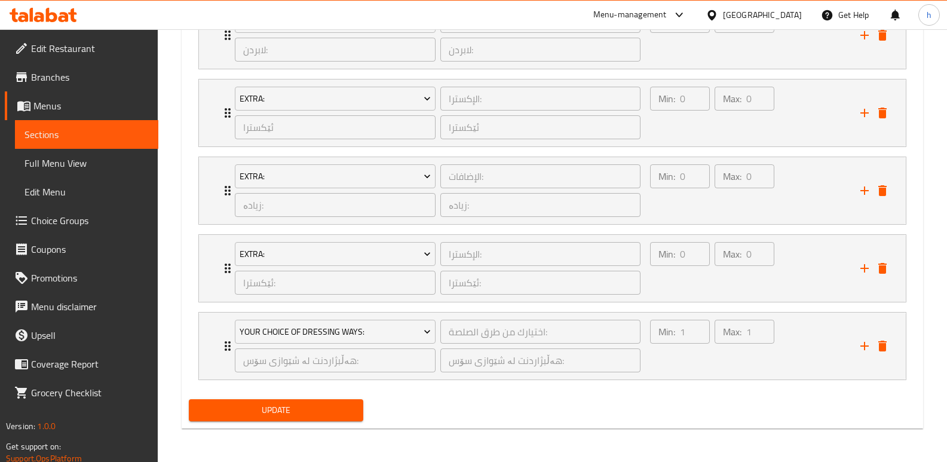
click at [360, 402] on button "Update" at bounding box center [276, 410] width 175 height 22
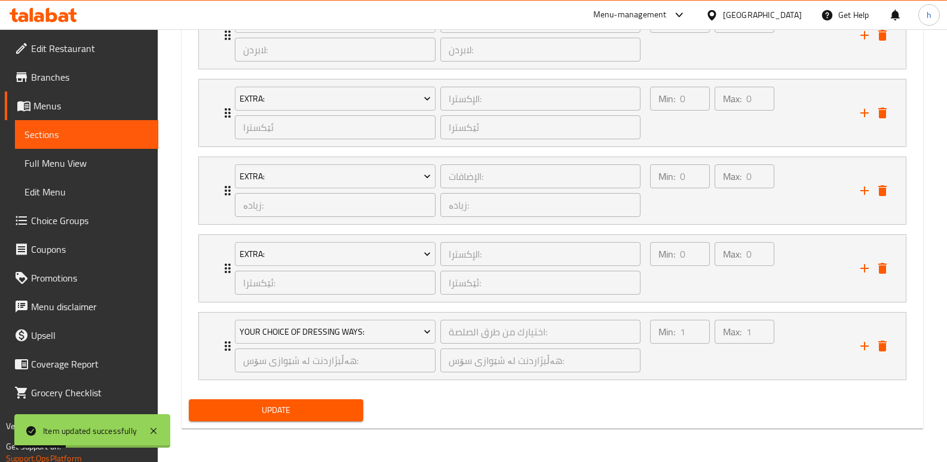
click at [136, 134] on span "Sections" at bounding box center [87, 134] width 124 height 14
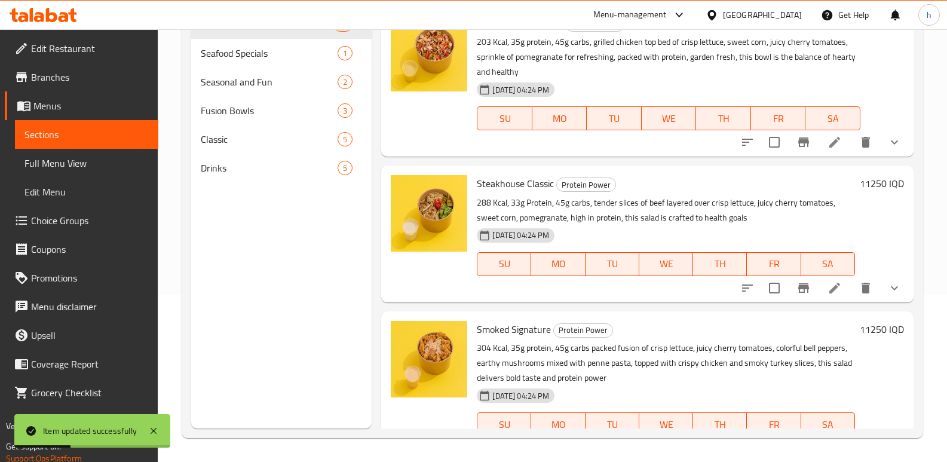
scroll to position [167, 0]
click at [236, 143] on span "Classic" at bounding box center [252, 139] width 103 height 14
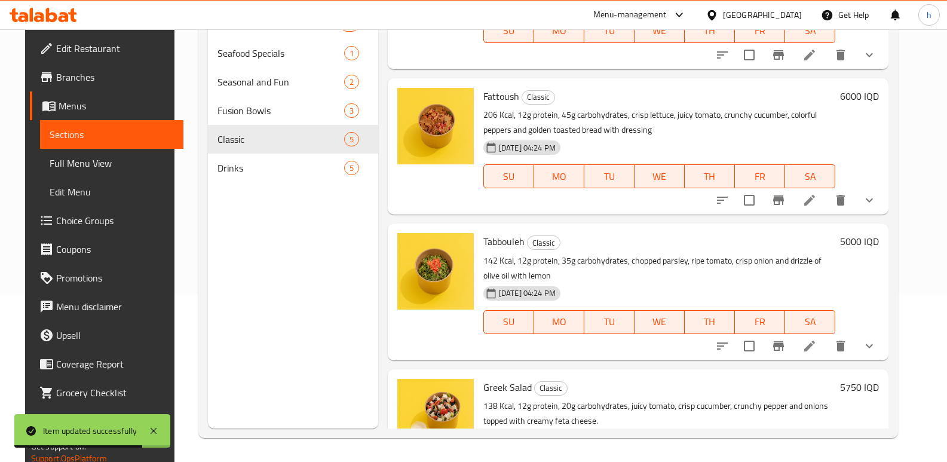
scroll to position [225, 0]
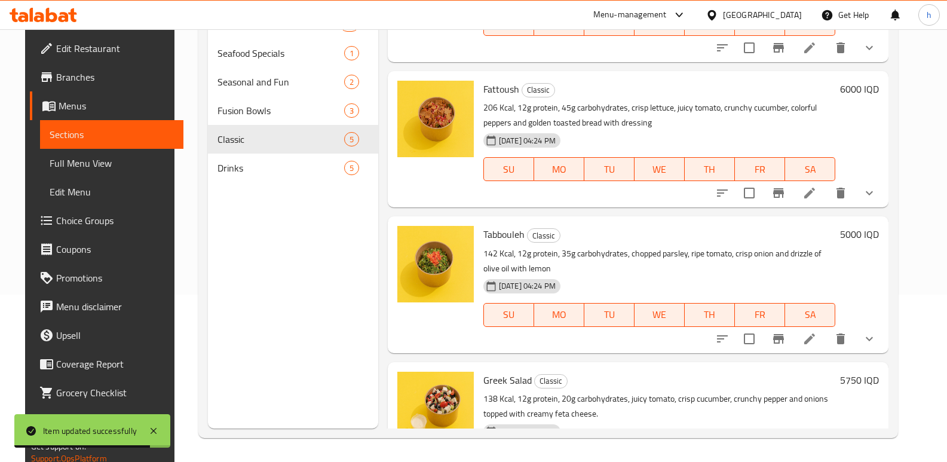
click at [877, 191] on icon "show more" at bounding box center [870, 193] width 14 height 14
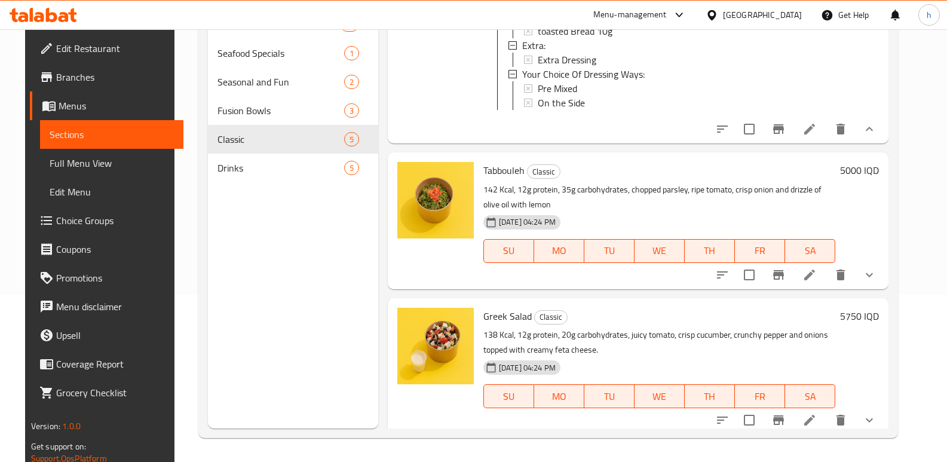
scroll to position [527, 0]
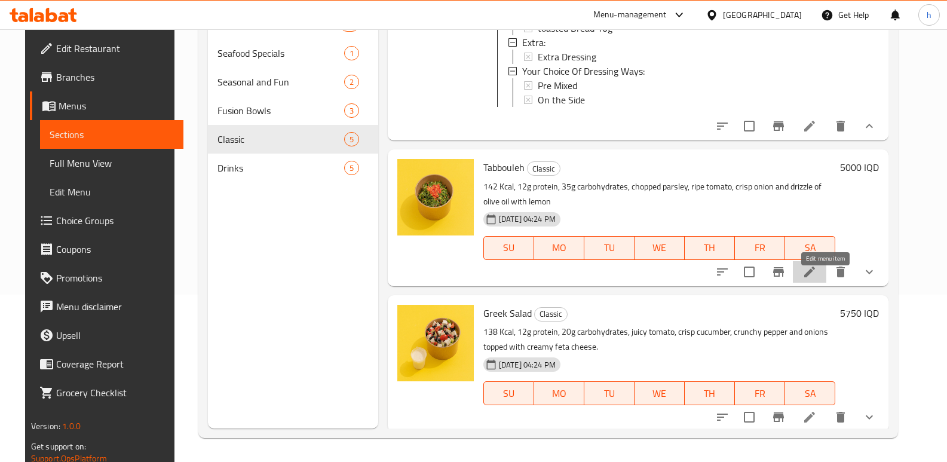
click at [817, 276] on icon at bounding box center [810, 272] width 14 height 14
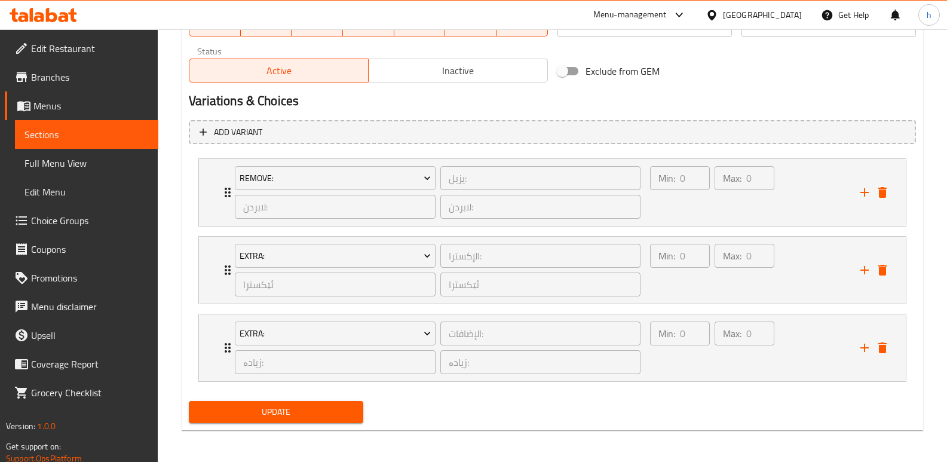
scroll to position [741, 0]
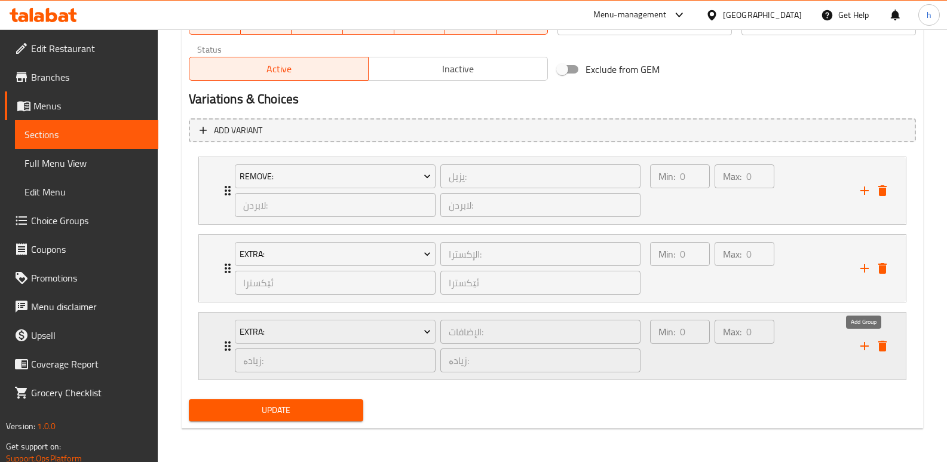
click at [866, 349] on icon "add" at bounding box center [865, 346] width 14 height 14
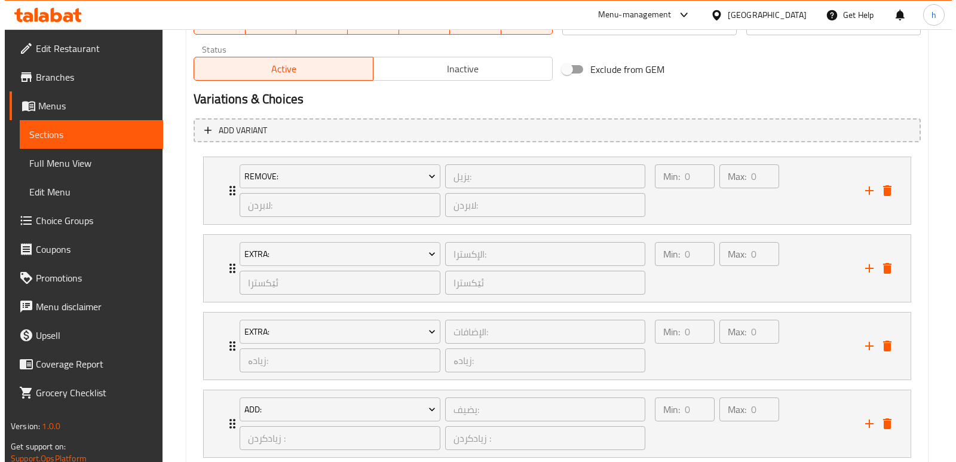
scroll to position [819, 0]
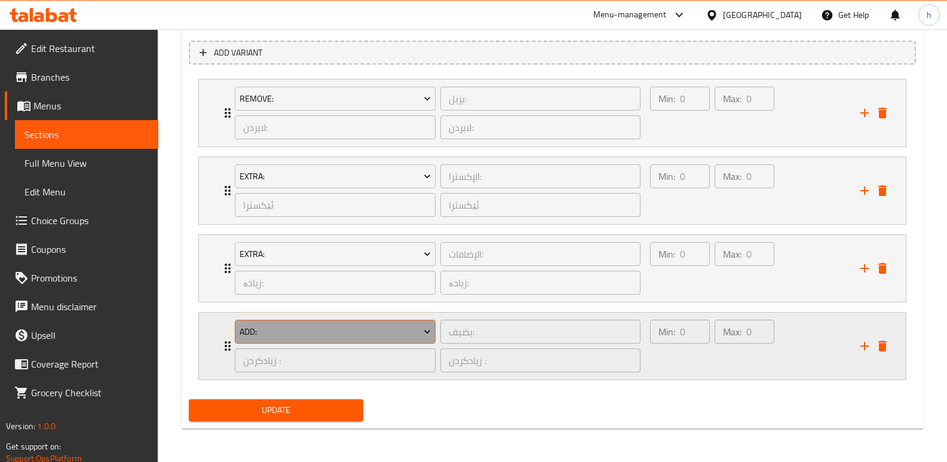
click at [411, 334] on span "Add:" at bounding box center [336, 332] width 192 height 15
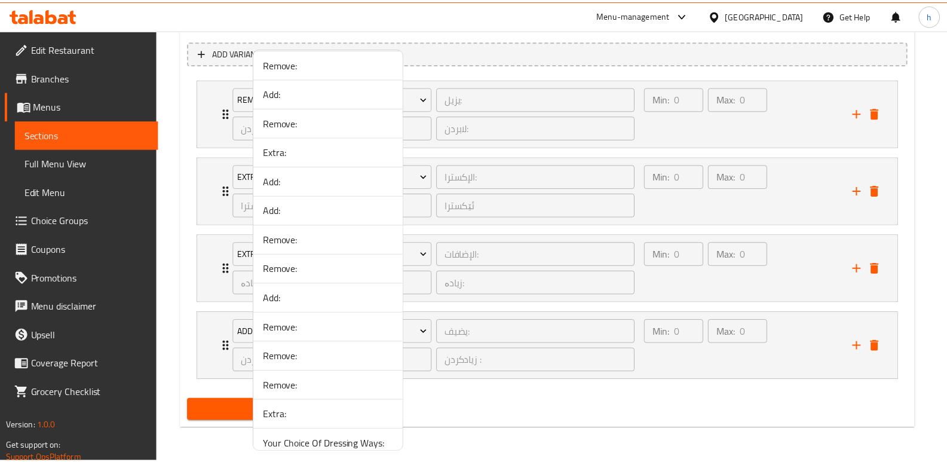
scroll to position [1480, 0]
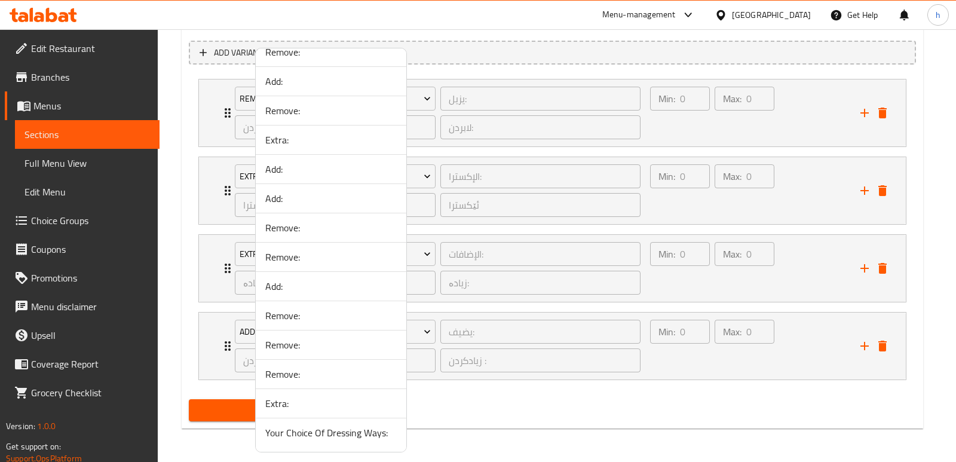
click at [304, 403] on span "Extra:" at bounding box center [331, 403] width 132 height 14
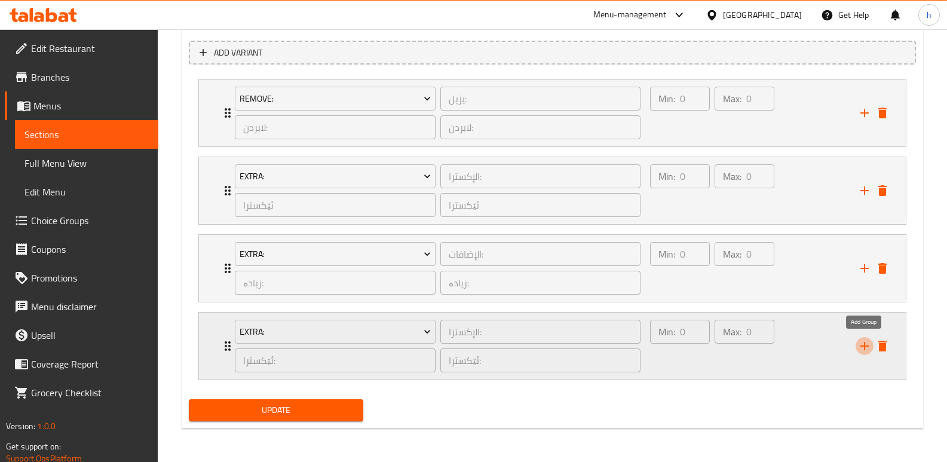
click at [863, 344] on icon "add" at bounding box center [865, 346] width 14 height 14
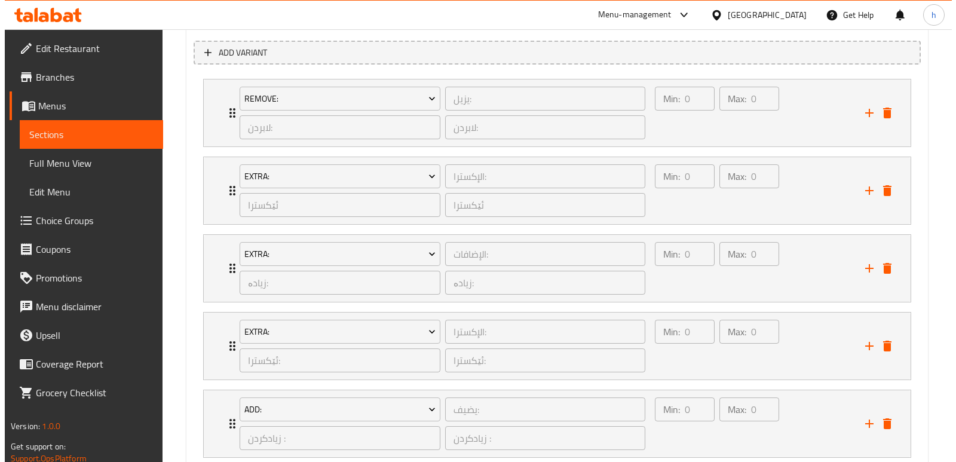
scroll to position [897, 0]
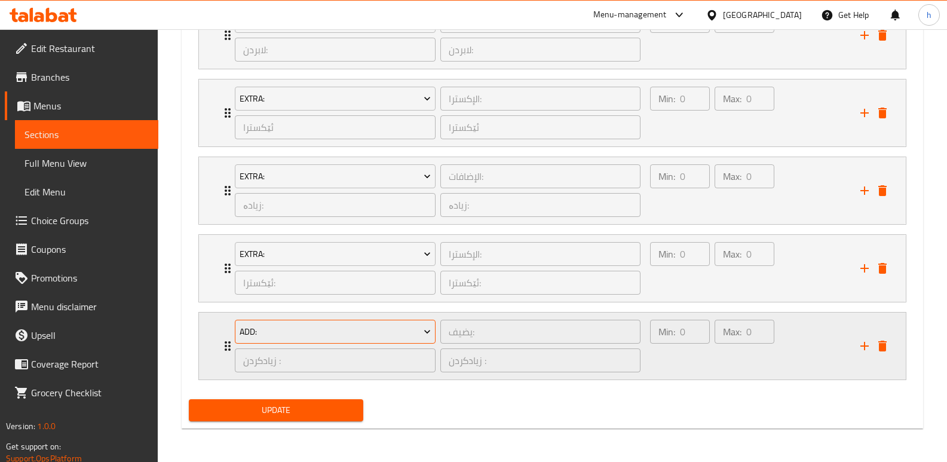
click at [424, 334] on icon "Expand" at bounding box center [427, 332] width 12 height 12
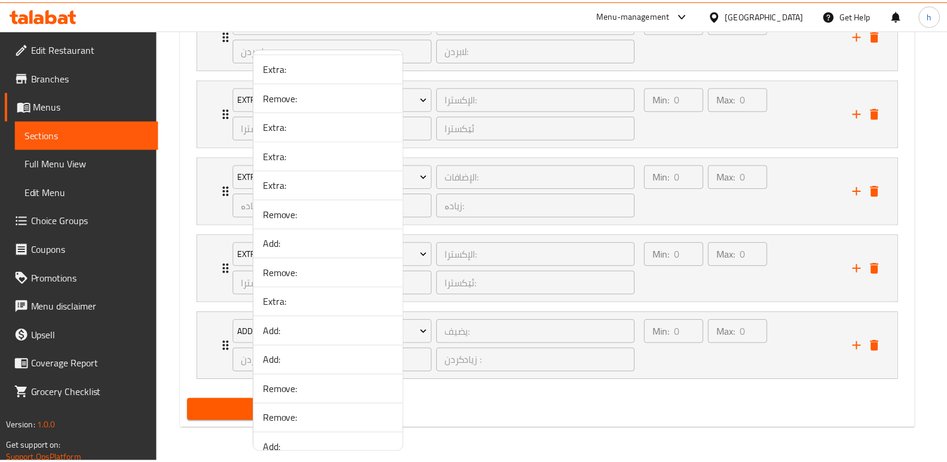
scroll to position [1480, 0]
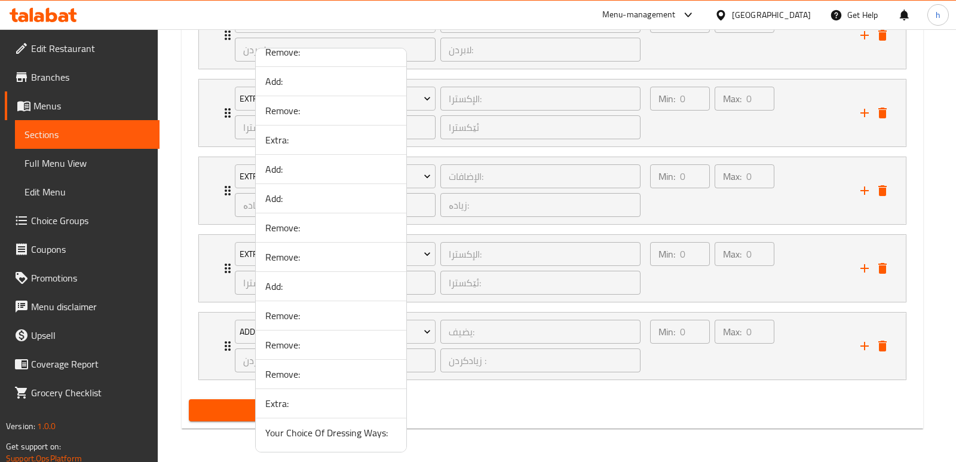
click at [348, 433] on span "Your Choice Of Dressing Ways:" at bounding box center [331, 433] width 132 height 14
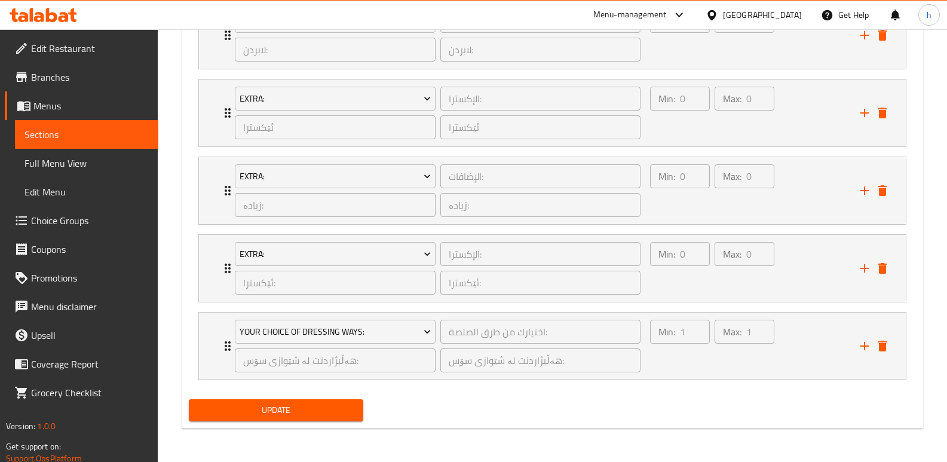
click at [352, 411] on span "Update" at bounding box center [275, 410] width 155 height 15
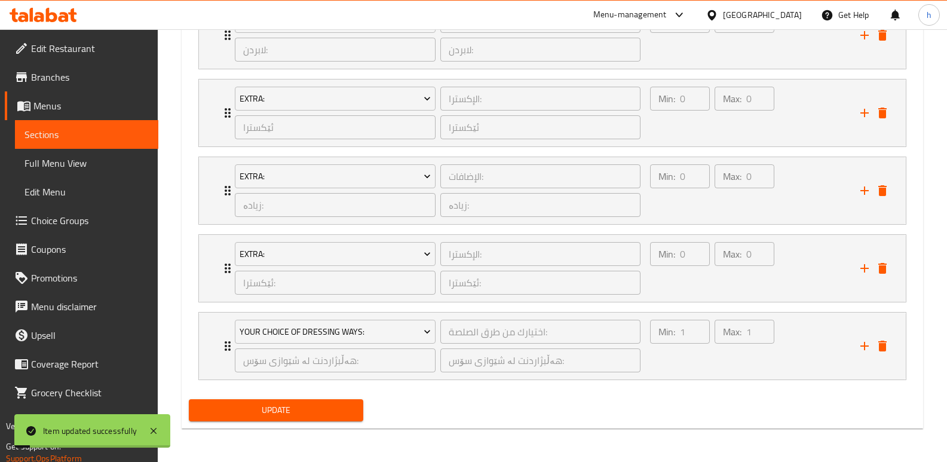
click at [93, 130] on span "Sections" at bounding box center [87, 134] width 124 height 14
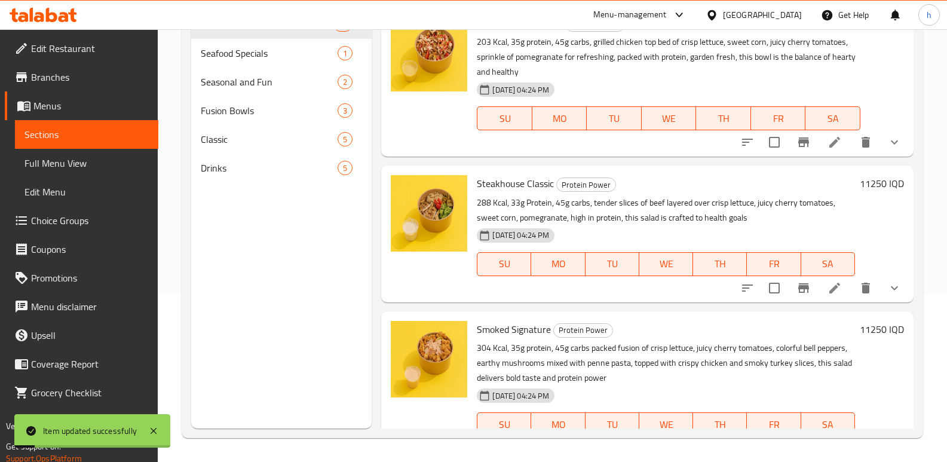
scroll to position [167, 0]
click at [231, 142] on span "Classic" at bounding box center [252, 139] width 103 height 14
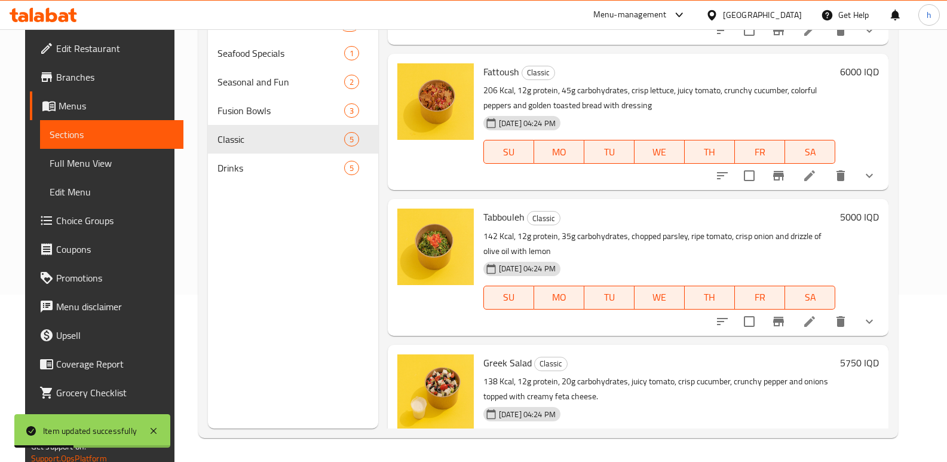
scroll to position [295, 0]
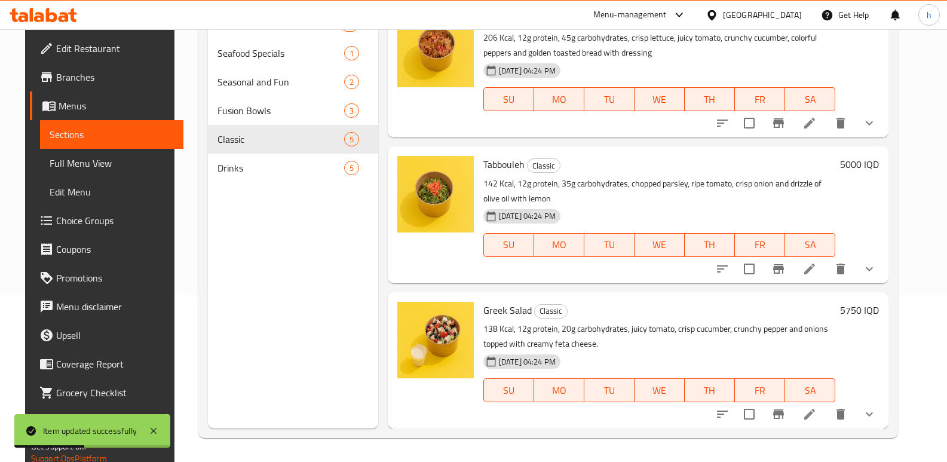
click at [877, 262] on icon "show more" at bounding box center [870, 269] width 14 height 14
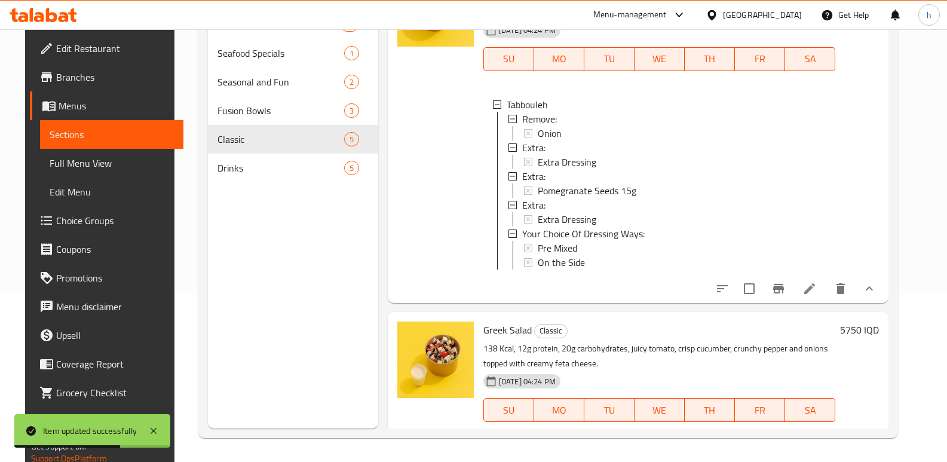
scroll to position [510, 0]
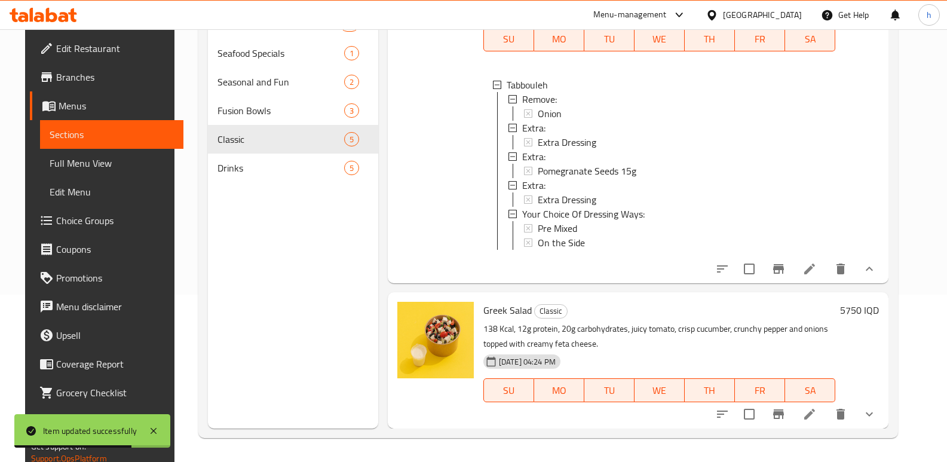
click at [827, 411] on li at bounding box center [809, 414] width 33 height 22
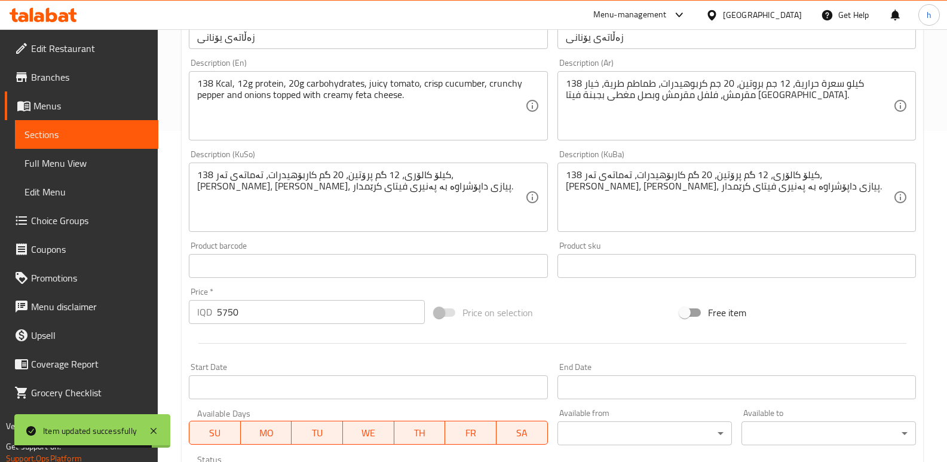
scroll to position [741, 0]
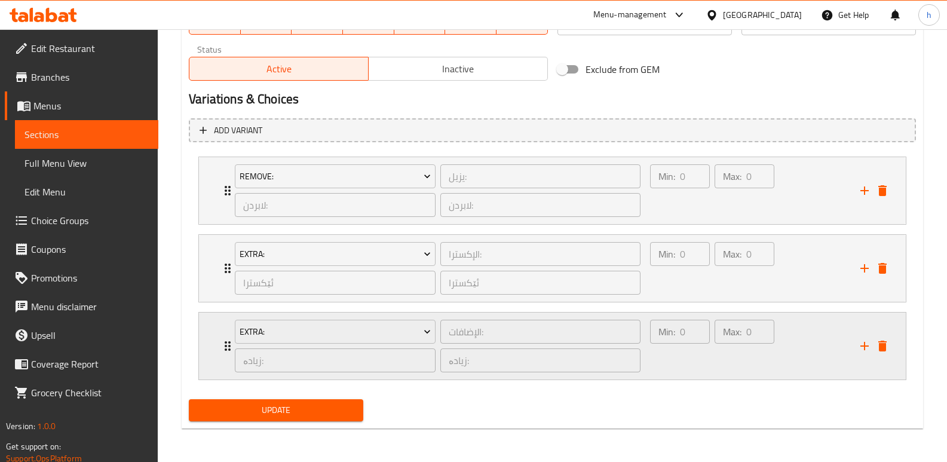
click at [866, 349] on icon "add" at bounding box center [865, 346] width 14 height 14
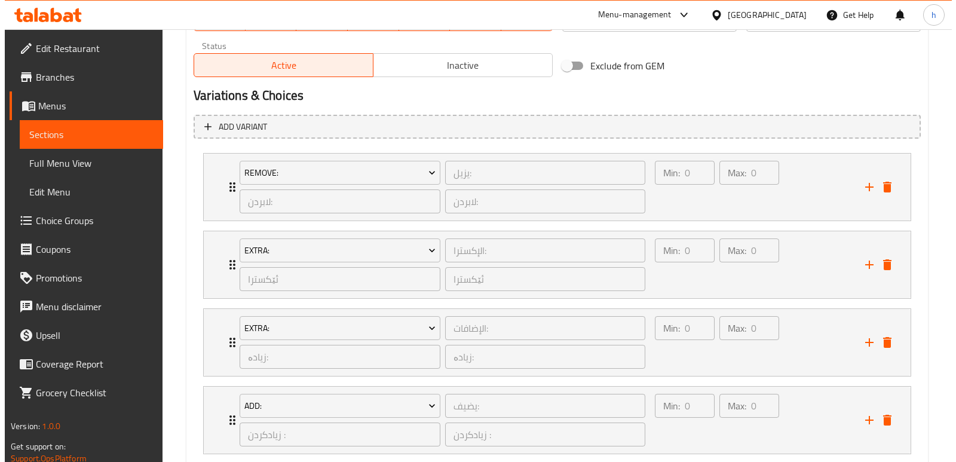
scroll to position [819, 0]
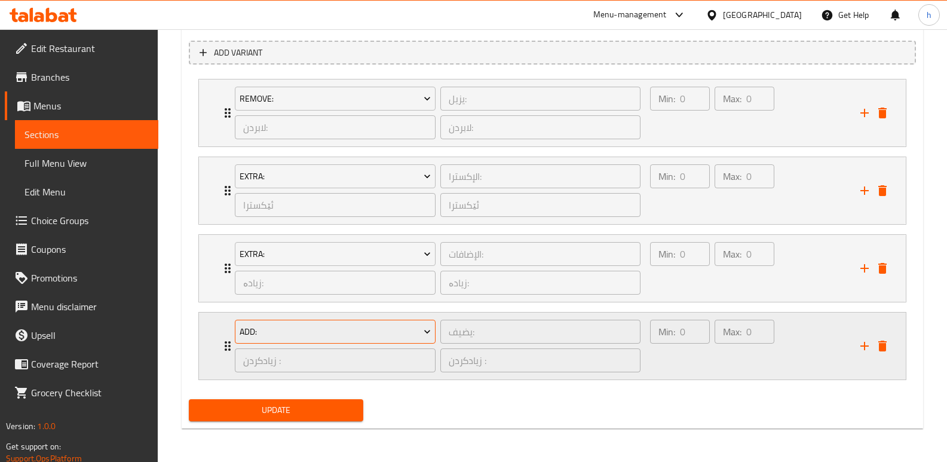
click at [424, 331] on icon "Expand" at bounding box center [427, 332] width 12 height 12
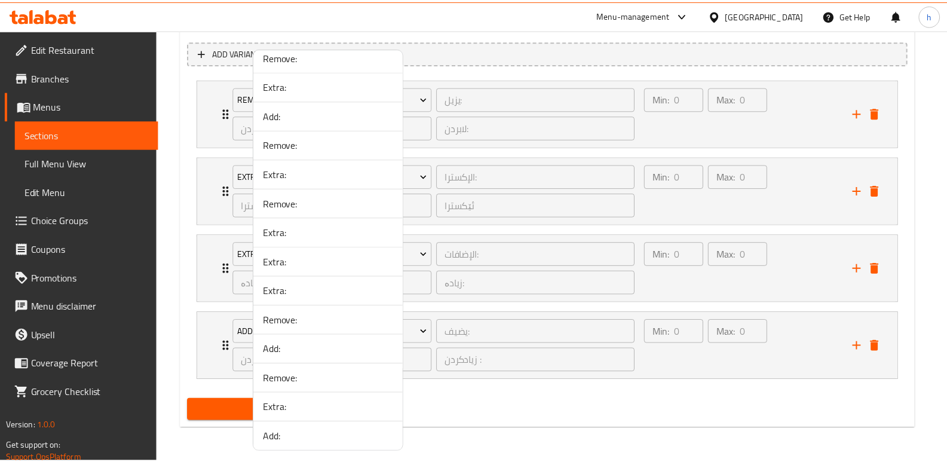
scroll to position [1480, 0]
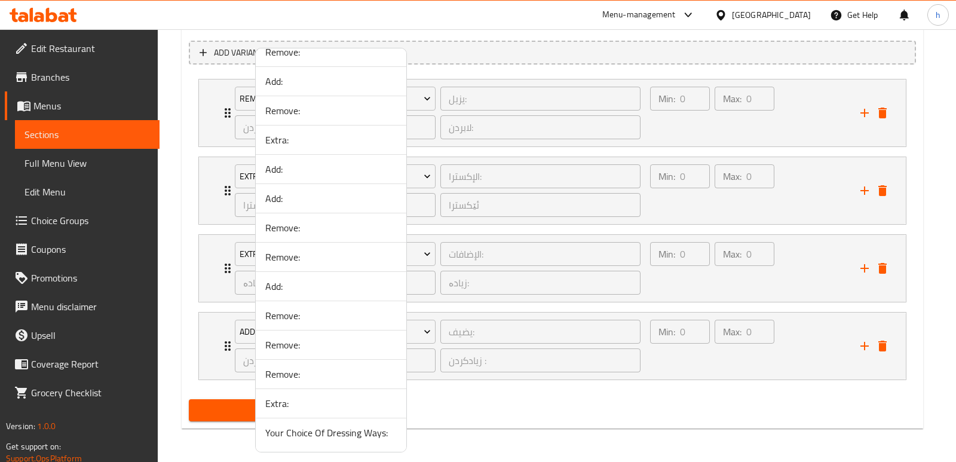
click at [318, 408] on span "Extra:" at bounding box center [331, 403] width 132 height 14
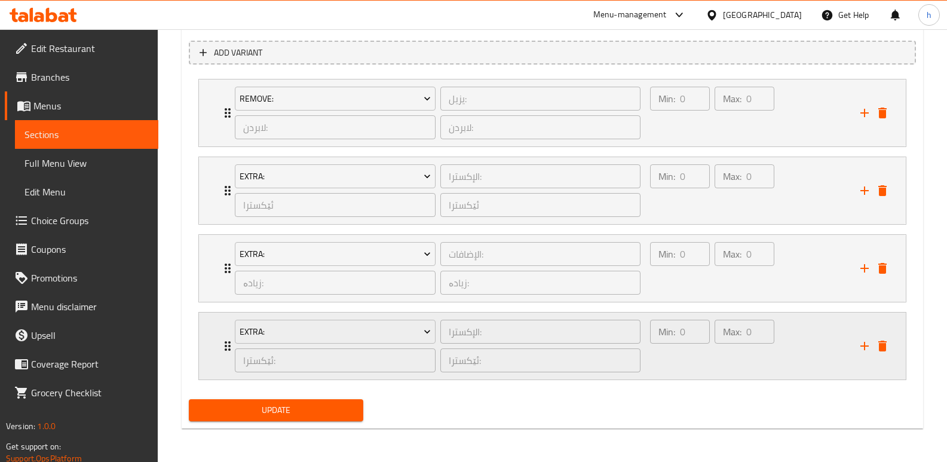
click at [860, 345] on icon "add" at bounding box center [865, 346] width 14 height 14
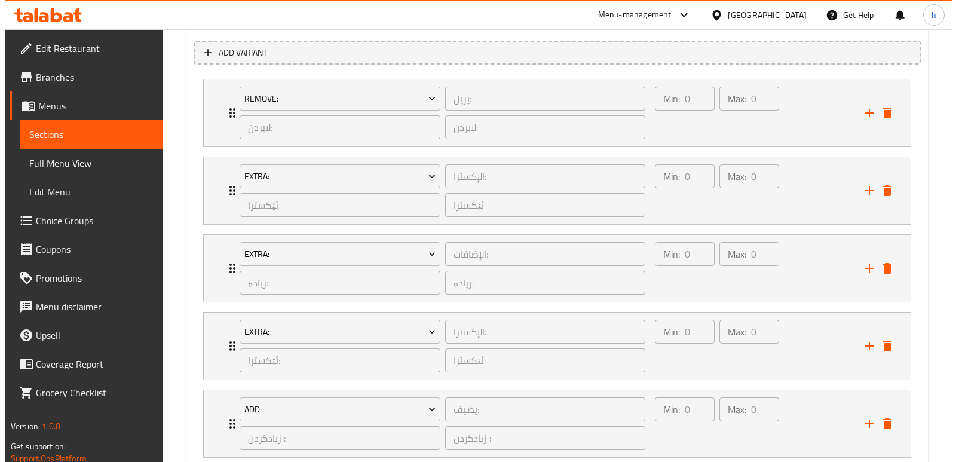
scroll to position [897, 0]
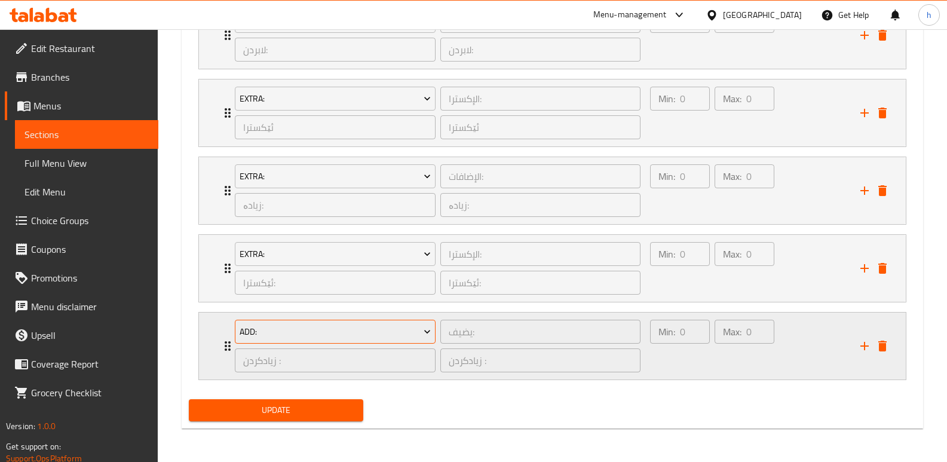
click at [428, 338] on icon "Expand" at bounding box center [427, 332] width 12 height 12
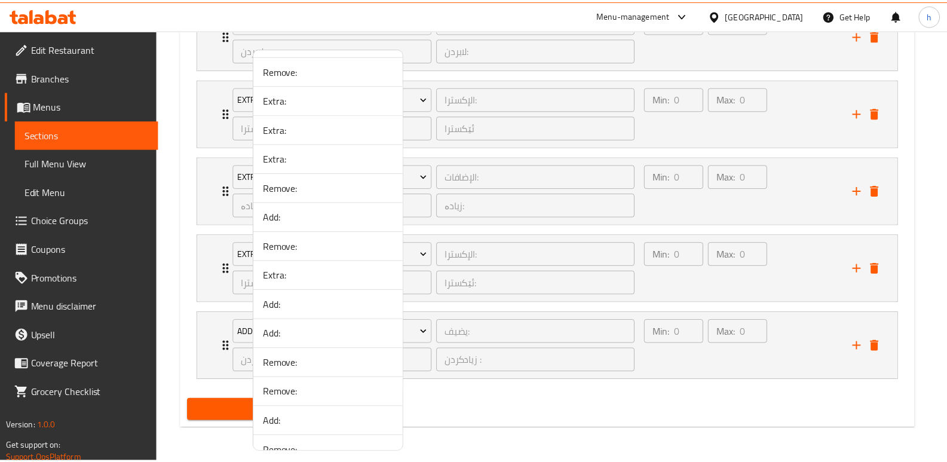
scroll to position [1480, 0]
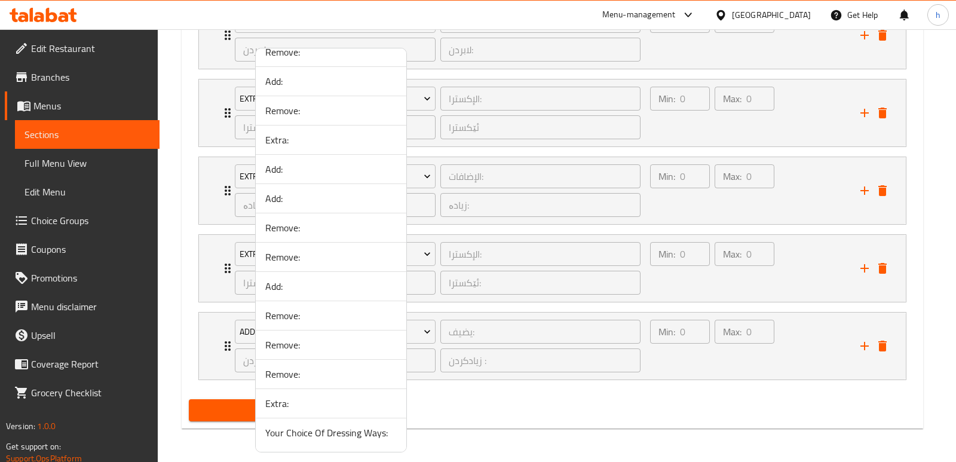
click at [363, 430] on span "Your Choice Of Dressing Ways:" at bounding box center [331, 433] width 132 height 14
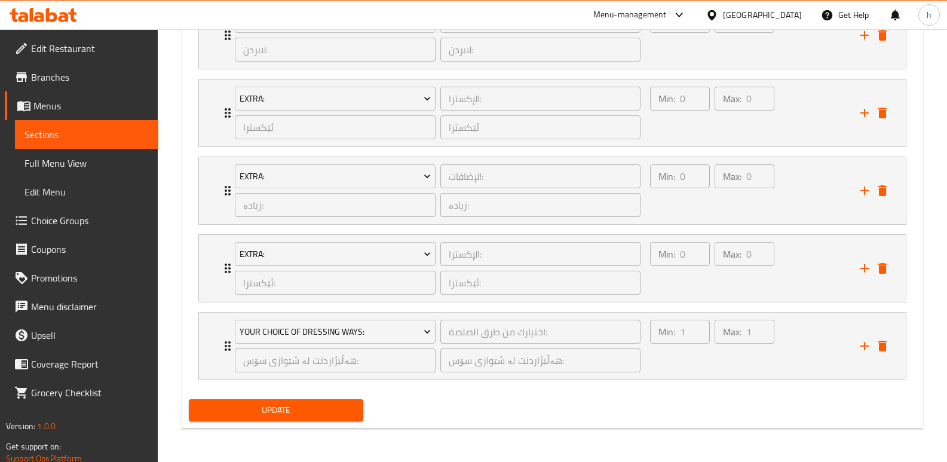
click at [356, 409] on button "Update" at bounding box center [276, 410] width 175 height 22
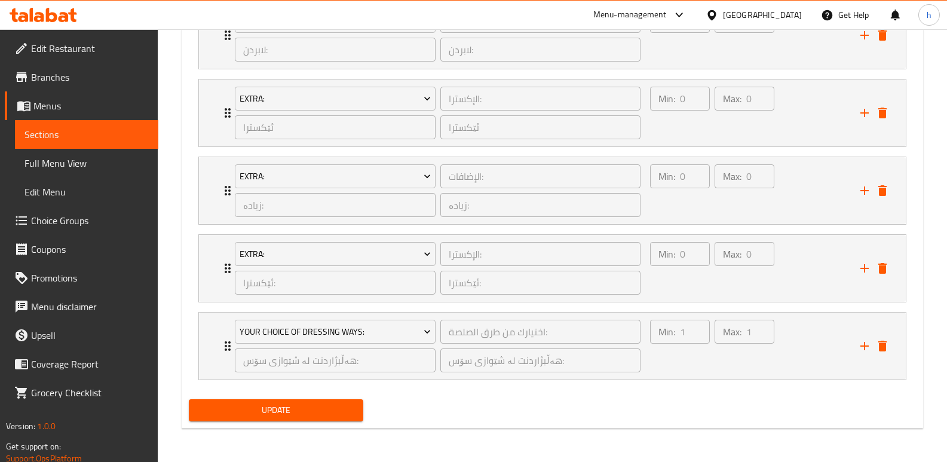
click at [81, 167] on span "Full Menu View" at bounding box center [87, 163] width 124 height 14
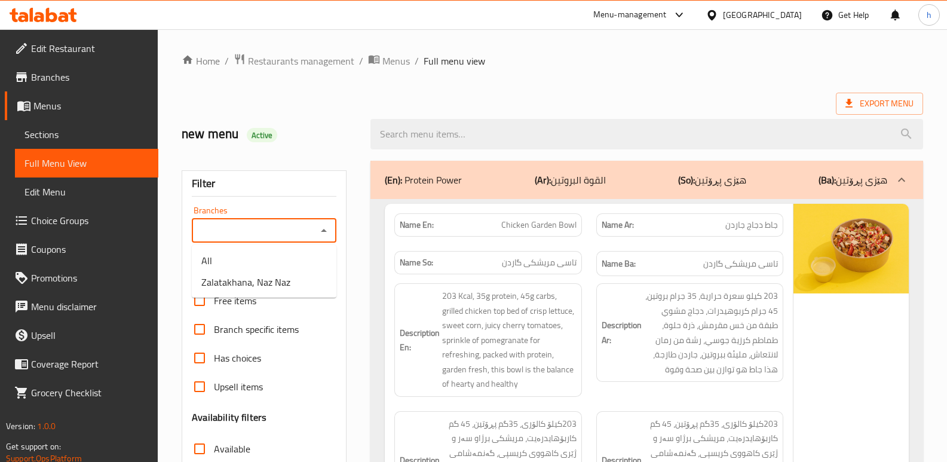
click at [273, 227] on input "Branches" at bounding box center [254, 230] width 118 height 17
click at [264, 281] on span "Zalatakhana, Naz Naz" at bounding box center [245, 282] width 89 height 14
type input "Zalatakhana, Naz Naz"
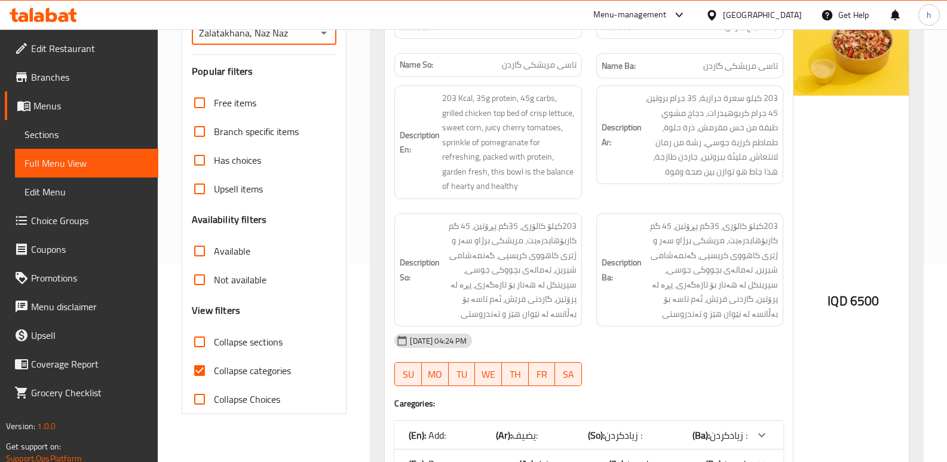
scroll to position [199, 0]
click at [206, 365] on input "Collapse categories" at bounding box center [199, 369] width 29 height 29
checkbox input "false"
click at [197, 341] on input "Collapse sections" at bounding box center [199, 340] width 29 height 29
checkbox input "true"
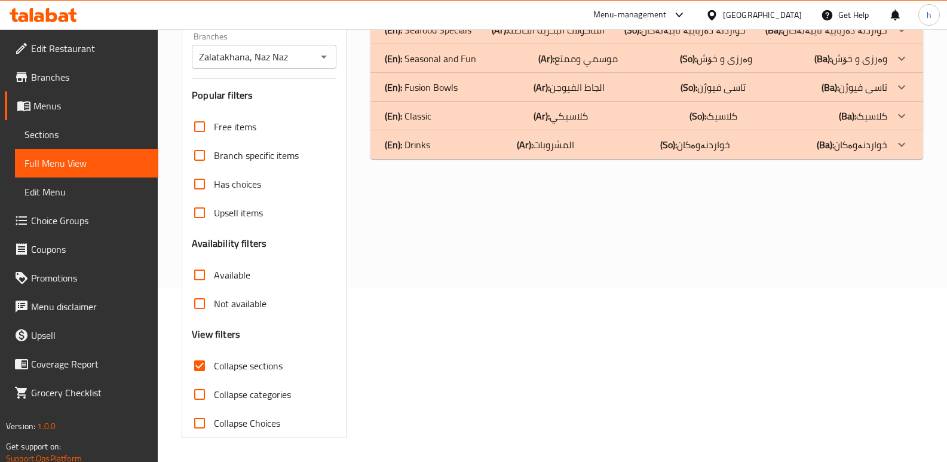
scroll to position [174, 0]
click at [454, 117] on div "(En): Classic (Ar): كلاسيكي (So): کلاسیک (Ba): کلاسیک" at bounding box center [636, 116] width 503 height 14
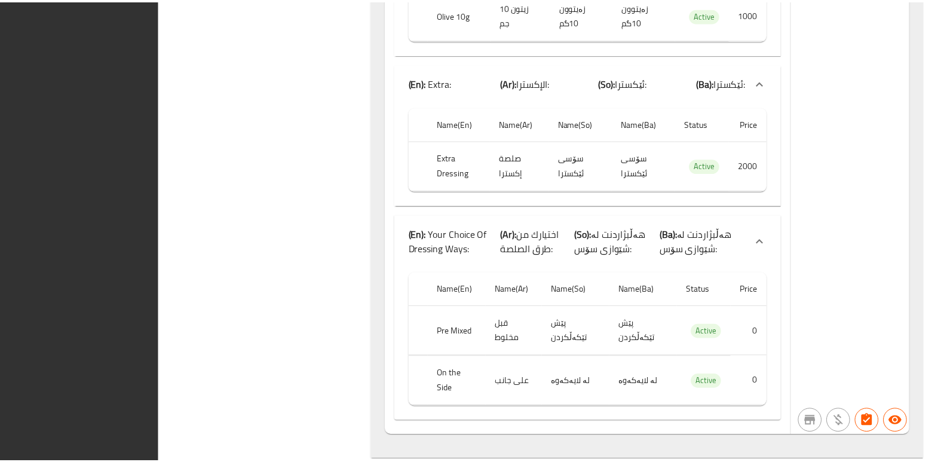
scroll to position [5872, 0]
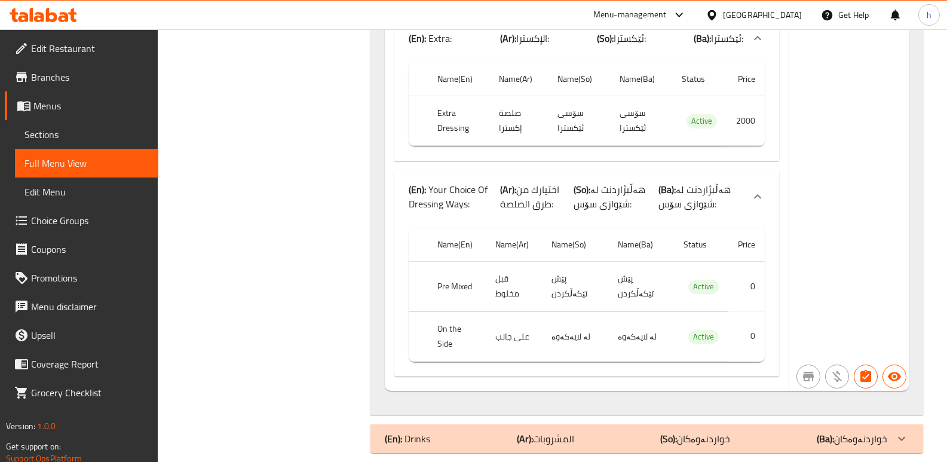
click at [56, 16] on icon at bounding box center [51, 15] width 11 height 14
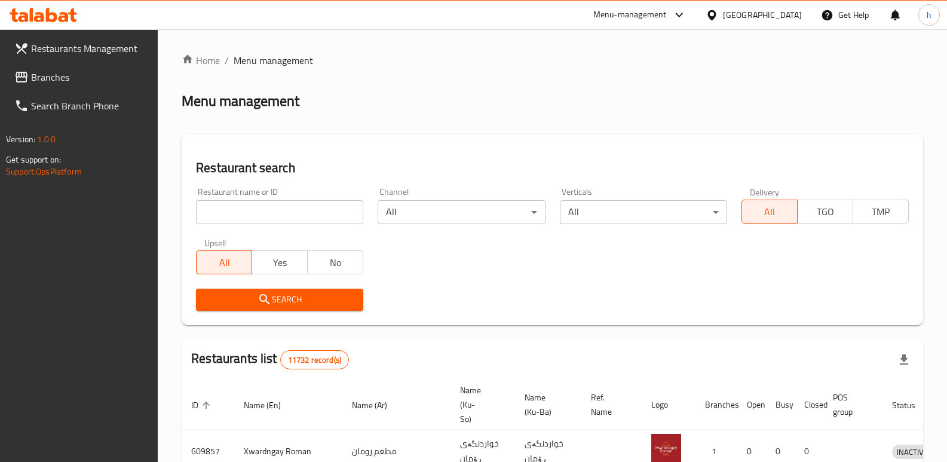
scroll to position [156, 0]
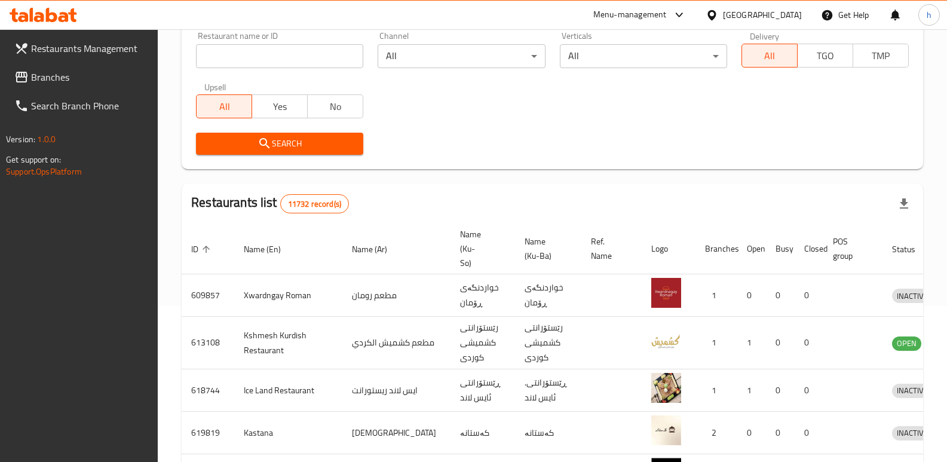
click at [35, 78] on span "Branches" at bounding box center [90, 77] width 118 height 14
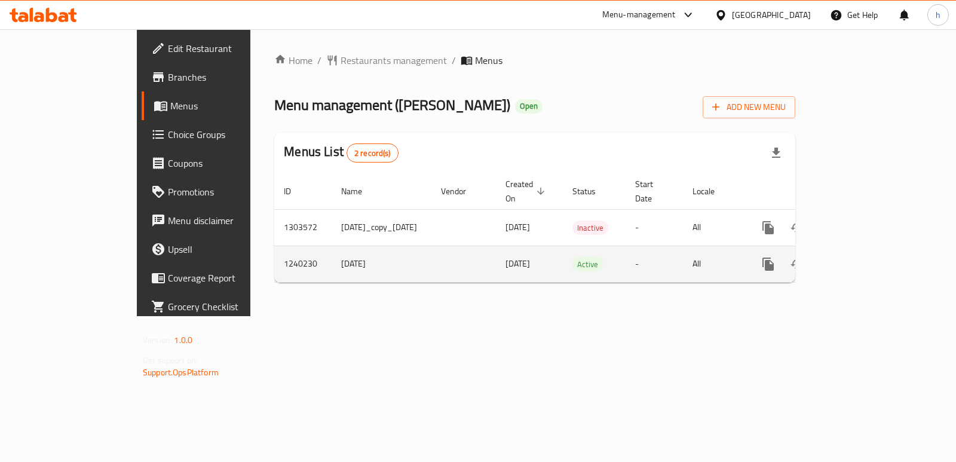
click at [862, 257] on icon "enhanced table" at bounding box center [855, 264] width 14 height 14
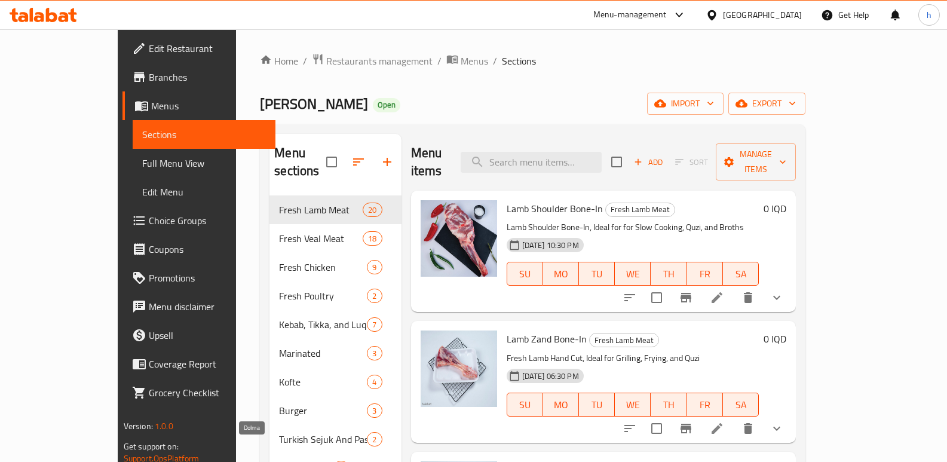
click at [279, 461] on span "Dolma" at bounding box center [306, 468] width 54 height 14
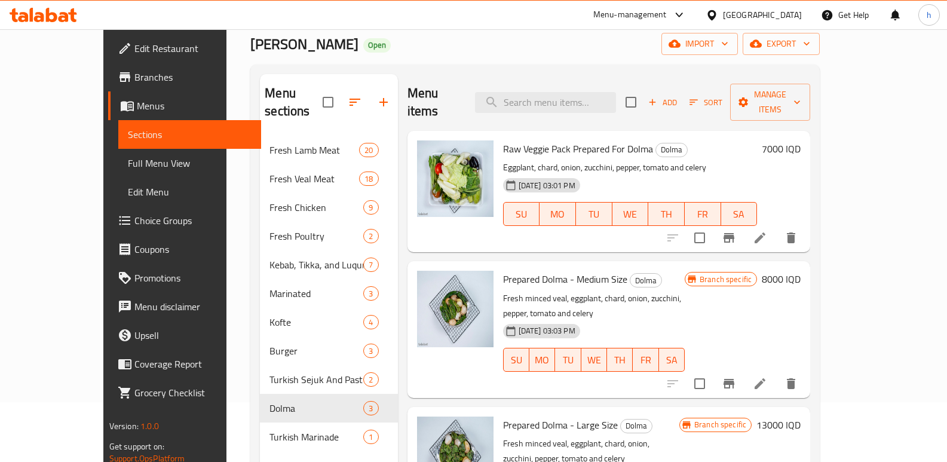
scroll to position [90, 0]
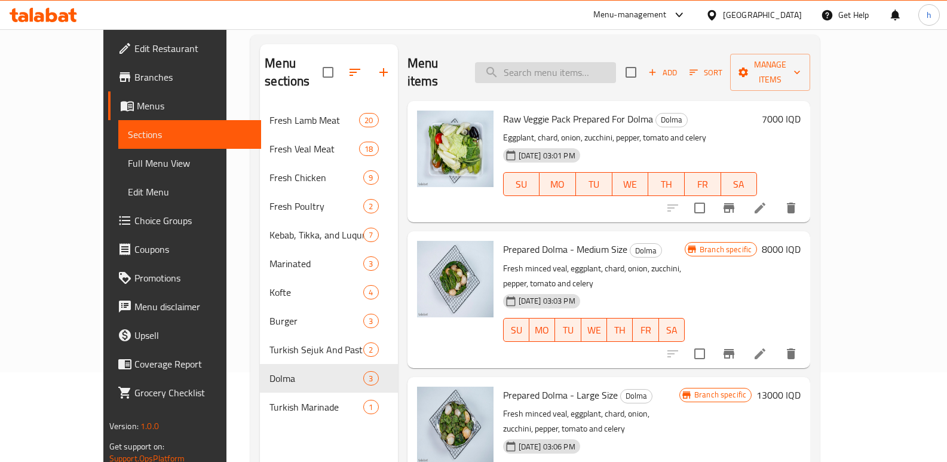
click at [587, 62] on input "search" at bounding box center [545, 72] width 141 height 21
paste input "Hand Minced Fresh Beef for Dolma"
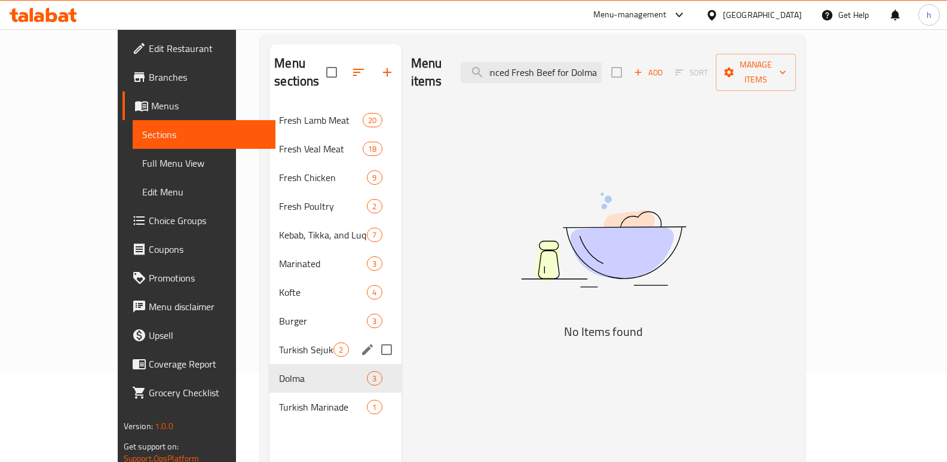
type input "Hand Minced Fresh Beef for Dolma"
click at [270, 335] on div "Turkish Sejuk And Pastirma 2" at bounding box center [336, 349] width 132 height 29
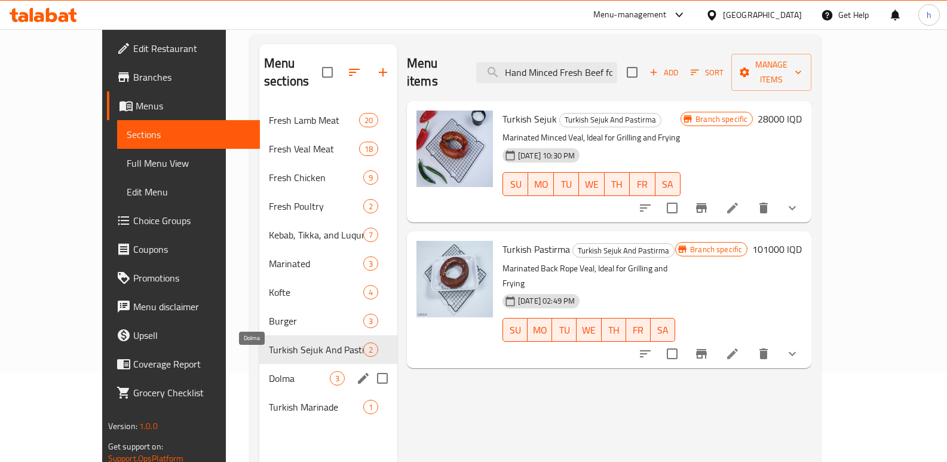
click at [269, 371] on span "Dolma" at bounding box center [299, 378] width 61 height 14
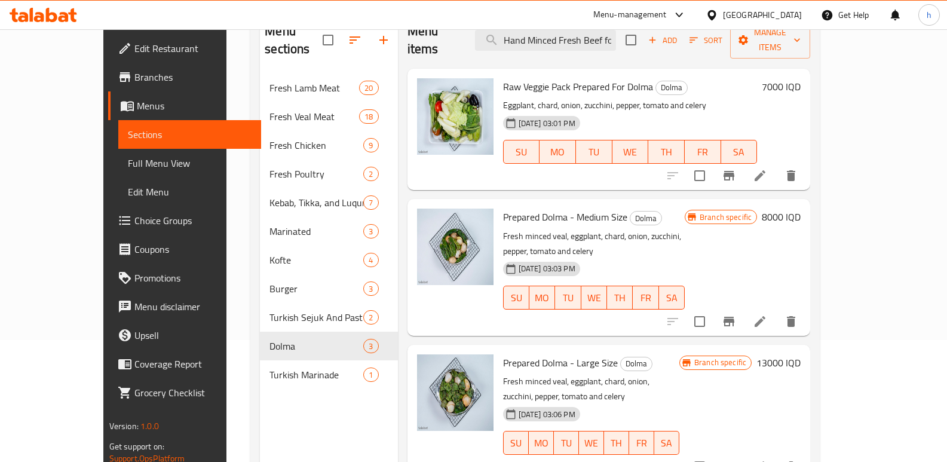
scroll to position [119, 0]
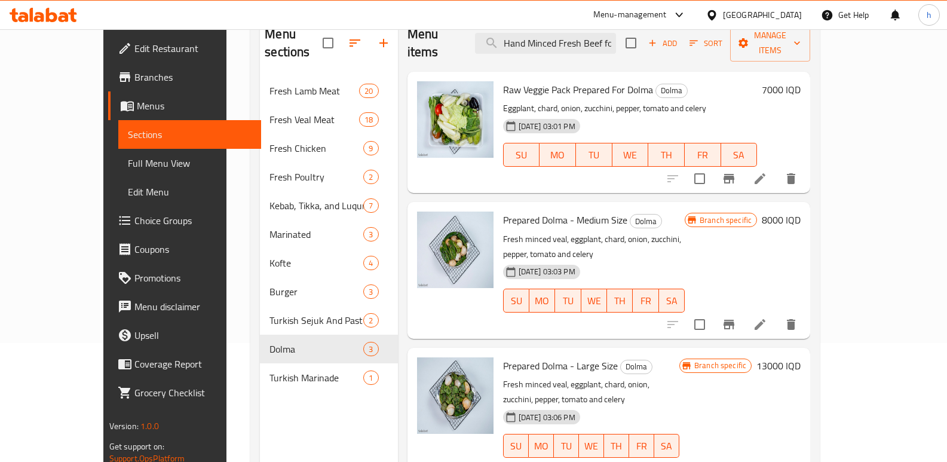
click at [398, 461] on div "Menu items Hand Minced Fresh Beef for Dolma Add Sort Manage items Raw Veggie Pa…" at bounding box center [604, 246] width 413 height 462
click at [767, 461] on icon at bounding box center [760, 470] width 14 height 14
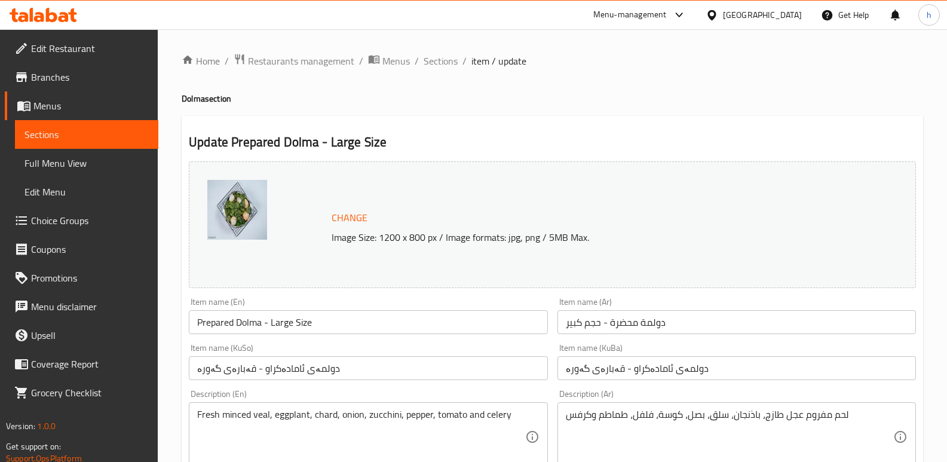
scroll to position [99, 0]
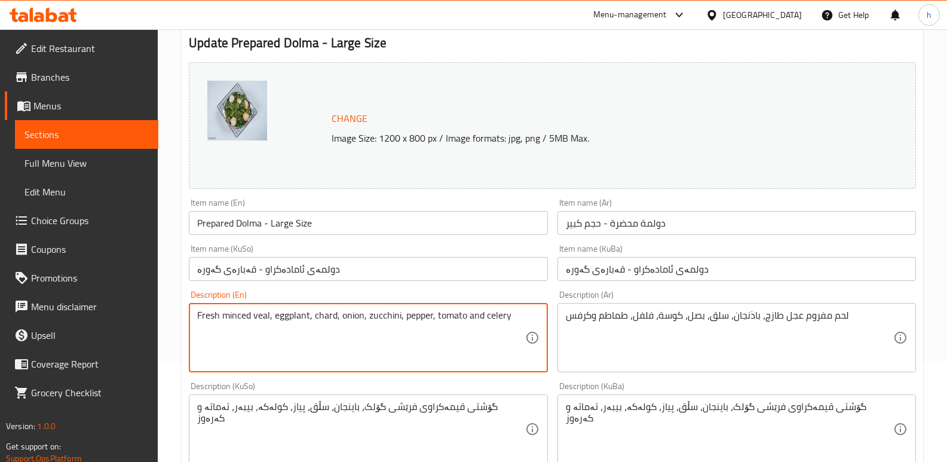
paste textarea "Fresh minced veal, eggplant, chard, onion, zucchini, pepper, tomato and celery"
drag, startPoint x: 507, startPoint y: 331, endPoint x: 151, endPoint y: 335, distance: 356.3
type textarea "Fresh minced veal, eggplant, chard, onion, zucchini, pepper, tomato and celery"
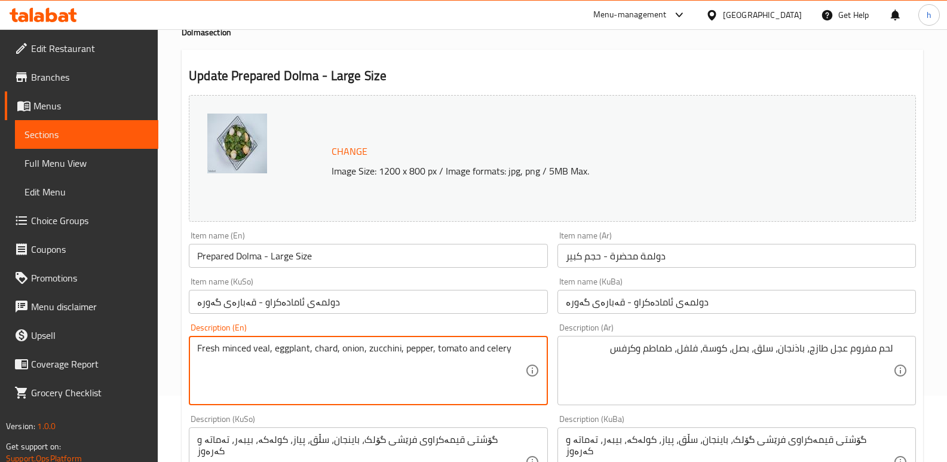
scroll to position [537, 0]
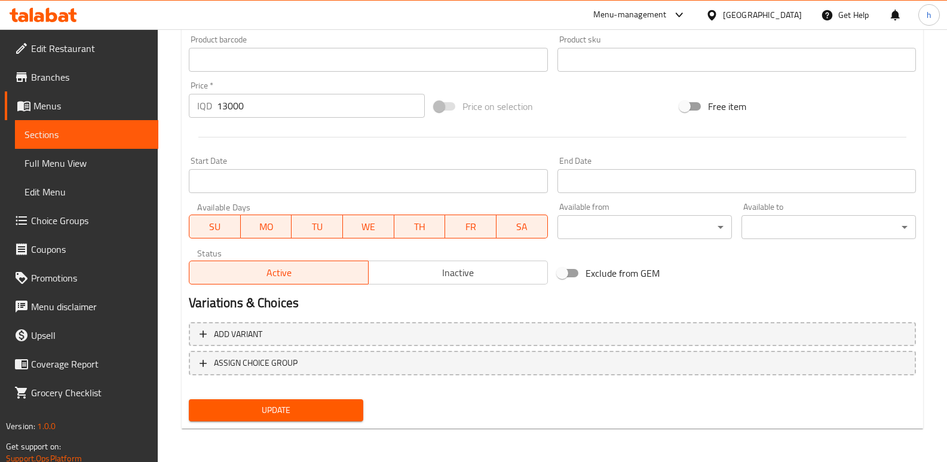
click at [329, 406] on span "Update" at bounding box center [275, 410] width 155 height 15
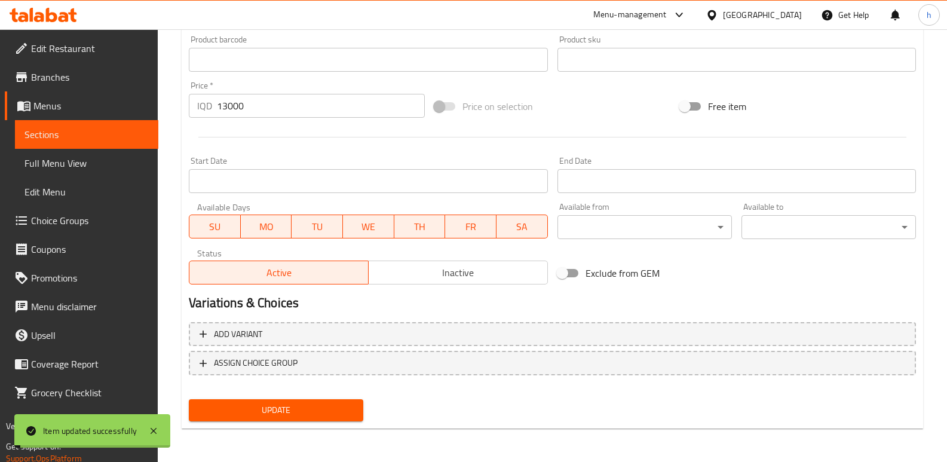
click at [126, 137] on span "Sections" at bounding box center [87, 134] width 124 height 14
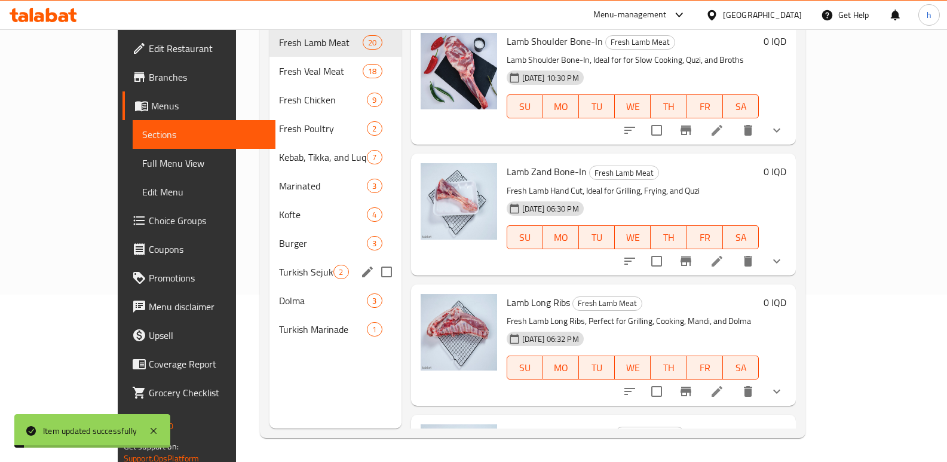
scroll to position [167, 0]
click at [279, 293] on span "Dolma" at bounding box center [306, 300] width 54 height 14
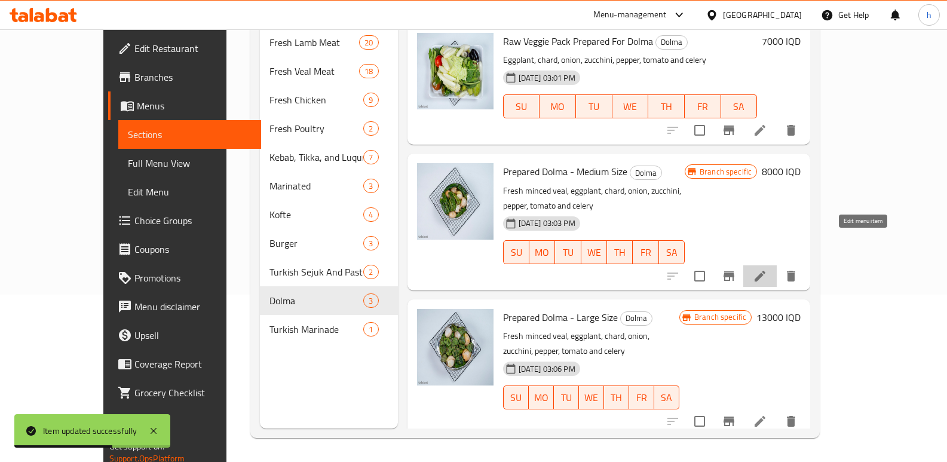
click at [767, 269] on icon at bounding box center [760, 276] width 14 height 14
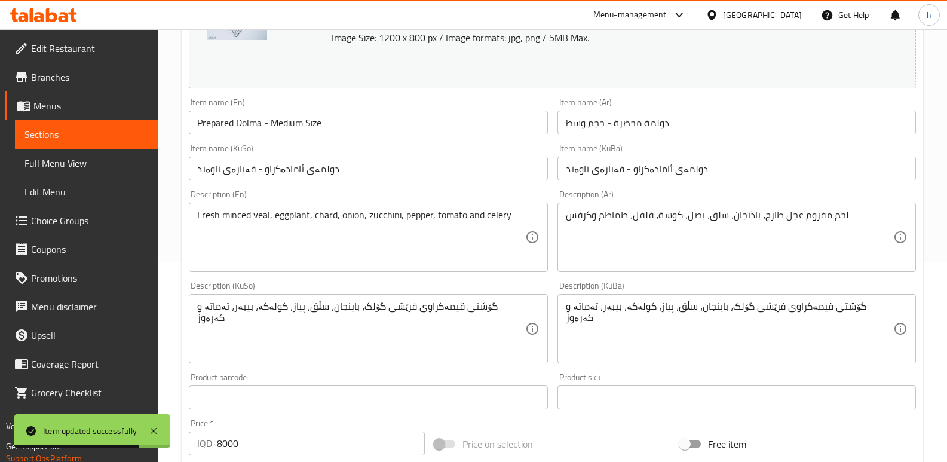
scroll to position [213, 0]
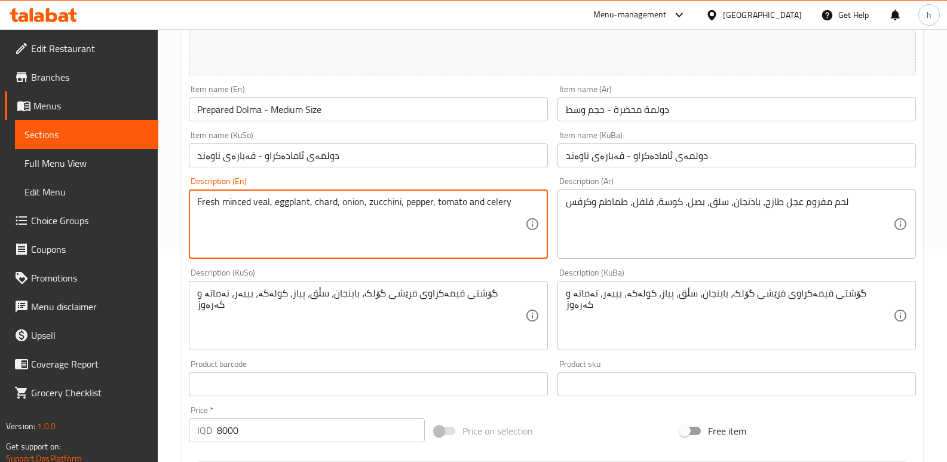
paste textarea "Fresh Minced Veal, Eggplant, Chard, Onion, Zucchini, Pepper, Tomato And Celery"
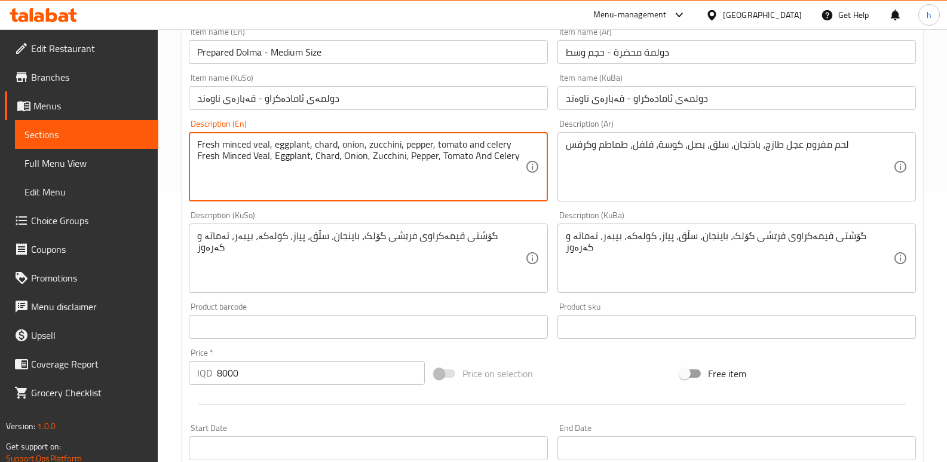
scroll to position [281, 0]
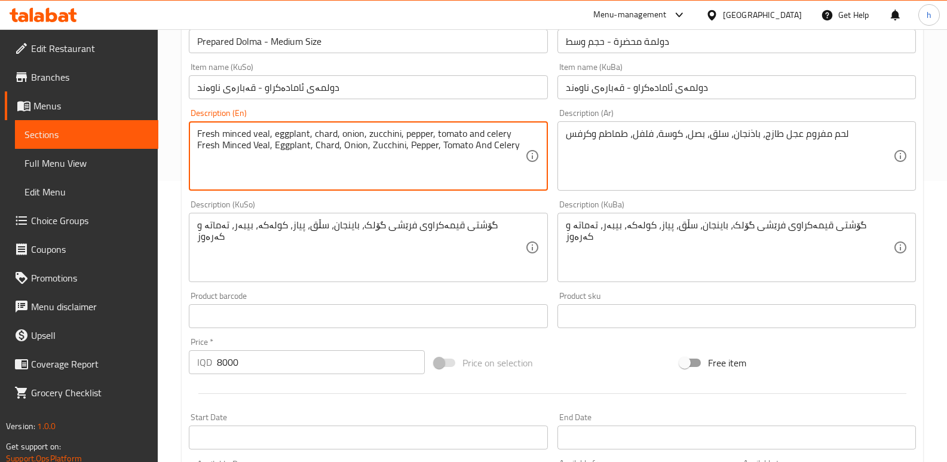
type textarea "Fresh minced veal, eggplant, chard, onion, zucchini, pepper, tomato and celery …"
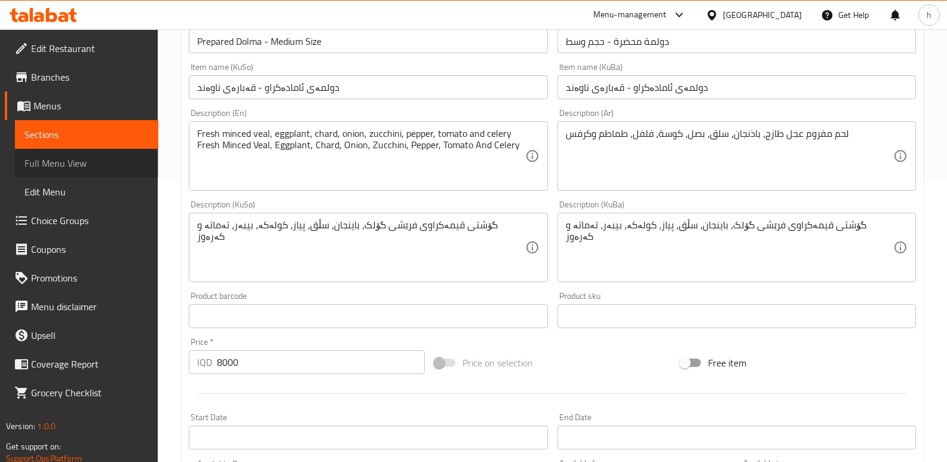
drag, startPoint x: 127, startPoint y: 151, endPoint x: 169, endPoint y: 215, distance: 75.9
click at [127, 151] on link "Full Menu View" at bounding box center [86, 163] width 143 height 29
click at [123, 138] on span "Sections" at bounding box center [87, 134] width 124 height 14
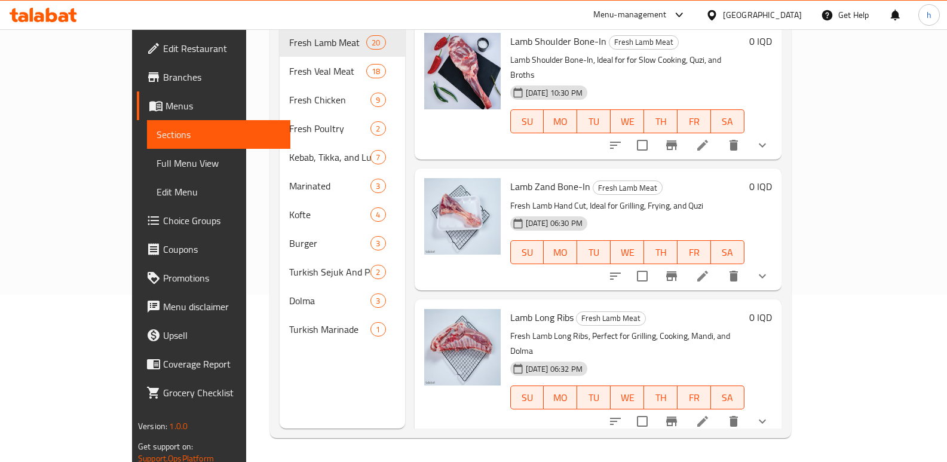
scroll to position [167, 0]
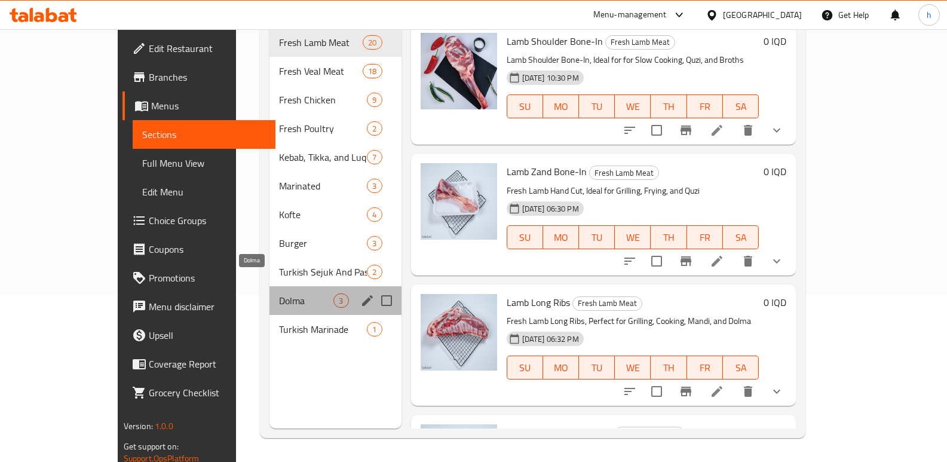
click at [279, 293] on span "Dolma" at bounding box center [306, 300] width 54 height 14
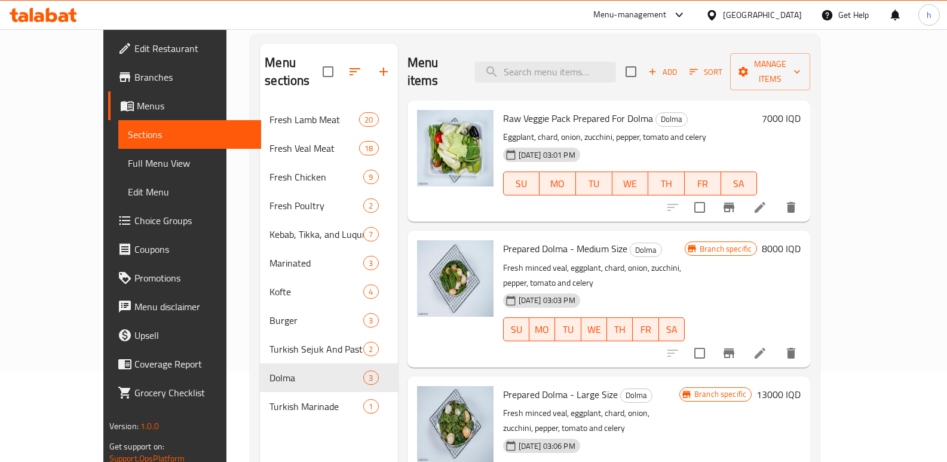
scroll to position [90, 0]
click at [767, 201] on icon at bounding box center [760, 208] width 14 height 14
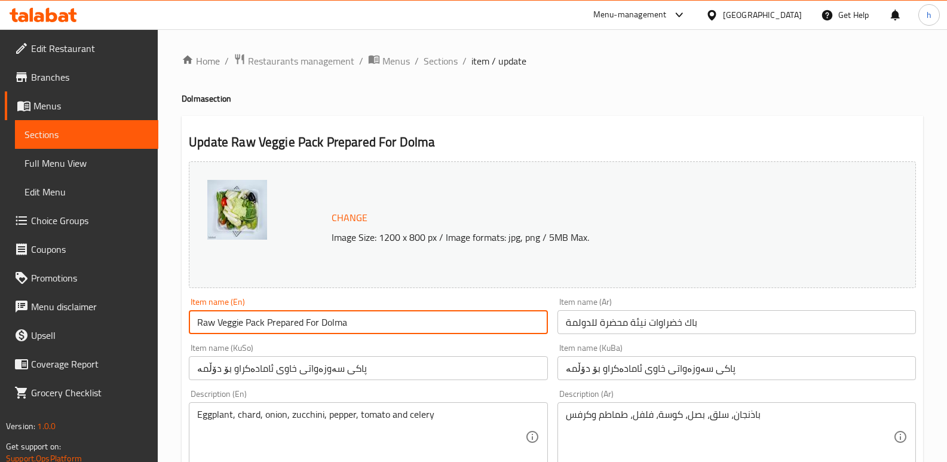
drag, startPoint x: 370, startPoint y: 322, endPoint x: 97, endPoint y: 339, distance: 273.1
paste input "Ingredients Pack f"
drag, startPoint x: 354, startPoint y: 328, endPoint x: 124, endPoint y: 330, distance: 229.5
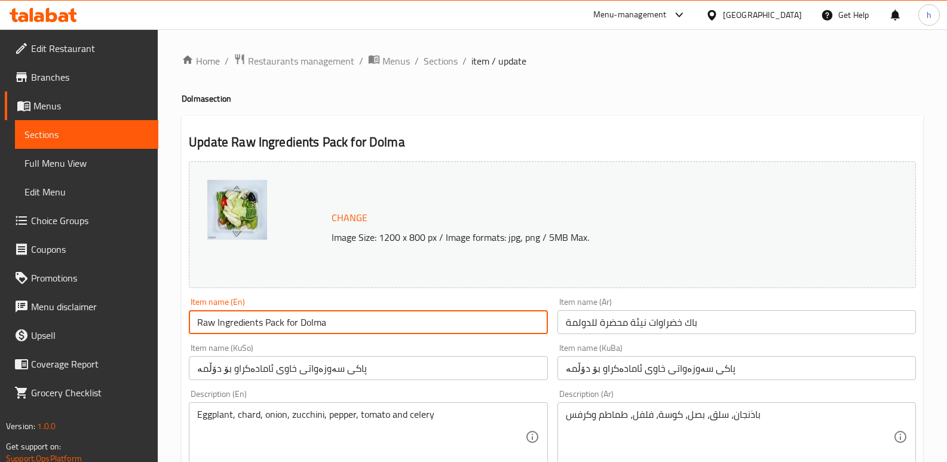
paste input "Dolma Veggie Pack"
type input "Dolma Veggie Pack"
drag, startPoint x: 649, startPoint y: 312, endPoint x: 441, endPoint y: 317, distance: 208.7
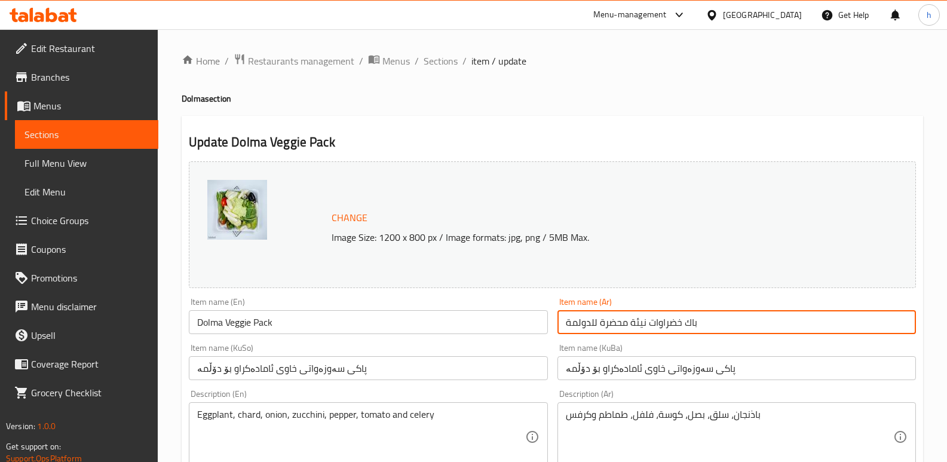
paste input "يت خضراوات نيئة و"
type input "سيت خضراوات نيئة ومحضرة للدولمة"
drag, startPoint x: 282, startPoint y: 319, endPoint x: 132, endPoint y: 322, distance: 149.5
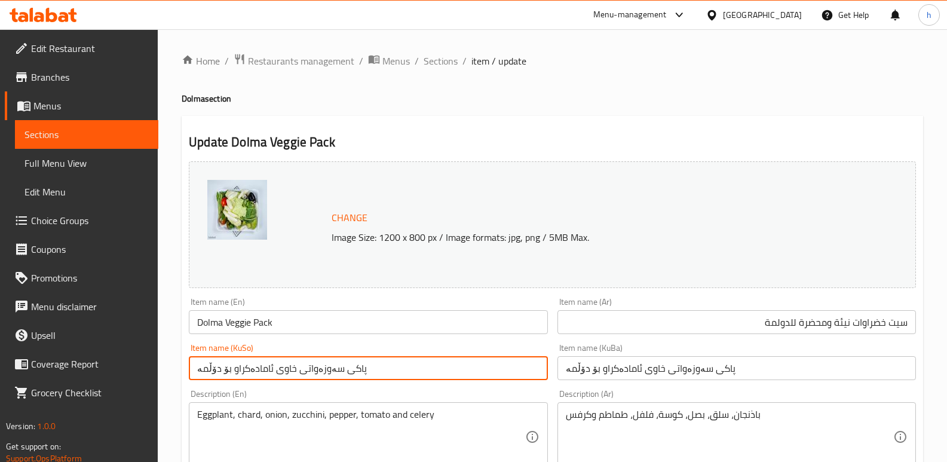
drag, startPoint x: 378, startPoint y: 369, endPoint x: 143, endPoint y: 358, distance: 235.2
paste input "جی سەوزەوات"
type input "پاکێجی سەوزەواتی ئامادەکراو بۆ دۆڵمە"
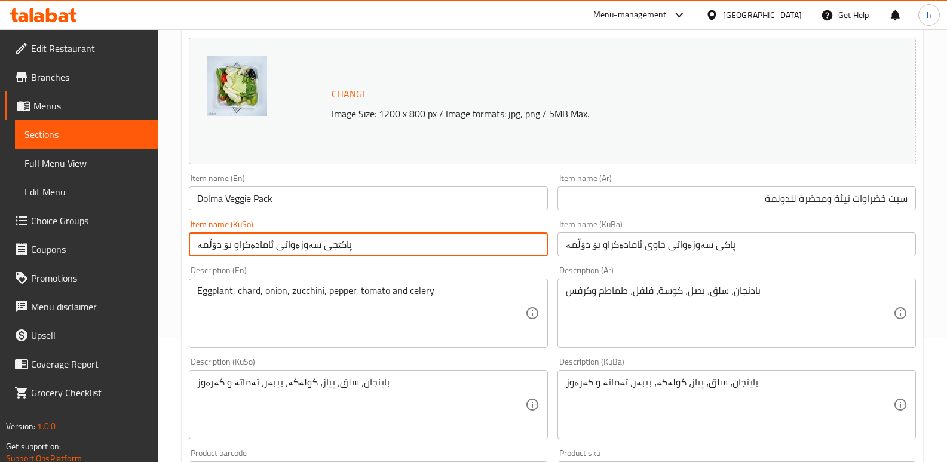
scroll to position [127, 0]
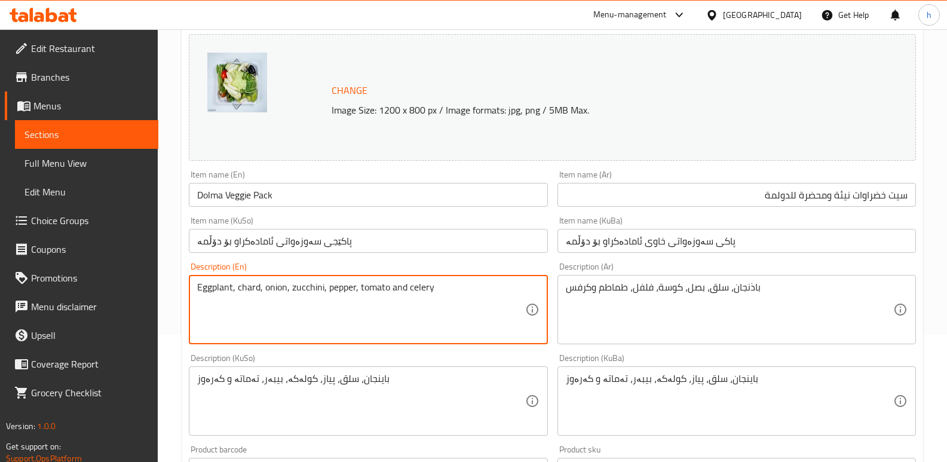
paste textarea "Eggplant, Chard, Onion, Zucchini, Pepper, Tomato And Celery"
drag, startPoint x: 449, startPoint y: 300, endPoint x: 139, endPoint y: 301, distance: 310.2
click at [139, 301] on div "Edit Restaurant Branches Menus Sections Full Menu View Edit Menu Choice Groups …" at bounding box center [473, 387] width 947 height 970
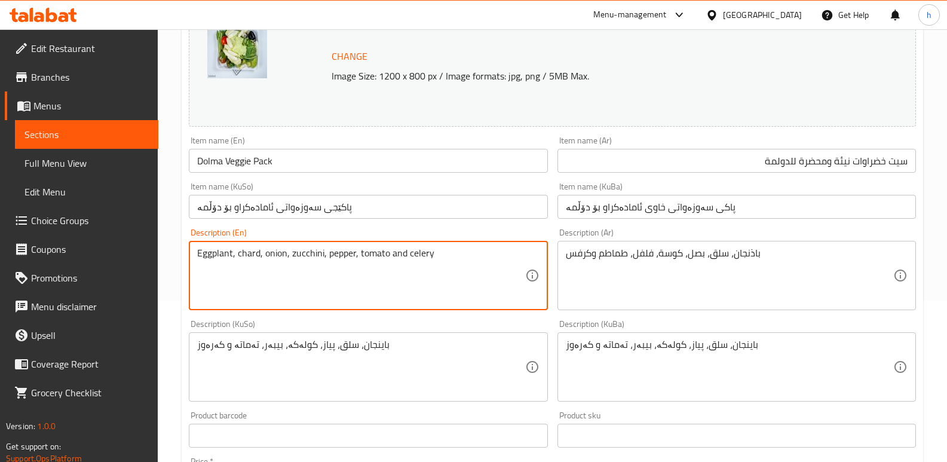
scroll to position [164, 0]
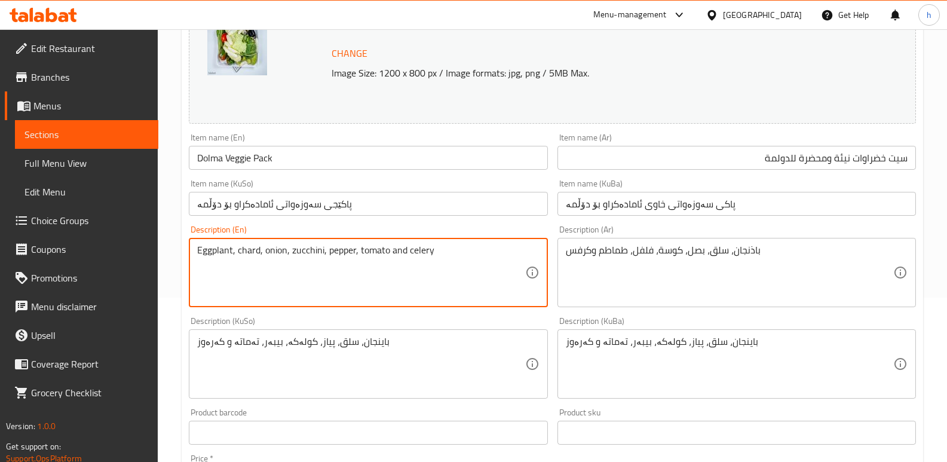
type textarea "Eggplant, chard, onion, zucchini, pepper, tomato and celery"
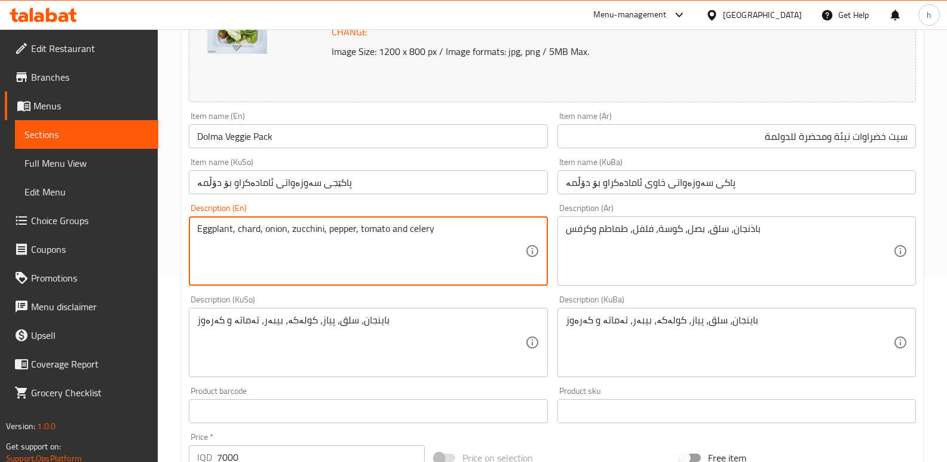
scroll to position [146, 0]
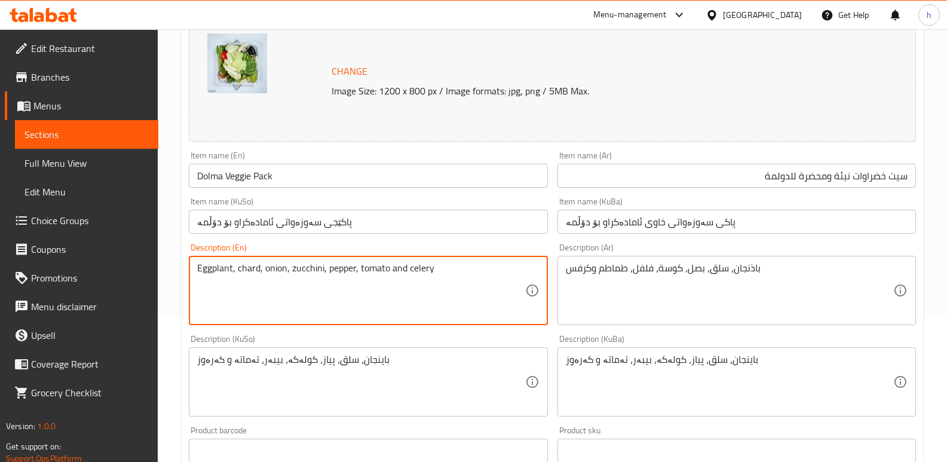
click at [816, 209] on div "Item name (KuBa) پاکی سەوزەواتی خاوی ئامادەکراو بۆ دۆڵمە Item name (KuBa)" at bounding box center [737, 215] width 359 height 36
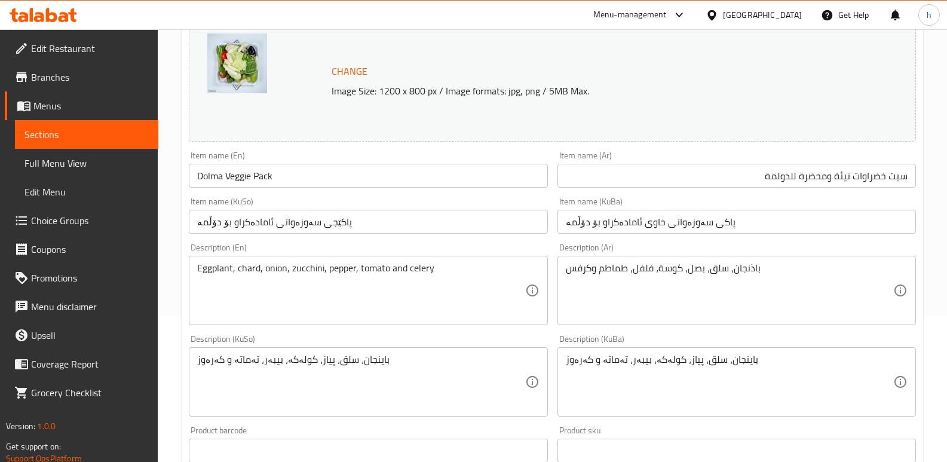
click at [794, 230] on input "پاکی سەوزەواتی خاوی ئامادەکراو بۆ دۆڵمە" at bounding box center [737, 222] width 359 height 24
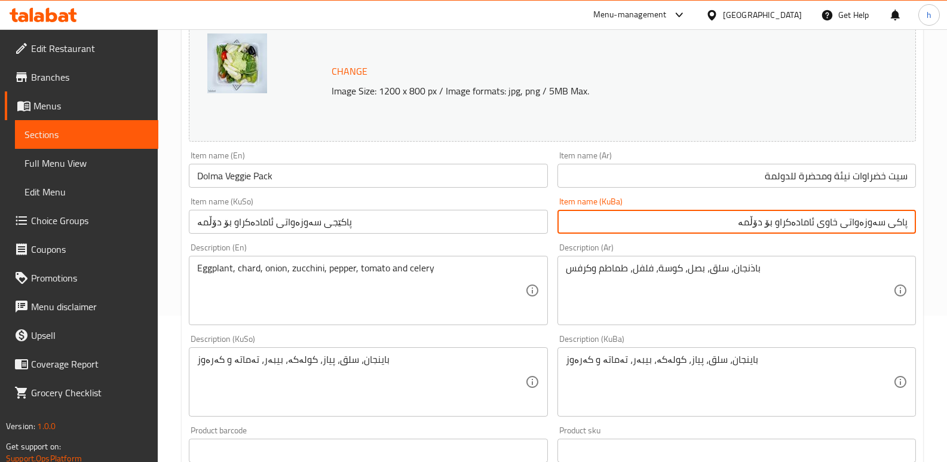
scroll to position [537, 0]
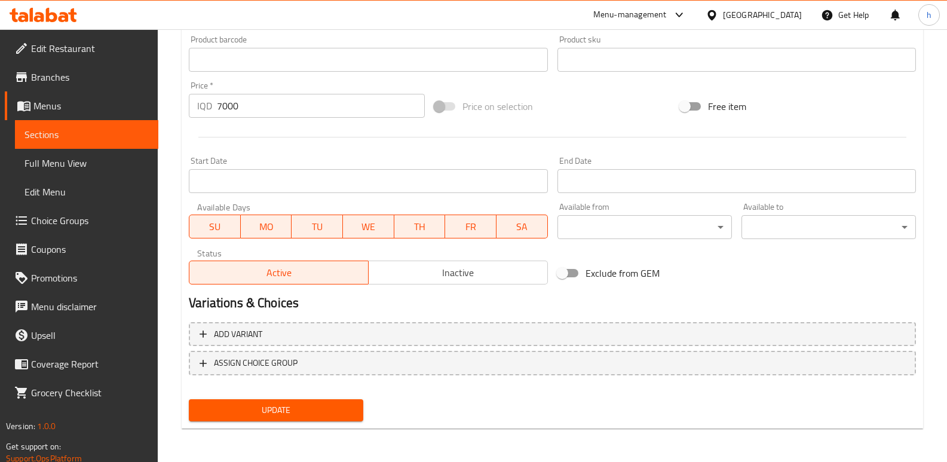
click at [279, 403] on span "Update" at bounding box center [275, 410] width 155 height 15
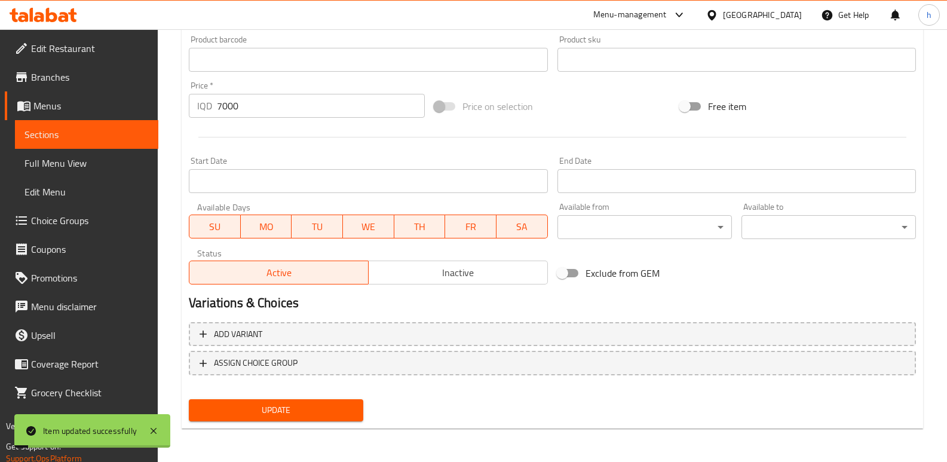
click at [104, 137] on span "Sections" at bounding box center [87, 134] width 124 height 14
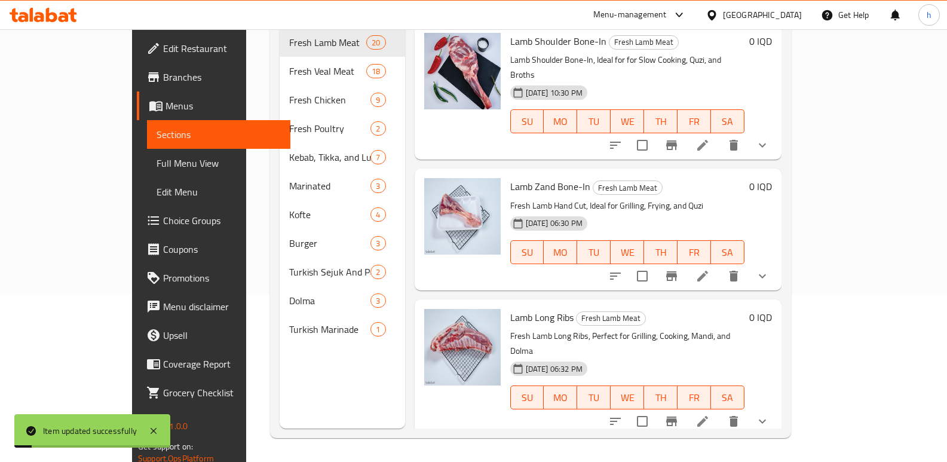
scroll to position [167, 0]
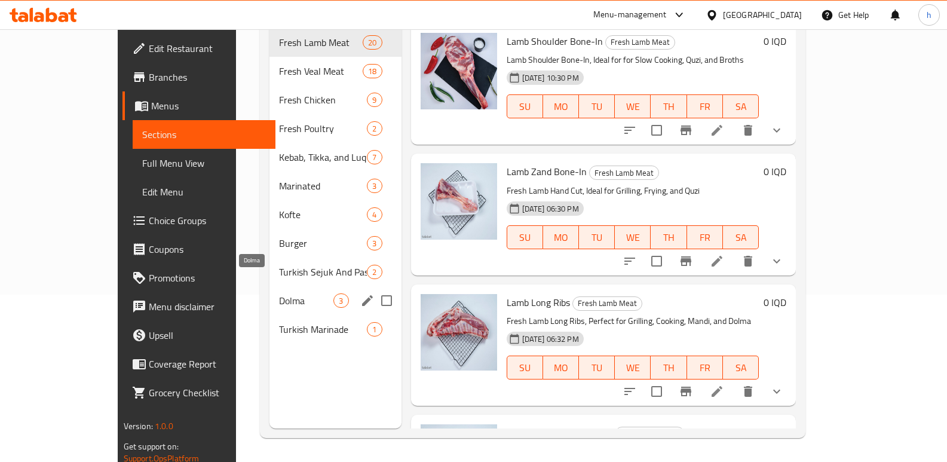
click at [279, 293] on span "Dolma" at bounding box center [306, 300] width 54 height 14
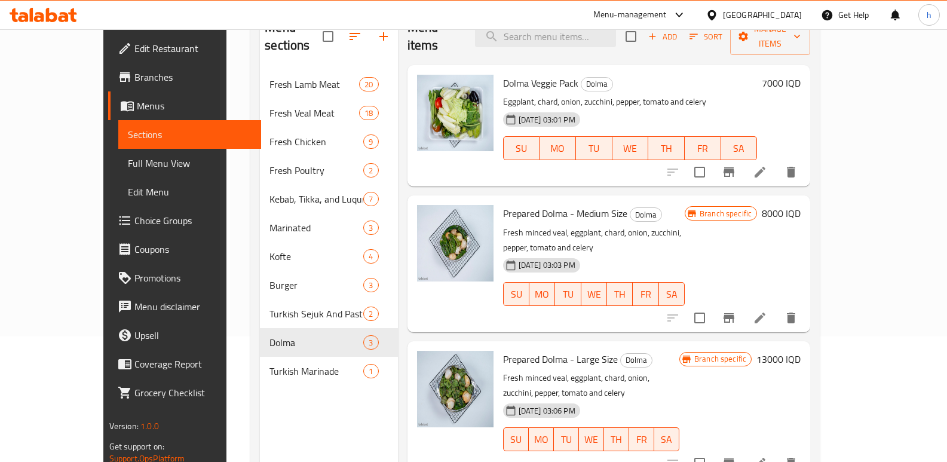
scroll to position [100, 0]
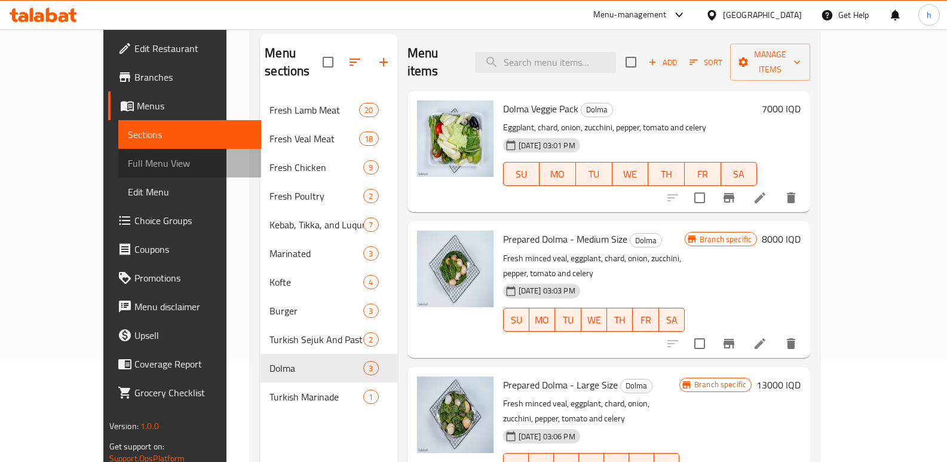
click at [128, 161] on span "Full Menu View" at bounding box center [190, 163] width 124 height 14
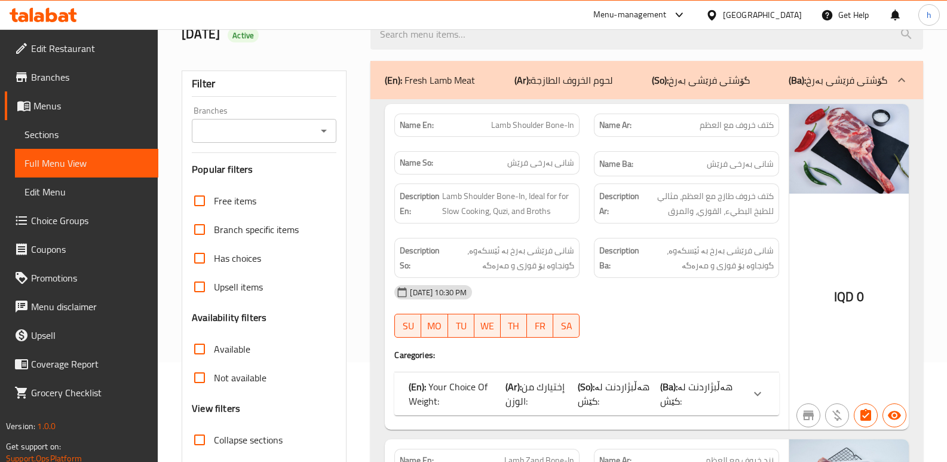
click at [267, 126] on input "Branches" at bounding box center [254, 131] width 118 height 17
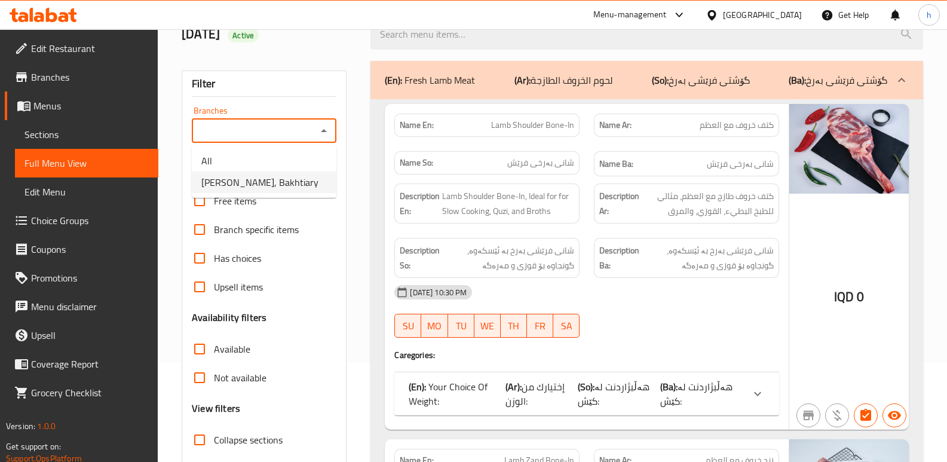
click at [288, 180] on span "[PERSON_NAME], Bakhtiary" at bounding box center [259, 182] width 117 height 14
type input "[PERSON_NAME], Bakhtiary"
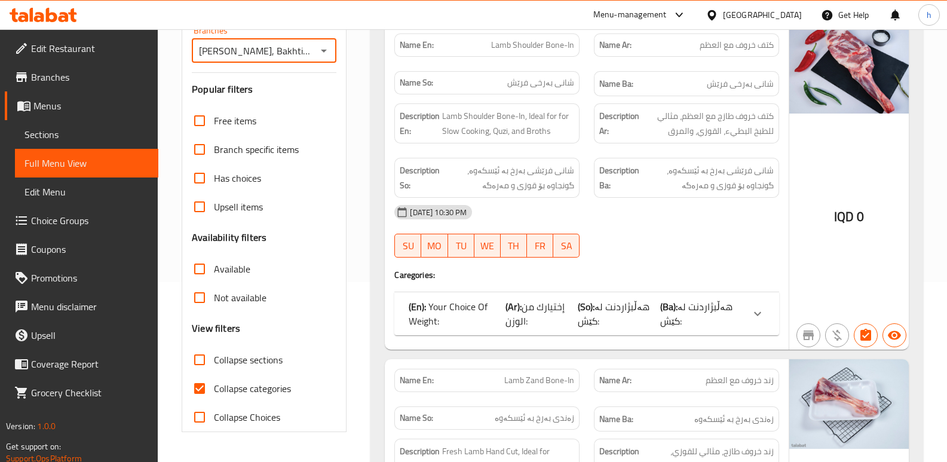
scroll to position [195, 0]
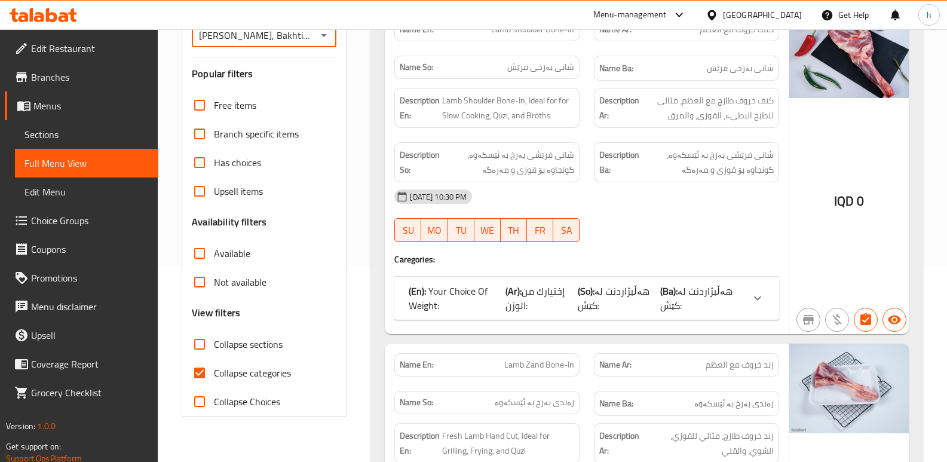
click at [201, 369] on input "Collapse categories" at bounding box center [199, 373] width 29 height 29
checkbox input "false"
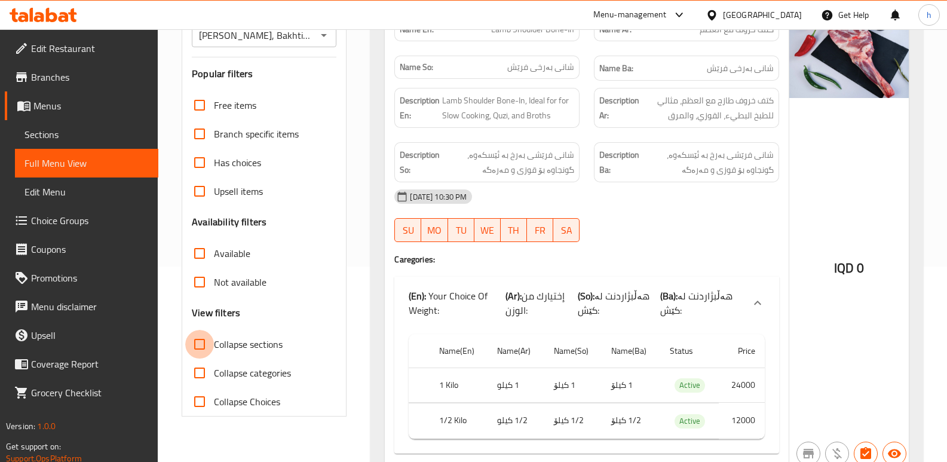
click at [206, 343] on input "Collapse sections" at bounding box center [199, 344] width 29 height 29
checkbox input "true"
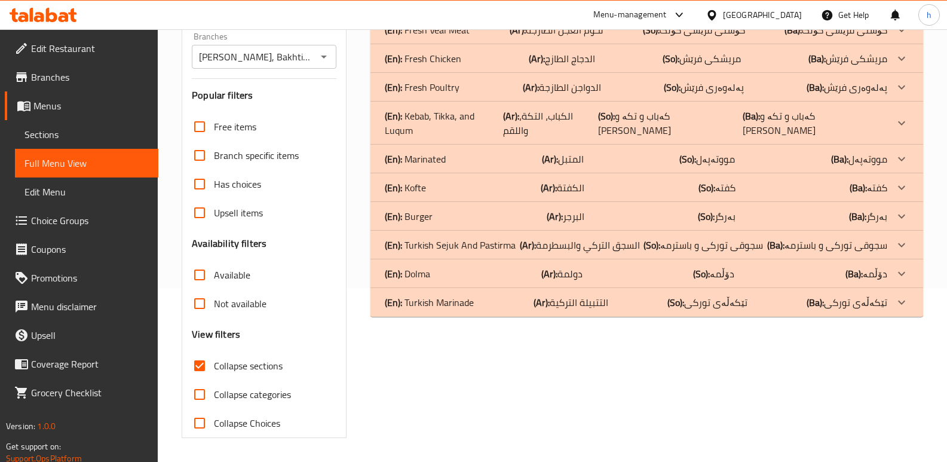
scroll to position [174, 0]
click at [502, 267] on div "(En): Dolma (Ar): دولمة (So): دۆڵمە (Ba): دۆڵمە" at bounding box center [636, 274] width 503 height 14
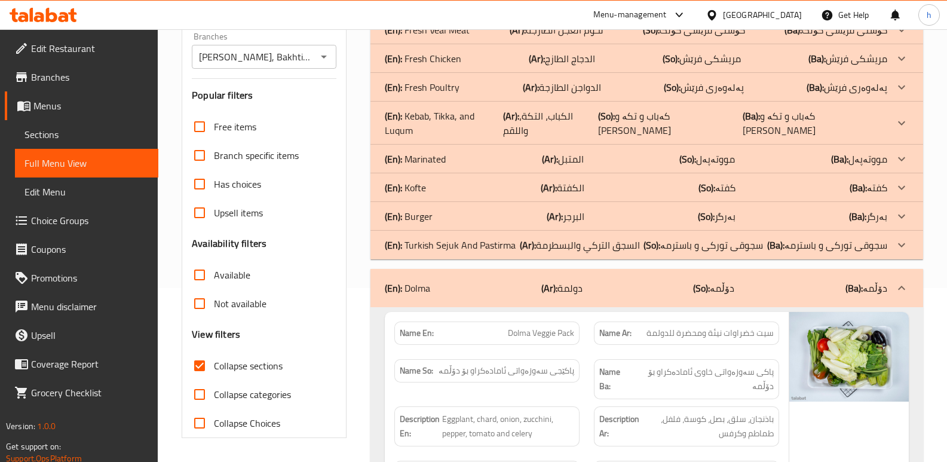
scroll to position [197, 0]
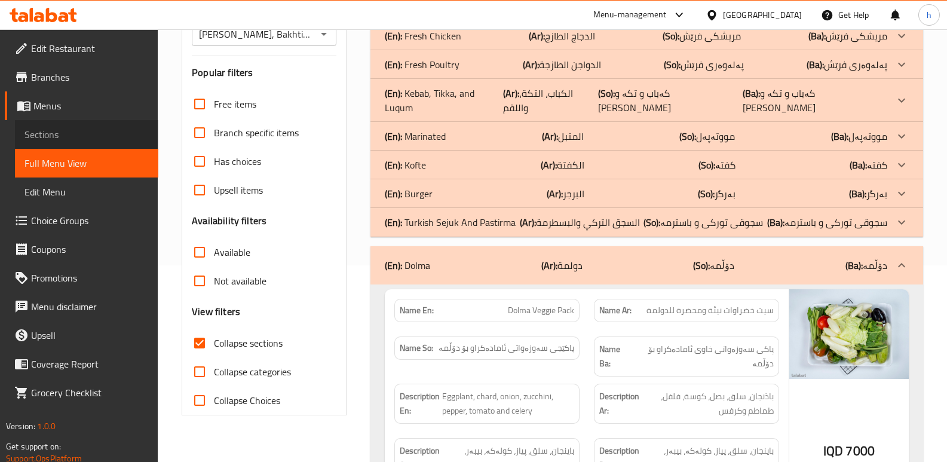
click at [72, 140] on span "Sections" at bounding box center [87, 134] width 124 height 14
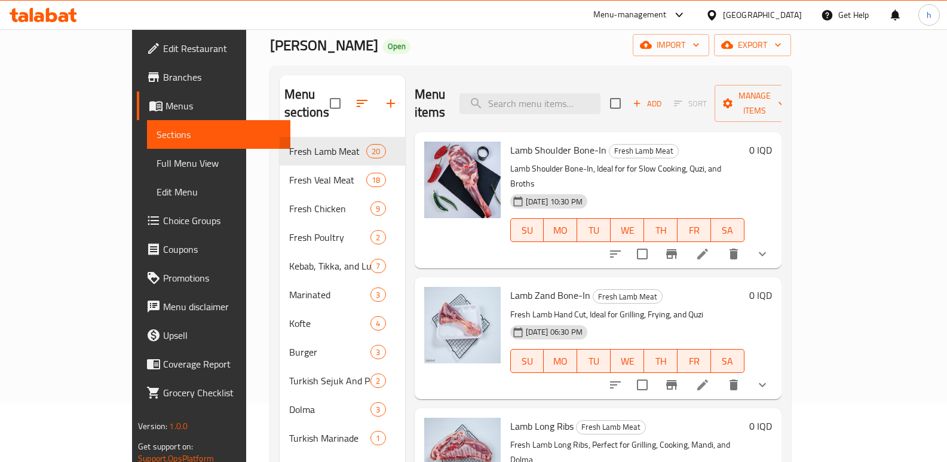
scroll to position [43, 0]
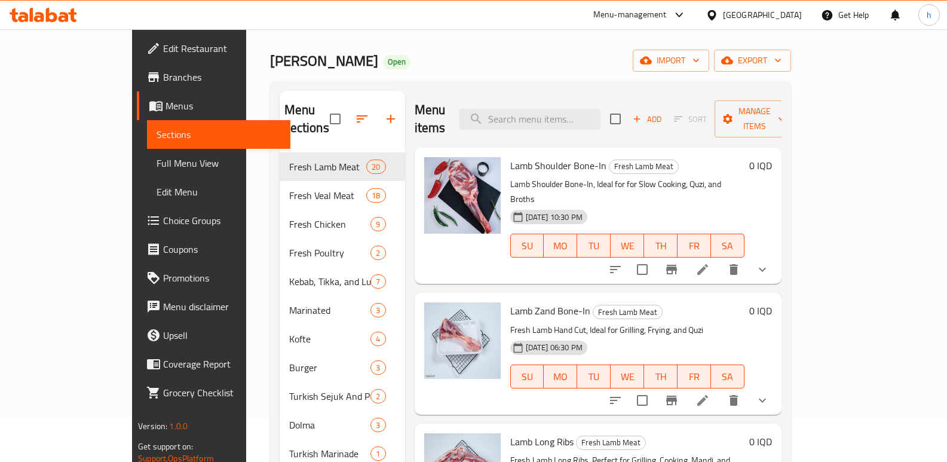
click at [616, 122] on div "Menu items Add Sort Manage items" at bounding box center [598, 119] width 367 height 57
click at [601, 112] on input "search" at bounding box center [530, 119] width 141 height 21
paste input "Fresh Lamb Liver"
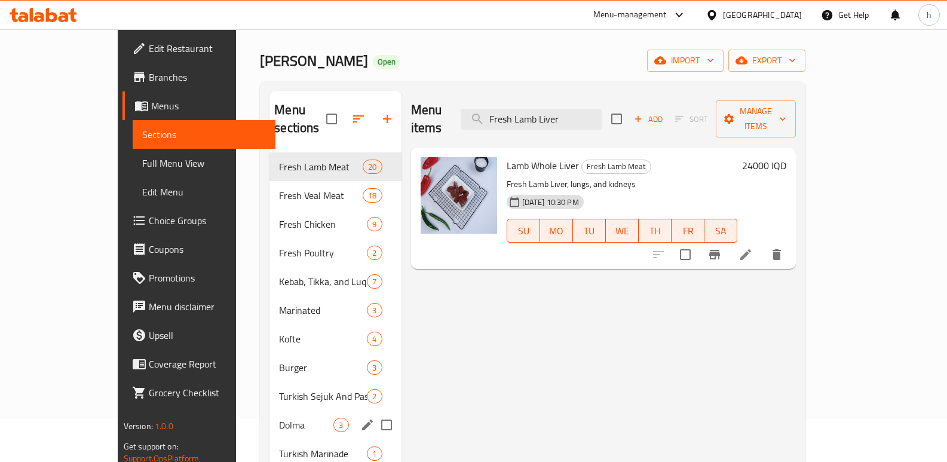
click at [279, 418] on span "Dolma" at bounding box center [306, 425] width 54 height 14
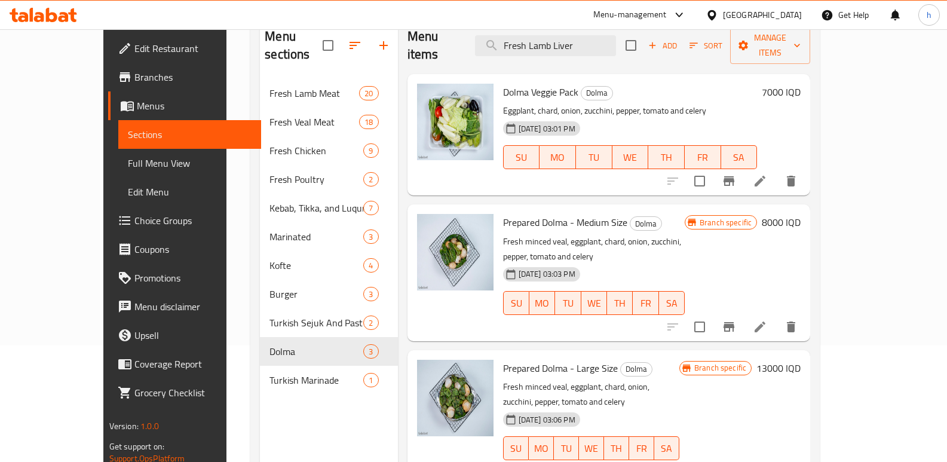
scroll to position [3, 0]
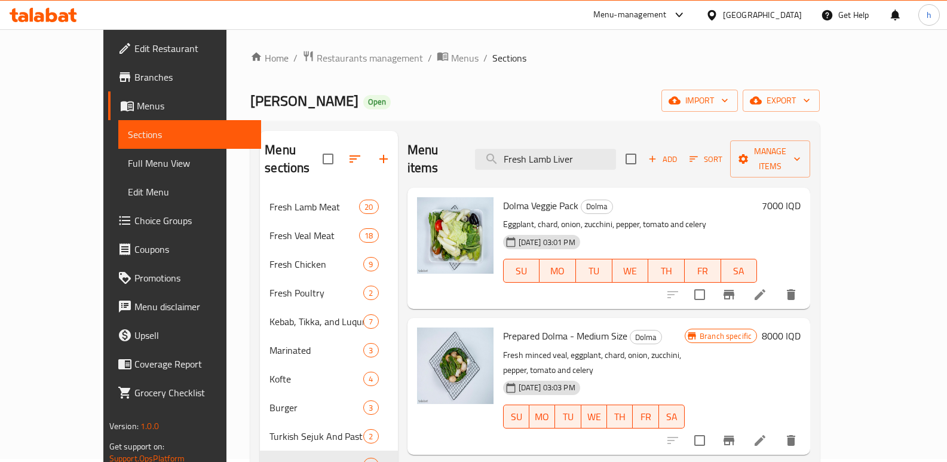
drag, startPoint x: 616, startPoint y: 157, endPoint x: 380, endPoint y: 173, distance: 236.1
click at [405, 186] on div "Menu items Fresh Lamb Liver Add Sort Manage items Dolma Veggie Pack Dolma Eggpl…" at bounding box center [604, 362] width 413 height 462
paste input "Heart"
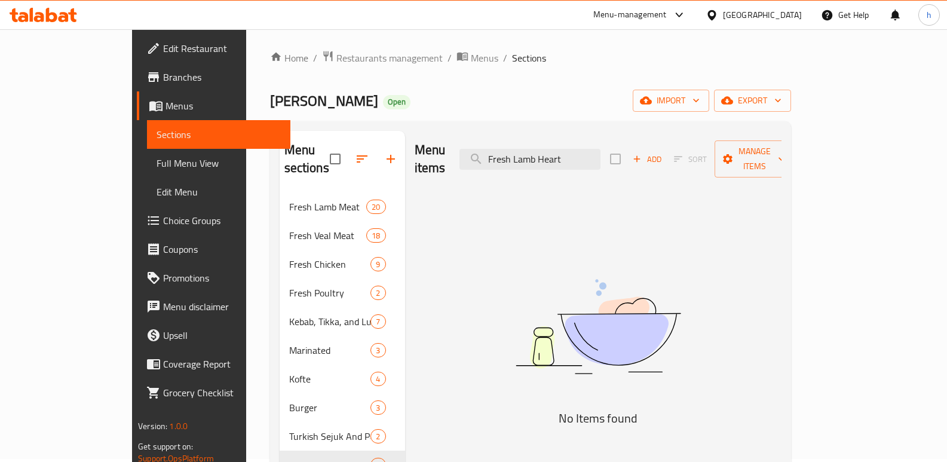
drag, startPoint x: 614, startPoint y: 155, endPoint x: 423, endPoint y: 199, distance: 196.3
click at [426, 200] on div "Menu items Fresh Lamb Heart Add Sort Manage items No Items found" at bounding box center [593, 362] width 377 height 462
paste input "Mea"
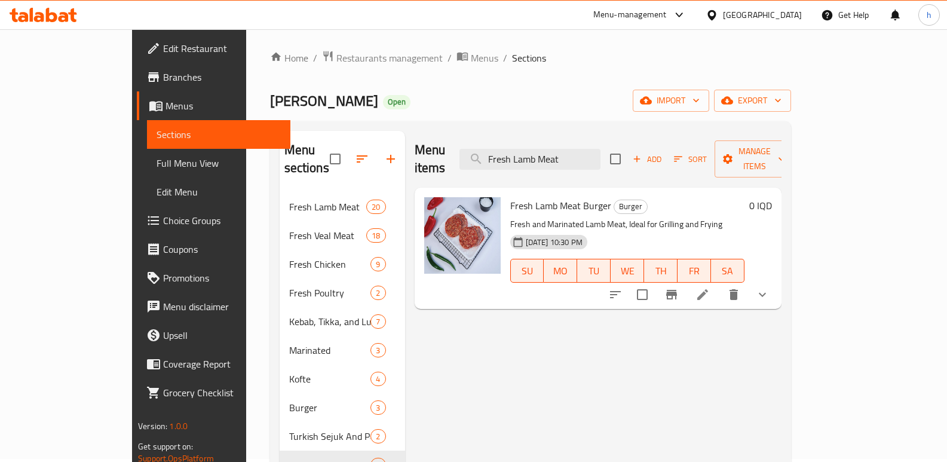
type input "Fresh Lamb Meat"
click at [770, 288] on icon "show more" at bounding box center [763, 295] width 14 height 14
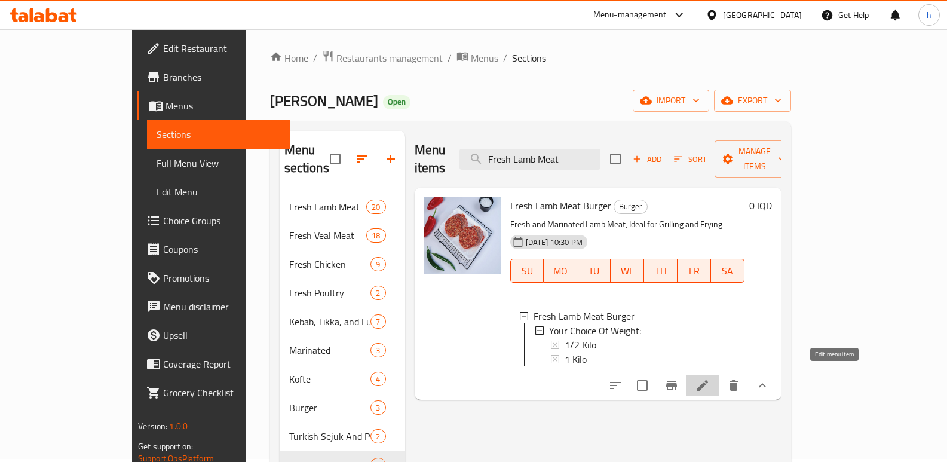
click at [710, 383] on icon at bounding box center [703, 385] width 14 height 14
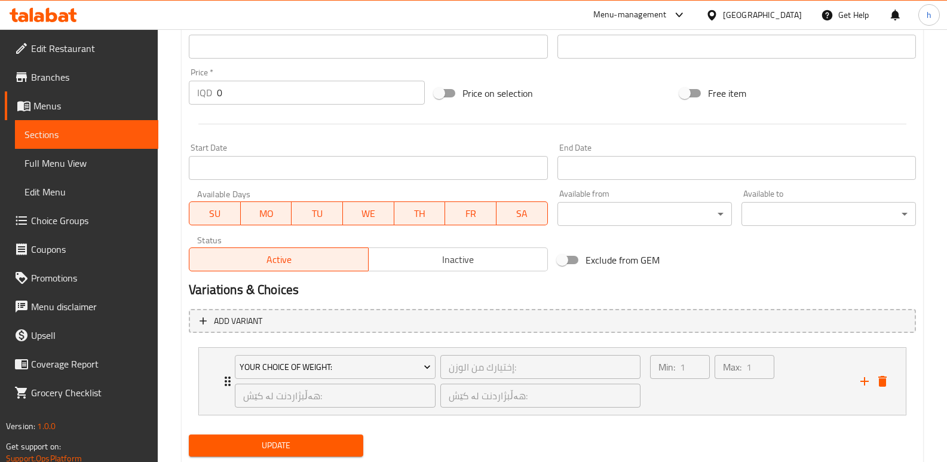
scroll to position [564, 0]
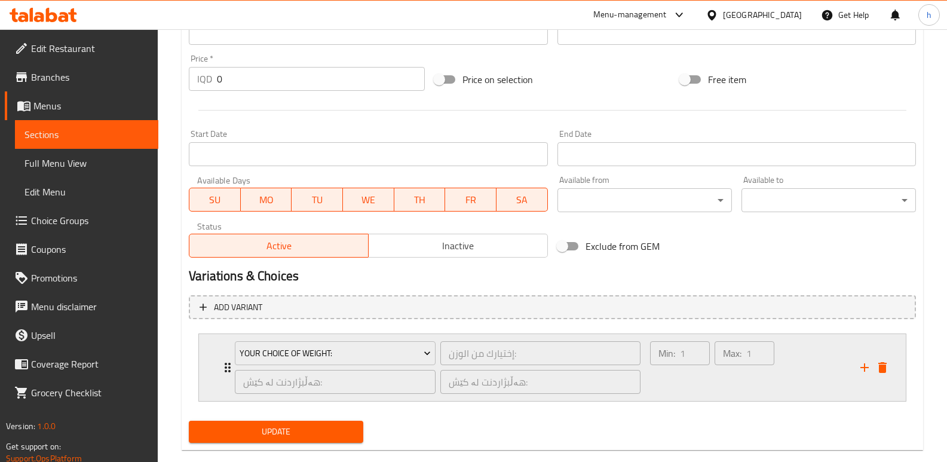
click at [799, 399] on div "Min: 1 ​ Max: 1 ​" at bounding box center [748, 367] width 210 height 67
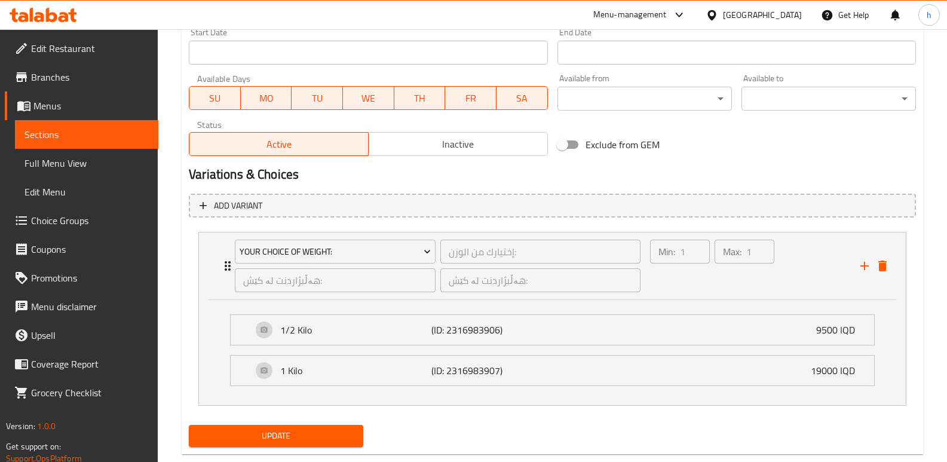
scroll to position [668, 0]
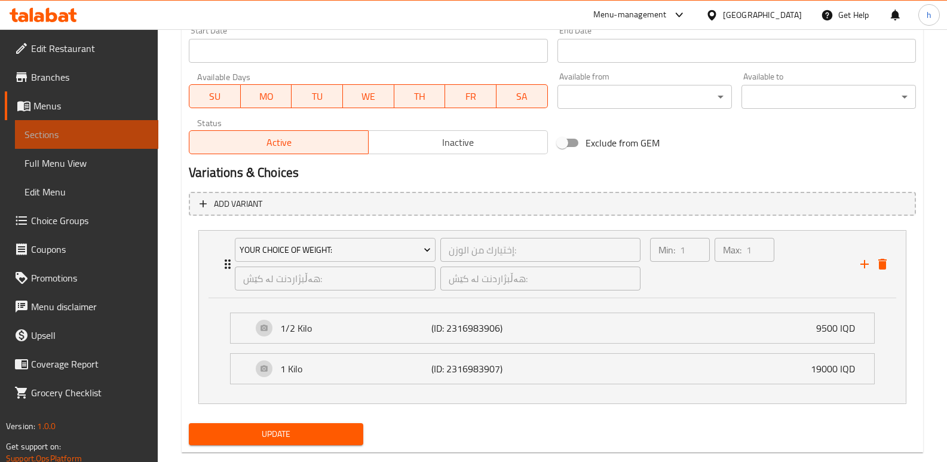
click at [120, 130] on span "Sections" at bounding box center [87, 134] width 124 height 14
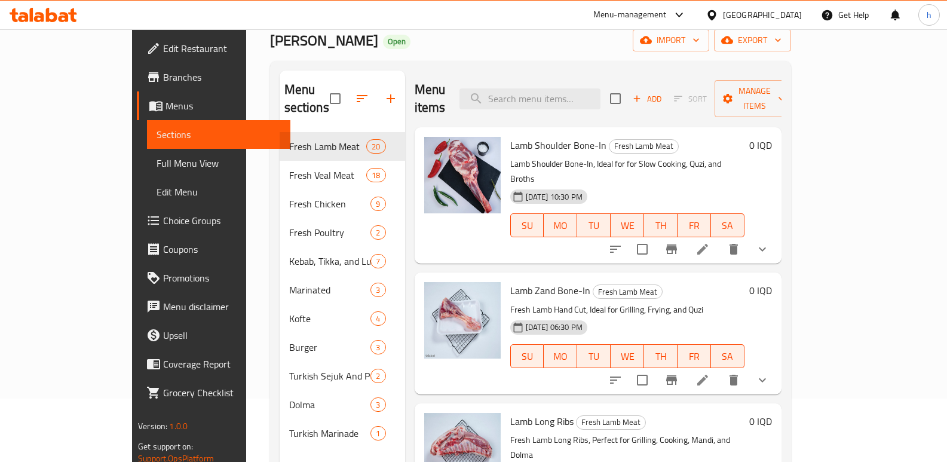
scroll to position [22, 0]
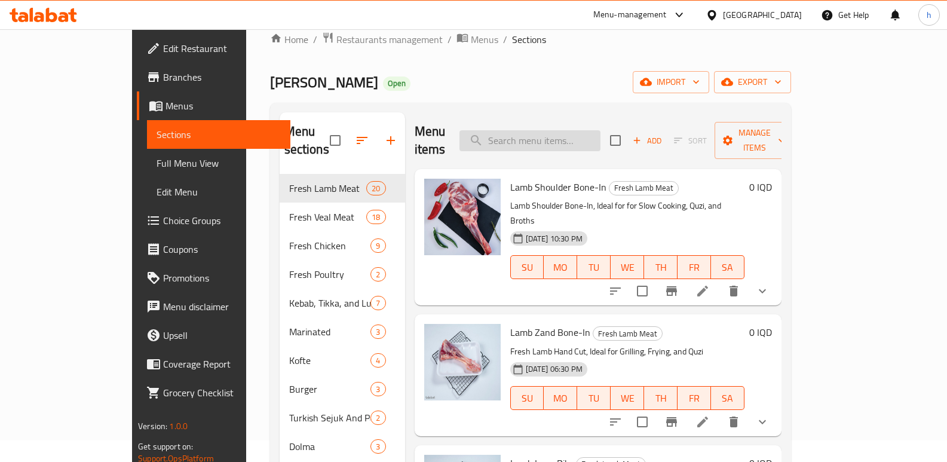
click at [571, 130] on input "search" at bounding box center [530, 140] width 141 height 21
paste input "Fresh Lamb Meat"
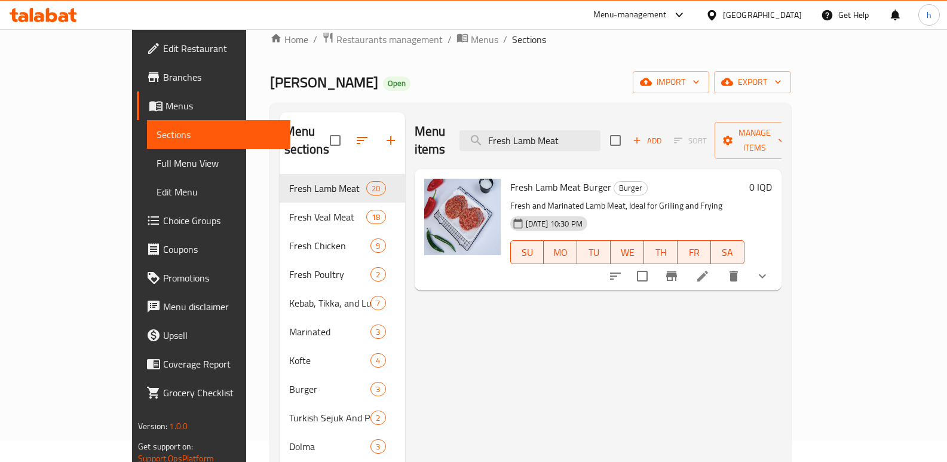
click at [770, 269] on icon "show more" at bounding box center [763, 276] width 14 height 14
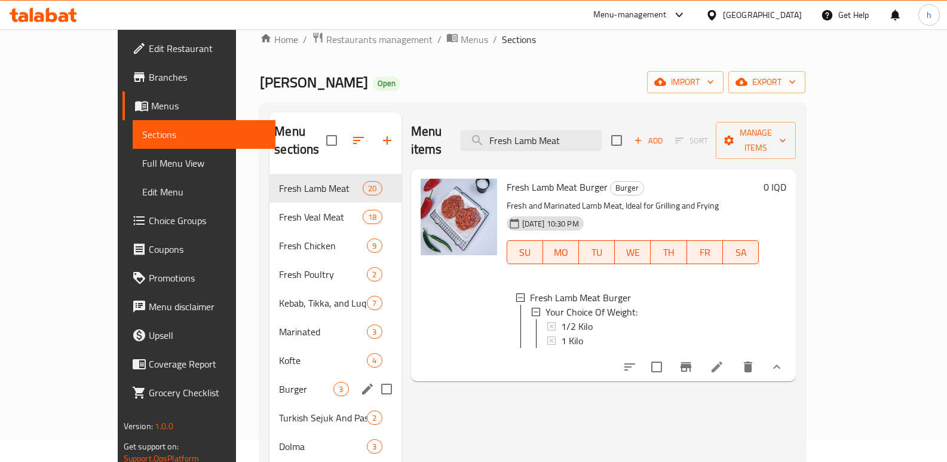
click at [279, 382] on span "Burger" at bounding box center [306, 389] width 54 height 14
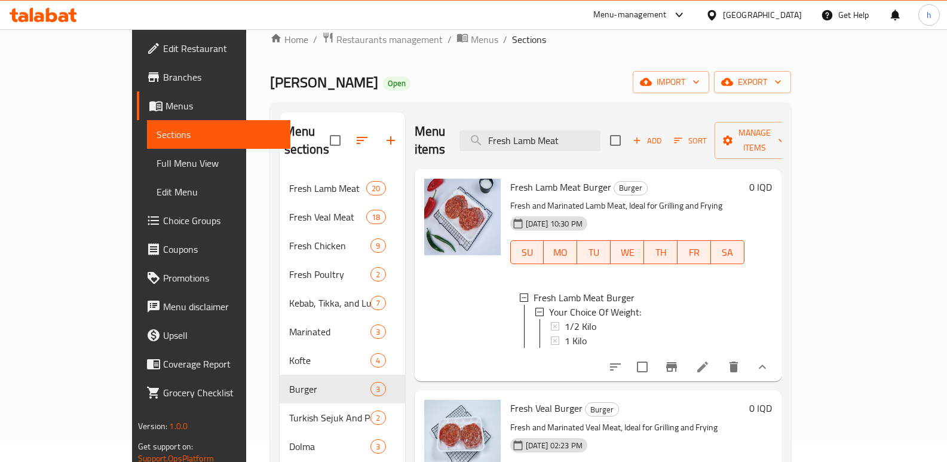
drag, startPoint x: 611, startPoint y: 138, endPoint x: 393, endPoint y: 139, distance: 218.2
click at [478, 151] on div "Menu items Fresh Lamb Meat Add Sort Manage items Fresh Lamb Meat Burger Burger …" at bounding box center [593, 343] width 377 height 462
paste input "Veal"
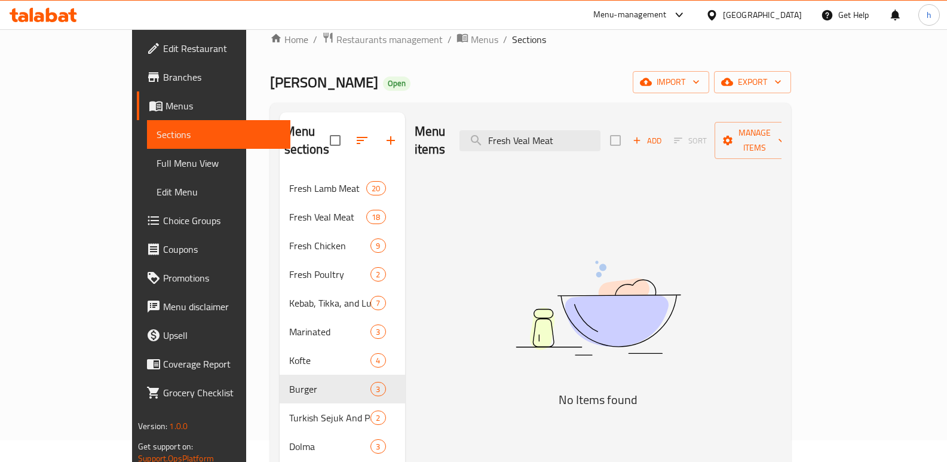
drag, startPoint x: 608, startPoint y: 133, endPoint x: 458, endPoint y: 139, distance: 150.1
click at [479, 139] on div "Menu items Fresh Veal Meat Add Sort Manage items" at bounding box center [598, 140] width 367 height 57
paste input "ozen Beef Brain"
drag, startPoint x: 424, startPoint y: 166, endPoint x: 246, endPoint y: 204, distance: 182.8
click at [280, 206] on div "Menu sections Fresh Lamb Meat 20 Fresh Veal Meat 18 Fresh Chicken 9 Fresh Poult…" at bounding box center [531, 343] width 502 height 462
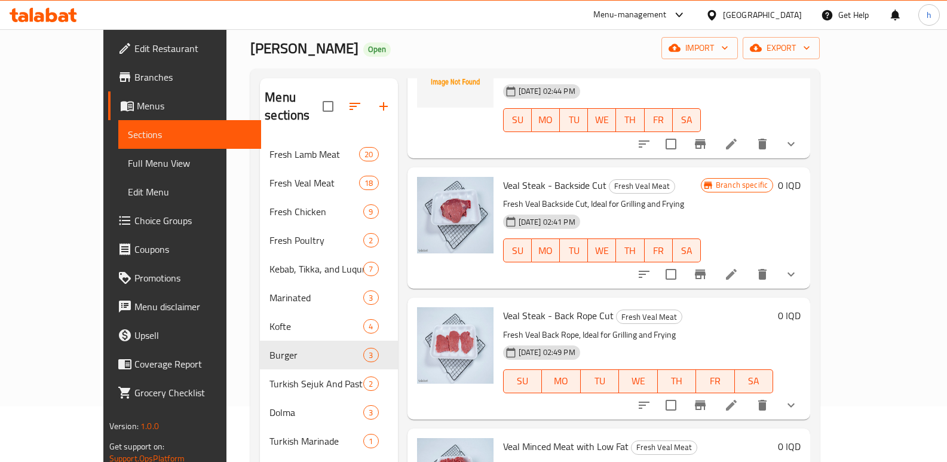
scroll to position [51, 0]
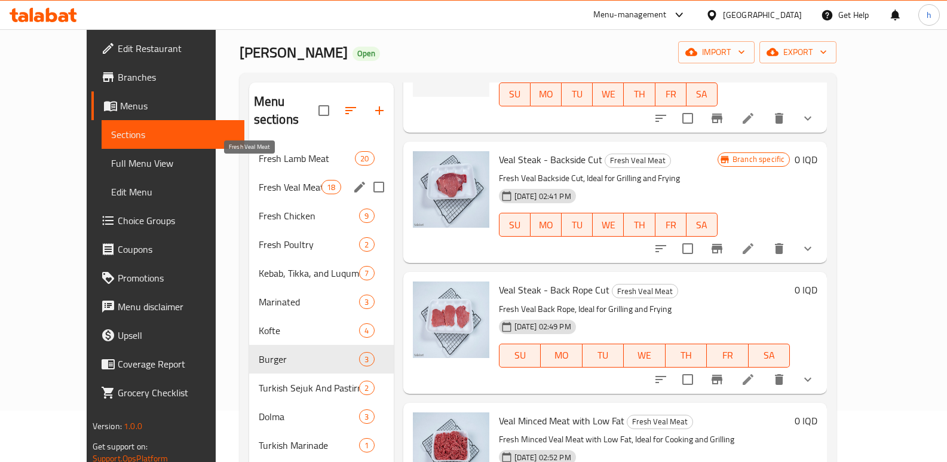
click at [259, 180] on span "Fresh Veal Meat" at bounding box center [290, 187] width 63 height 14
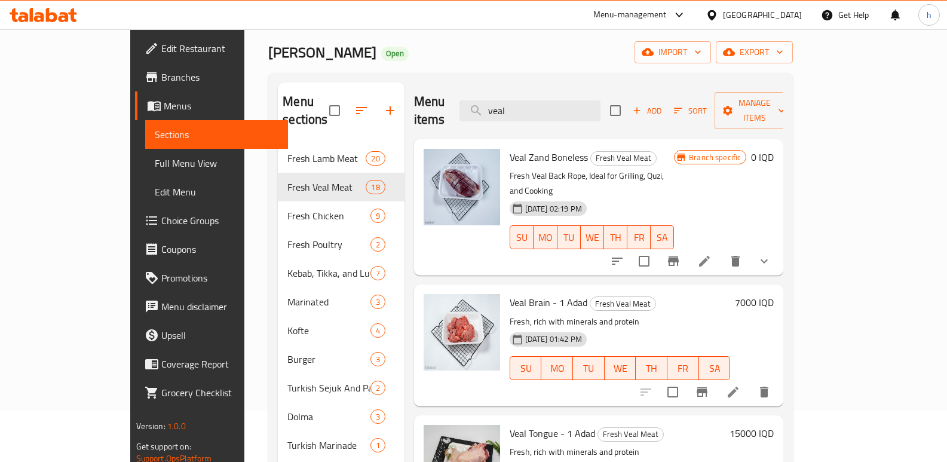
click at [405, 146] on div "Menu items veal Add Sort Manage items Veal Zand Boneless Fresh Veal Meat Fresh …" at bounding box center [595, 313] width 380 height 462
paste input "Fresh Poultry"
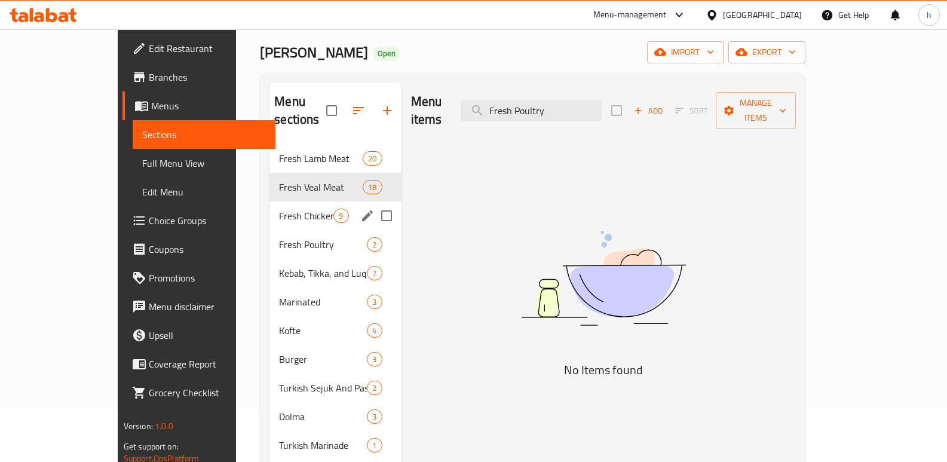
click at [279, 209] on span "Fresh Chicken" at bounding box center [306, 216] width 54 height 14
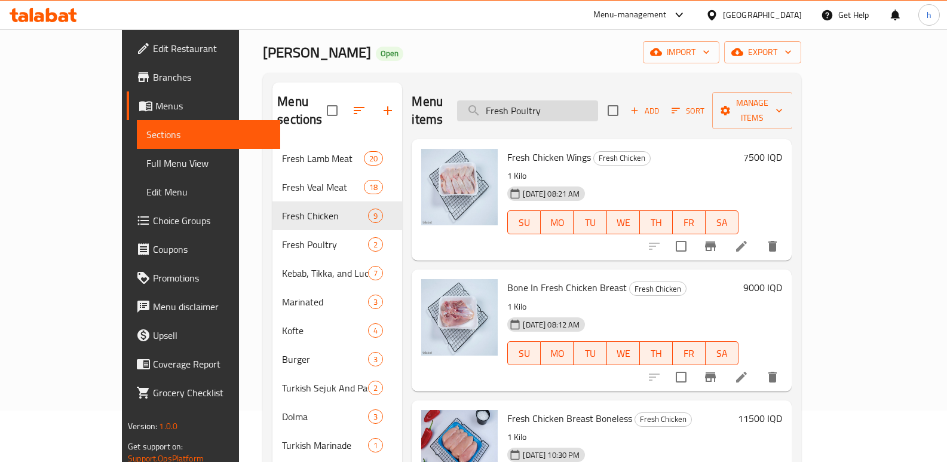
click at [558, 102] on input "Fresh Poultry" at bounding box center [527, 110] width 141 height 21
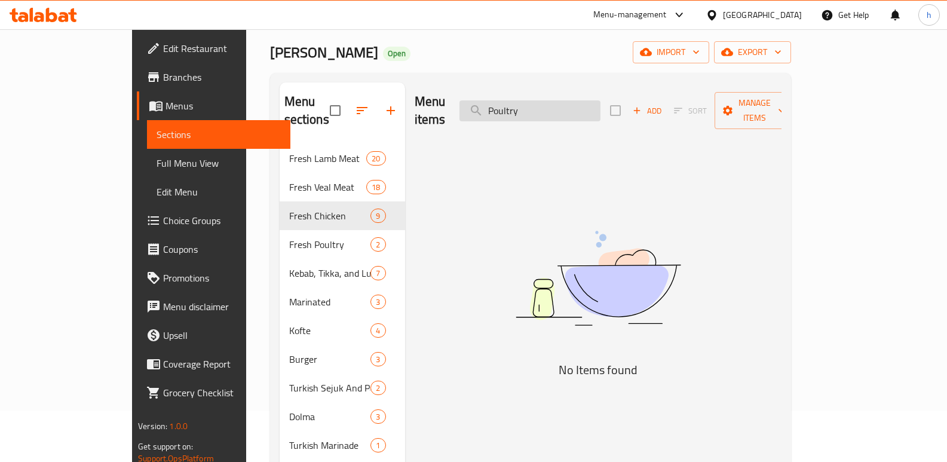
click at [573, 100] on input "Poultry" at bounding box center [530, 110] width 141 height 21
type input "P"
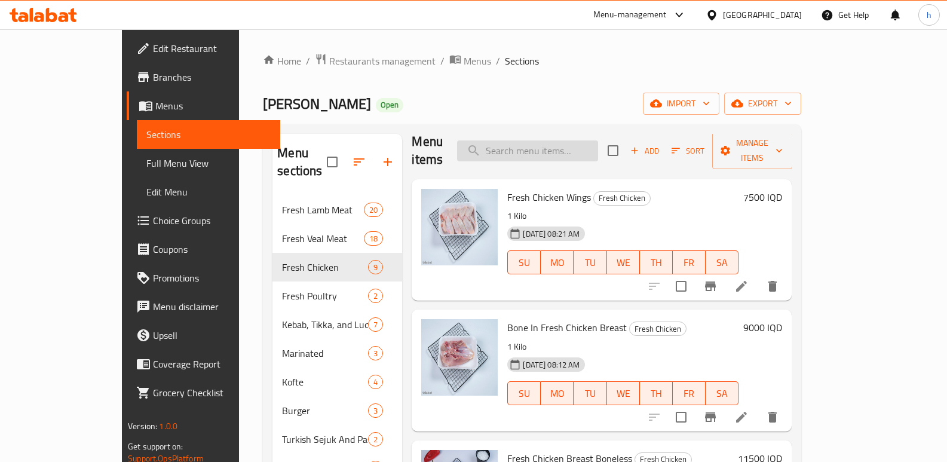
paste input "Boneless Whole Fresh Chicken"
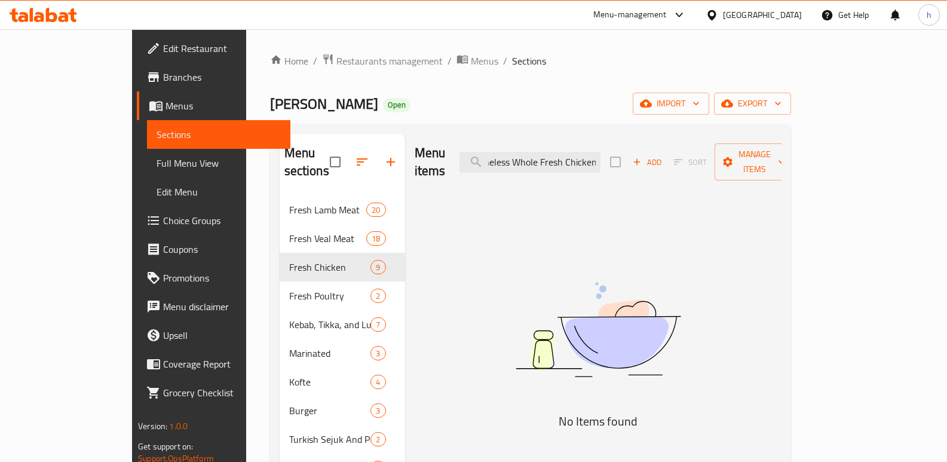
drag, startPoint x: 536, startPoint y: 155, endPoint x: 735, endPoint y: 155, distance: 199.6
click at [735, 155] on div "Menu items Boneless Whole Fresh Chicken Add Sort Manage items" at bounding box center [598, 162] width 367 height 57
paste input "Whole Fresh Chicken Boneless, 1.5kg"
click at [601, 154] on input "Whole Fresh Chicken Boneless, 1.5kg" at bounding box center [530, 162] width 141 height 21
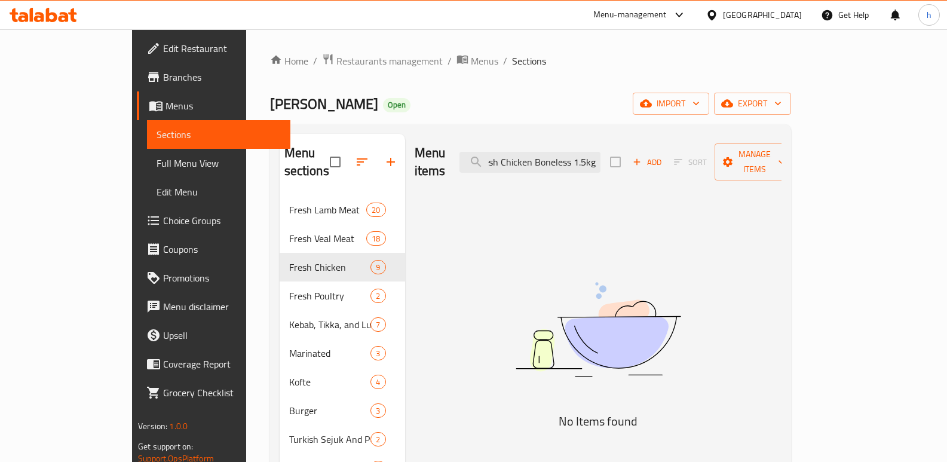
scroll to position [0, 41]
type input "Whole Fresh Chicken Boneless 1.5kg"
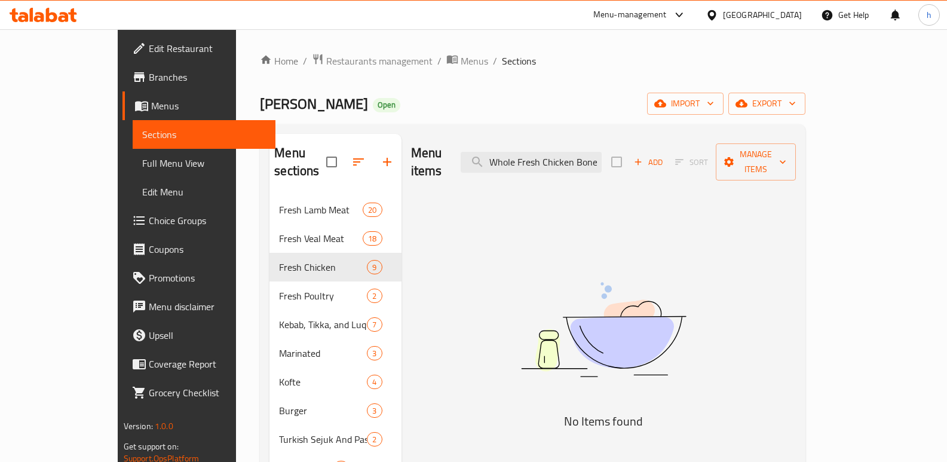
click at [279, 461] on span "Dolma" at bounding box center [306, 468] width 54 height 14
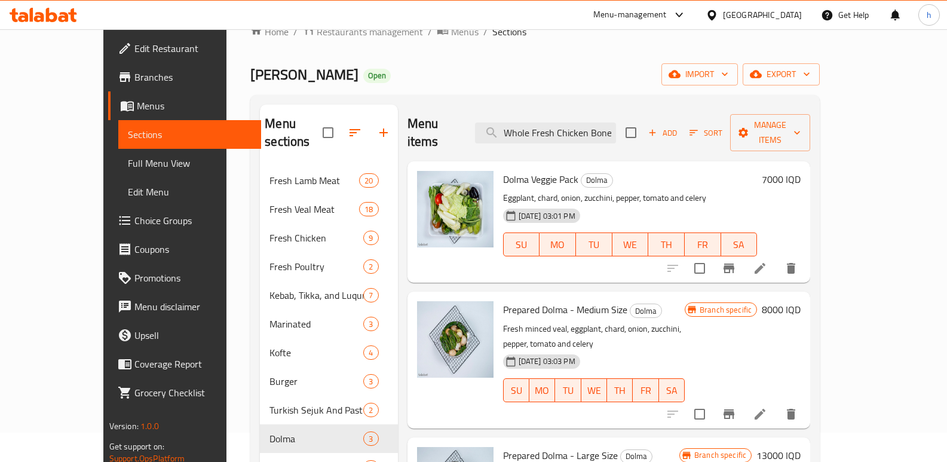
scroll to position [26, 0]
